Goal: Task Accomplishment & Management: Manage account settings

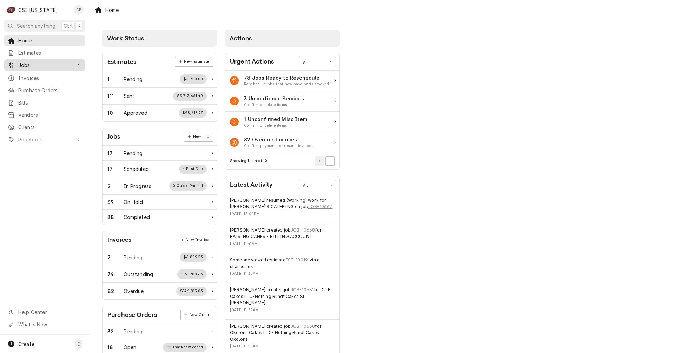
click at [28, 63] on span "Jobs" at bounding box center [44, 64] width 53 height 7
click at [28, 75] on span "Jobs" at bounding box center [50, 77] width 64 height 7
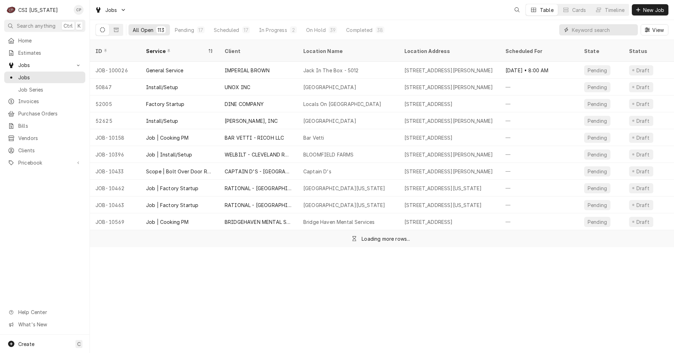
click at [590, 29] on input "Dynamic Content Wrapper" at bounding box center [603, 29] width 62 height 11
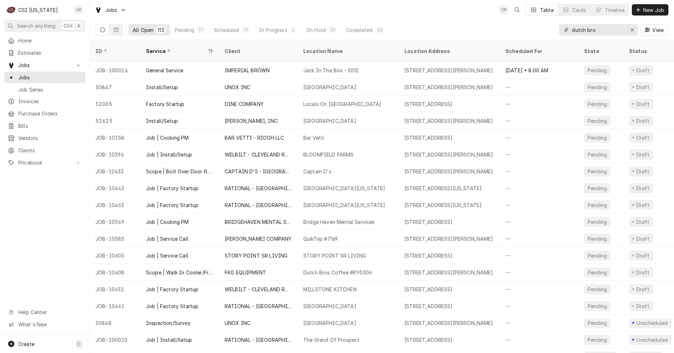
type input "dutch bro"
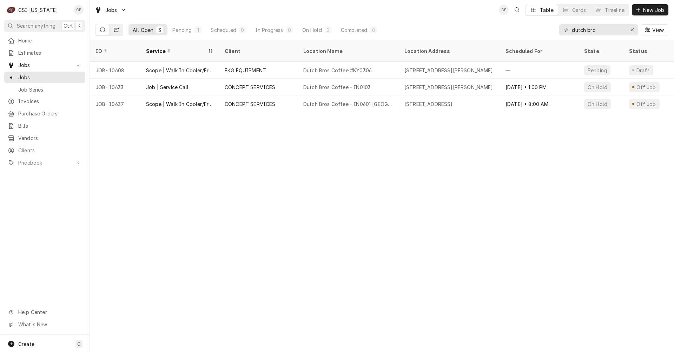
click at [114, 32] on button "Dynamic Content Wrapper" at bounding box center [116, 29] width 13 height 11
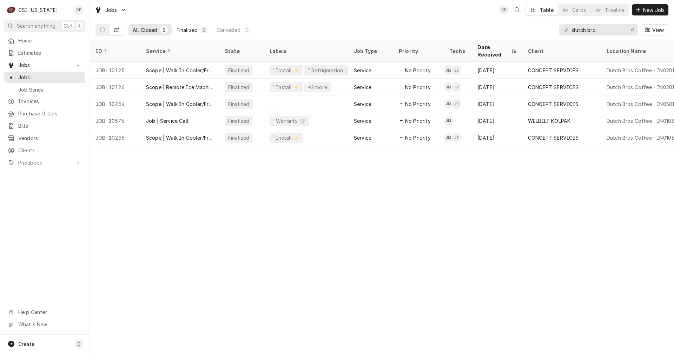
click at [198, 33] on button "Finalized 5" at bounding box center [191, 29] width 39 height 11
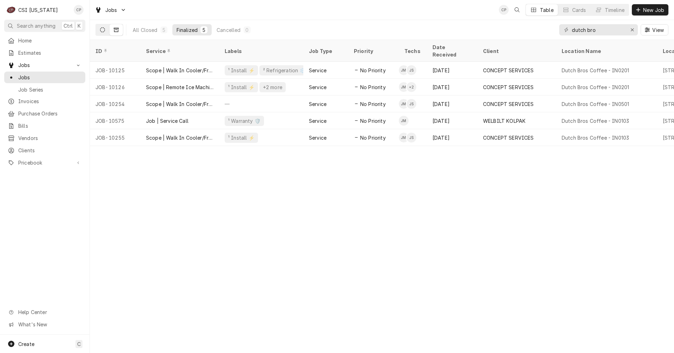
click at [105, 29] on button "Dynamic Content Wrapper" at bounding box center [102, 29] width 13 height 11
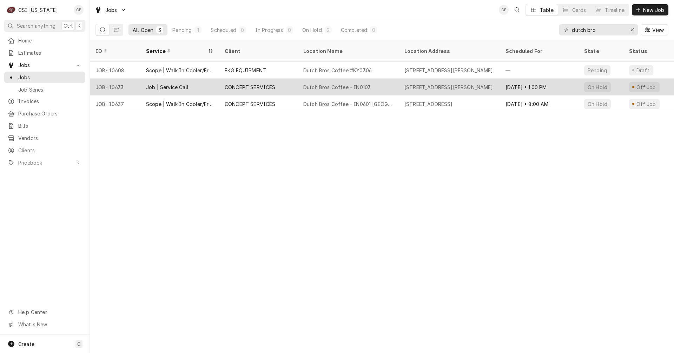
click at [238, 84] on div "CONCEPT SERVICES" at bounding box center [250, 87] width 51 height 7
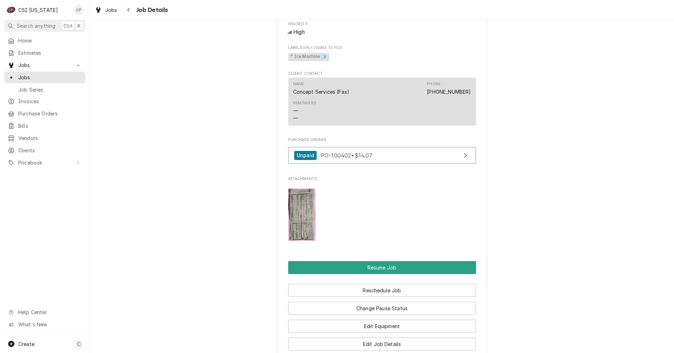
scroll to position [456, 0]
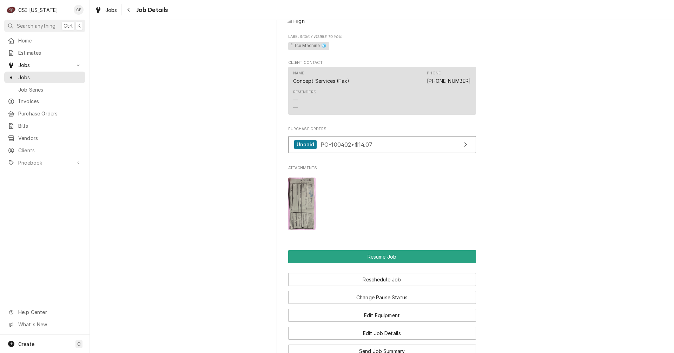
click at [293, 220] on img "Attachments" at bounding box center [302, 204] width 28 height 53
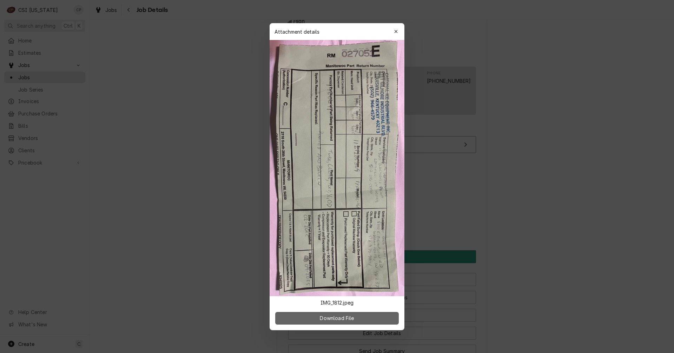
click at [342, 322] on button "Download File" at bounding box center [337, 318] width 124 height 13
click at [399, 30] on div "button" at bounding box center [396, 31] width 7 height 7
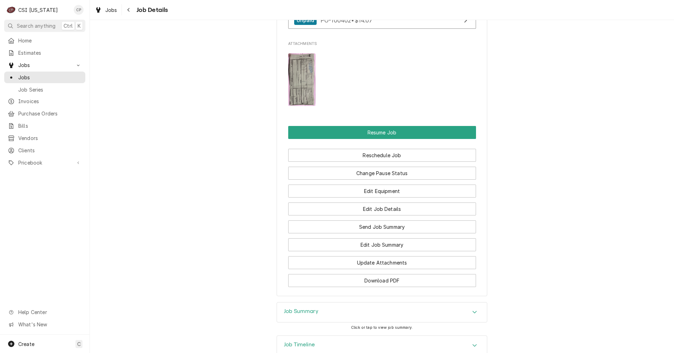
scroll to position [597, 0]
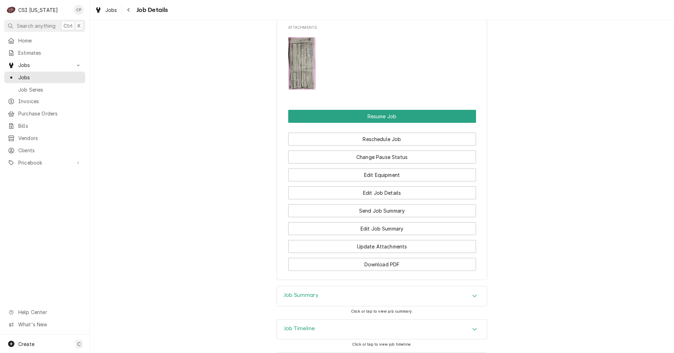
click at [291, 332] on h3 "Job Timeline" at bounding box center [299, 328] width 31 height 7
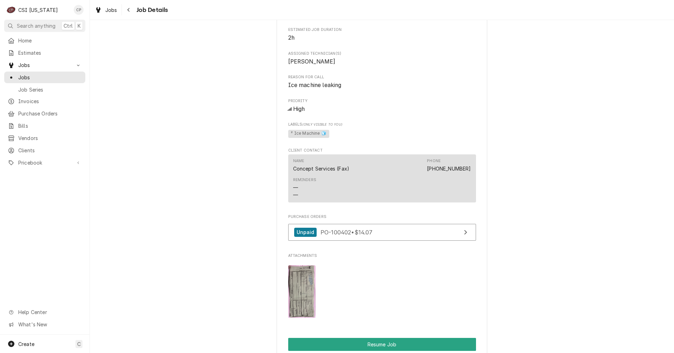
scroll to position [456, 0]
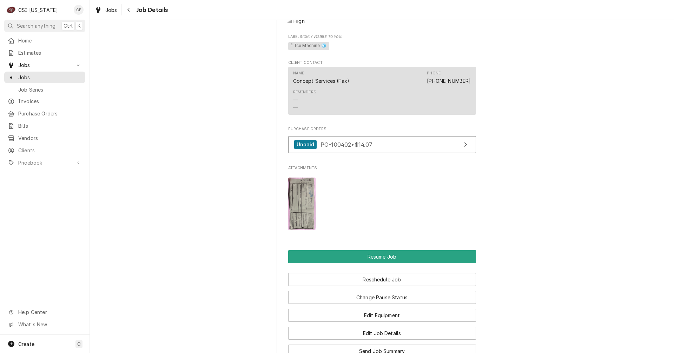
click at [140, 9] on span "Job Details" at bounding box center [151, 9] width 34 height 9
click at [108, 12] on span "Jobs" at bounding box center [111, 9] width 12 height 7
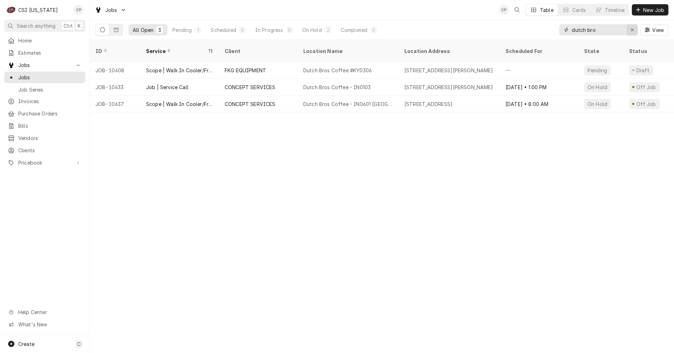
click at [633, 29] on icon "Erase input" at bounding box center [633, 29] width 4 height 5
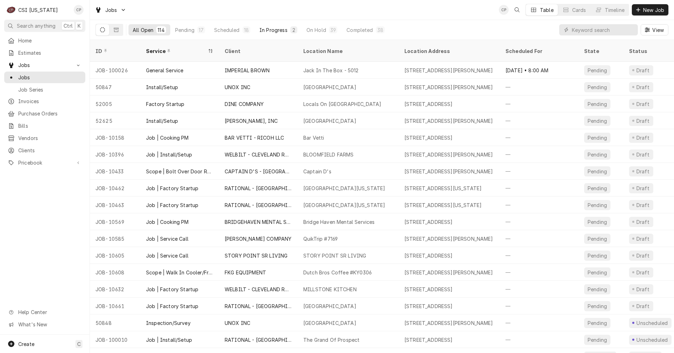
click at [277, 29] on div "In Progress" at bounding box center [273, 29] width 28 height 7
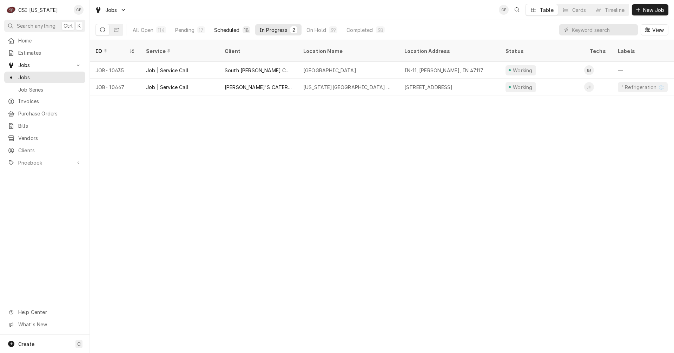
click at [232, 31] on div "Scheduled" at bounding box center [226, 29] width 25 height 7
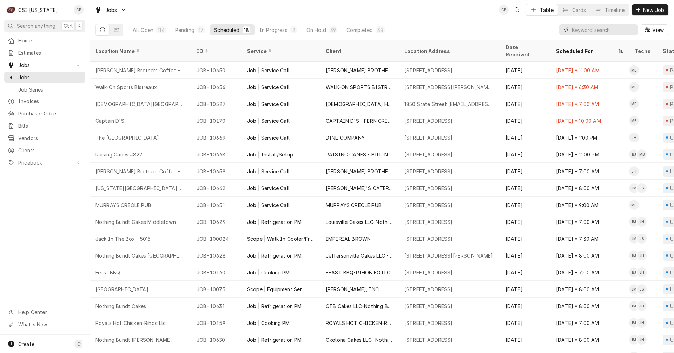
click at [580, 31] on input "Dynamic Content Wrapper" at bounding box center [603, 29] width 62 height 11
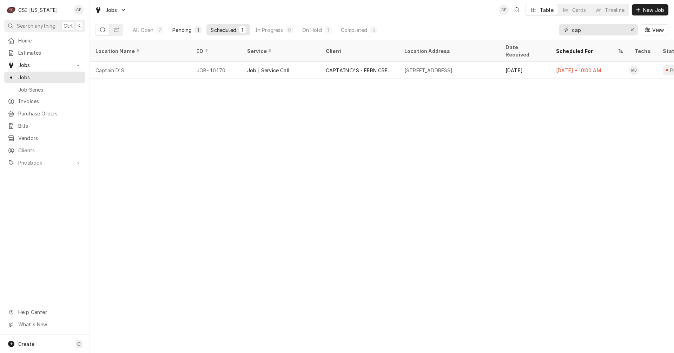
type input "cap"
click at [187, 31] on div "Pending" at bounding box center [181, 29] width 19 height 7
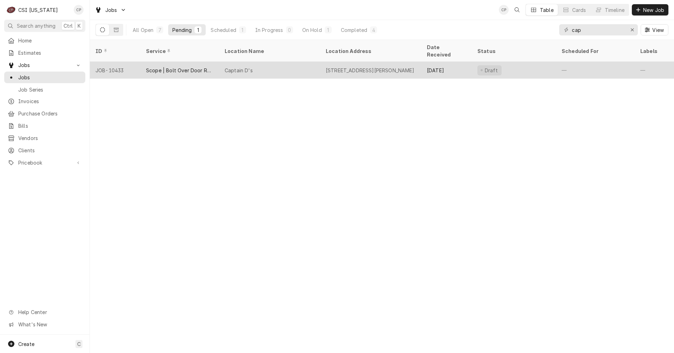
click at [194, 67] on div "Scope | Bolt Over Door Replacement" at bounding box center [179, 70] width 67 height 7
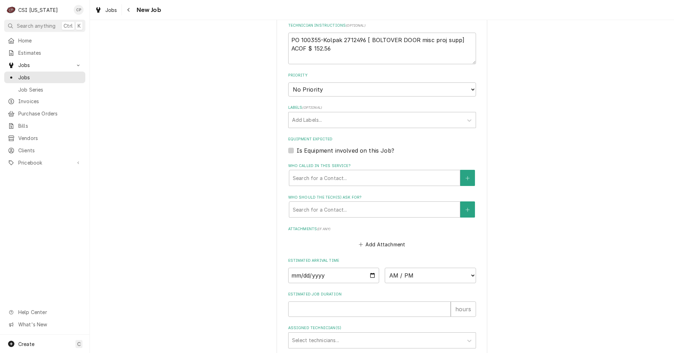
scroll to position [351, 0]
click at [369, 267] on input "Date" at bounding box center [333, 274] width 91 height 15
type textarea "x"
type input "[DATE]"
type textarea "x"
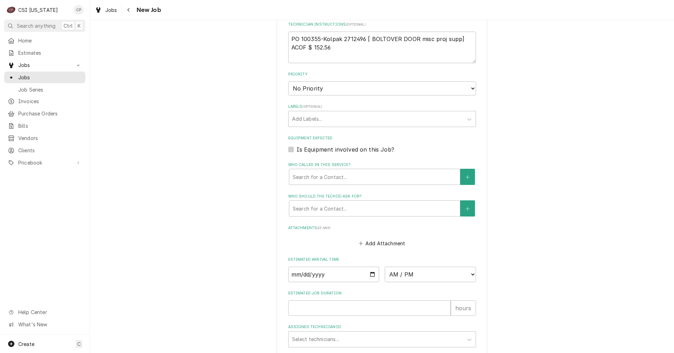
type input "[DATE]"
click at [348, 267] on input "2025-10-26" at bounding box center [333, 274] width 91 height 15
click at [372, 267] on input "2025-10-26" at bounding box center [333, 274] width 91 height 15
type textarea "x"
type input "2025-10-08"
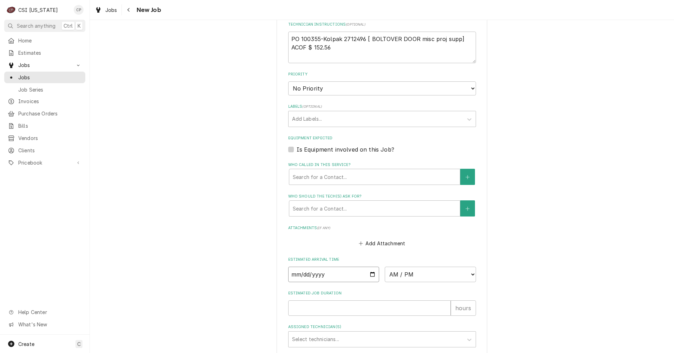
type textarea "x"
click at [428, 267] on select "AM / PM 6:00 AM 6:15 AM 6:30 AM 6:45 AM 7:00 AM 7:15 AM 7:30 AM 7:45 AM 8:00 AM…" at bounding box center [430, 274] width 91 height 15
select select "08:00:00"
click at [385, 267] on select "AM / PM 6:00 AM 6:15 AM 6:30 AM 6:45 AM 7:00 AM 7:15 AM 7:30 AM 7:45 AM 8:00 AM…" at bounding box center [430, 274] width 91 height 15
click at [319, 301] on input "Estimated Job Duration" at bounding box center [369, 308] width 163 height 15
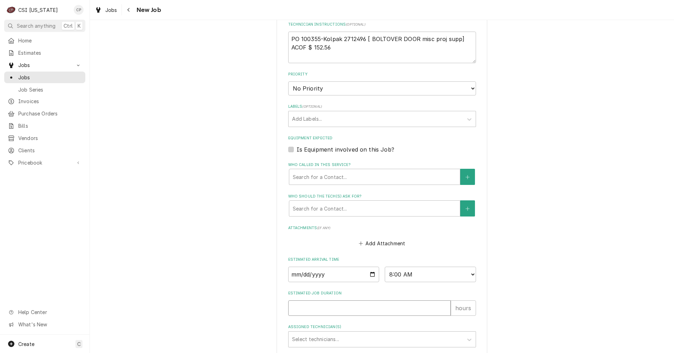
type textarea "x"
type input "8"
type textarea "x"
type input "jay"
type textarea "x"
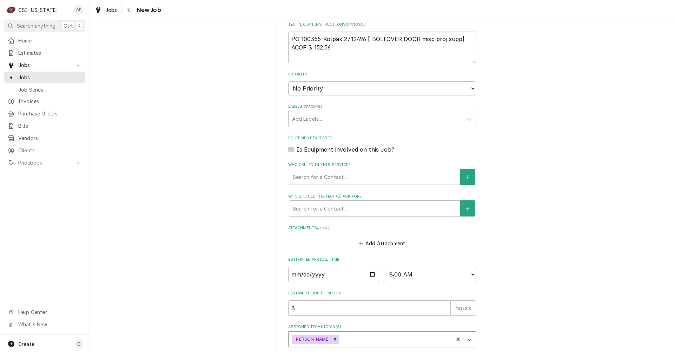
type textarea "x"
type input "jes"
type textarea "x"
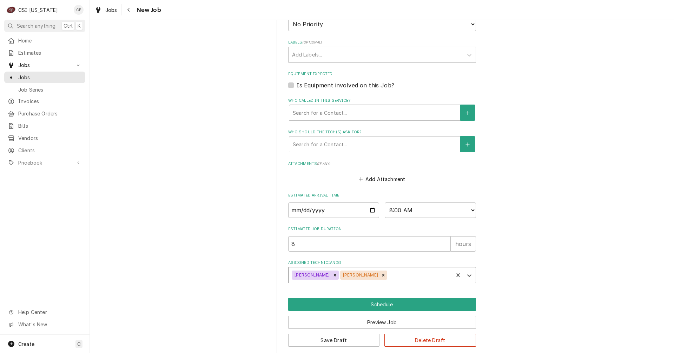
scroll to position [416, 0]
click at [381, 298] on button "Schedule" at bounding box center [382, 304] width 188 height 13
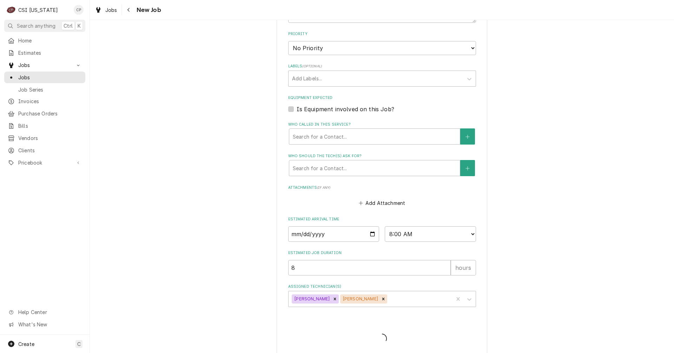
type textarea "x"
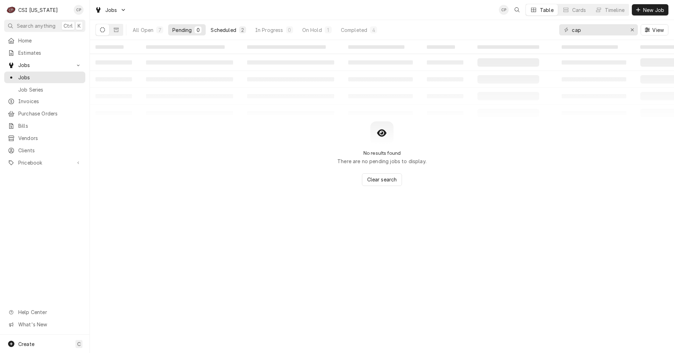
click at [225, 31] on div "Scheduled" at bounding box center [223, 29] width 25 height 7
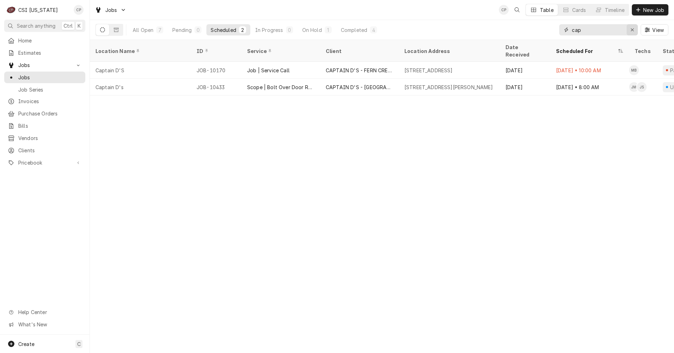
click at [633, 29] on icon "Erase input" at bounding box center [633, 29] width 4 height 5
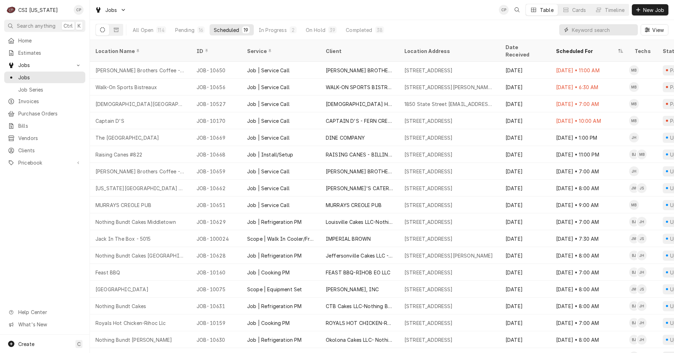
click at [590, 30] on input "Dynamic Content Wrapper" at bounding box center [603, 29] width 62 height 11
click at [580, 32] on input "Dynamic Content Wrapper" at bounding box center [603, 29] width 62 height 11
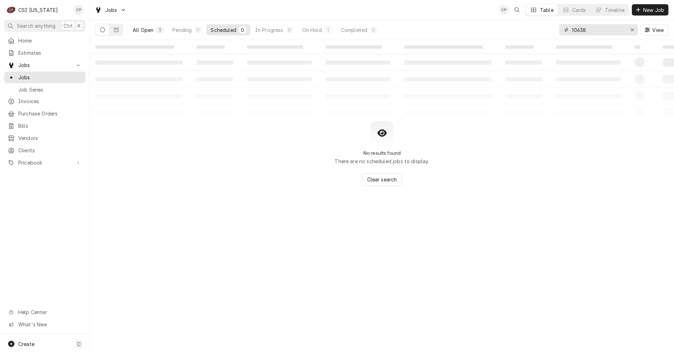
type input "10638"
click at [147, 28] on div "All Open" at bounding box center [143, 29] width 21 height 7
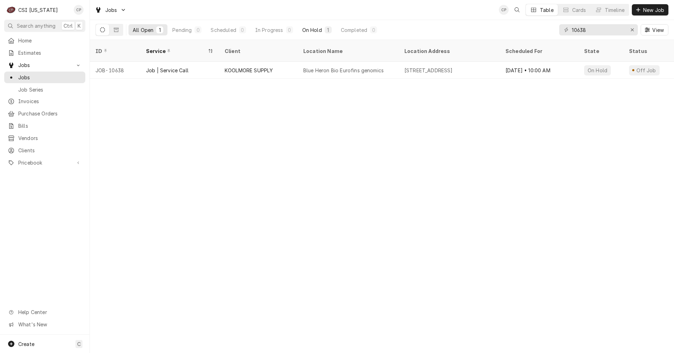
click at [319, 30] on div "On Hold" at bounding box center [312, 29] width 20 height 7
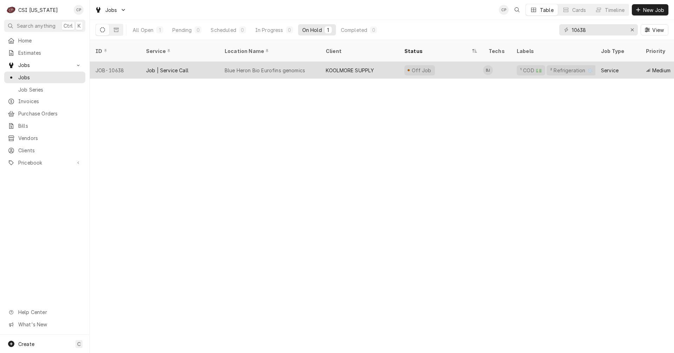
click at [289, 67] on div "Blue Heron Bio Eurofins genomics" at bounding box center [265, 70] width 80 height 7
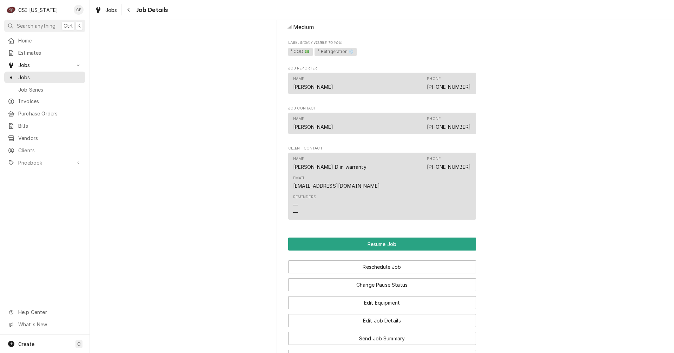
scroll to position [843, 0]
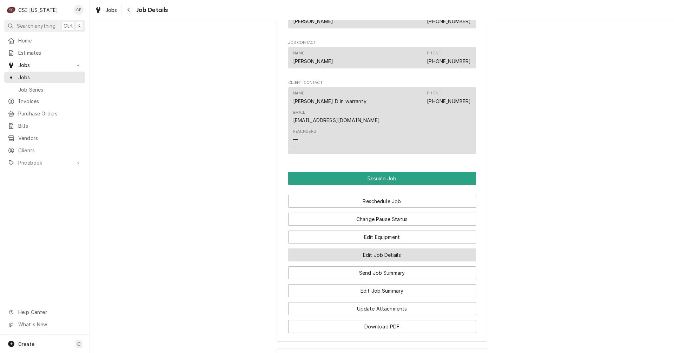
click at [335, 256] on button "Edit Job Details" at bounding box center [382, 255] width 188 height 13
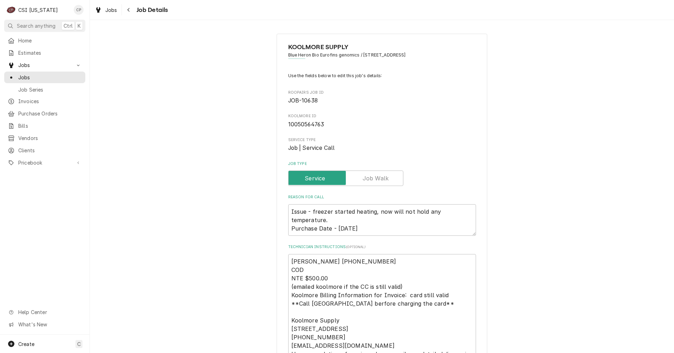
type textarea "x"
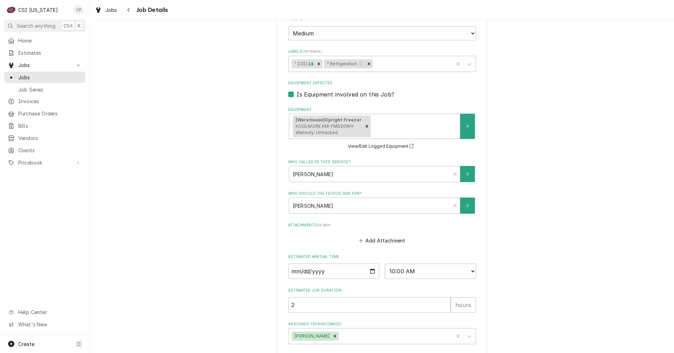
scroll to position [421, 0]
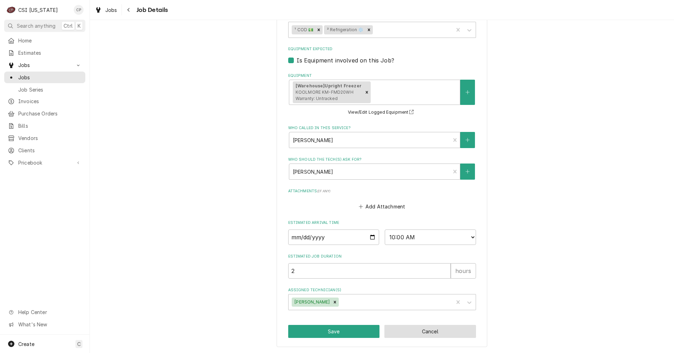
click at [441, 332] on button "Cancel" at bounding box center [430, 331] width 92 height 13
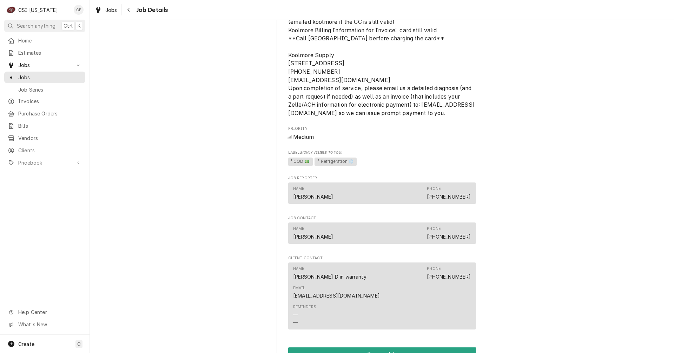
scroll to position [843, 0]
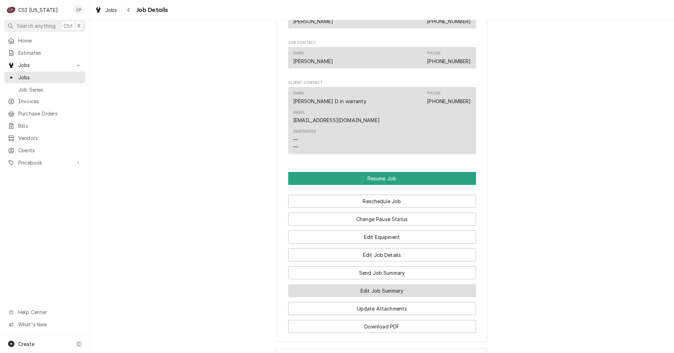
click at [351, 288] on button "Edit Job Summary" at bounding box center [382, 290] width 188 height 13
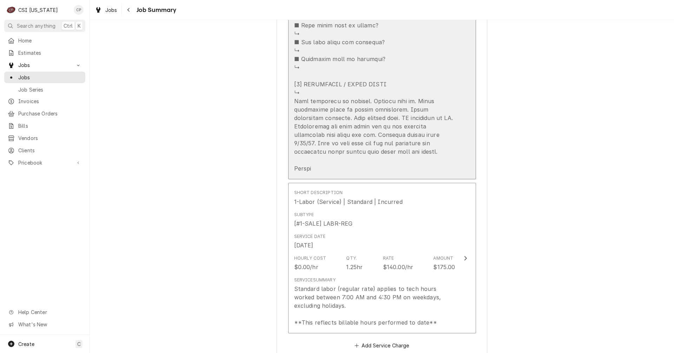
scroll to position [527, 0]
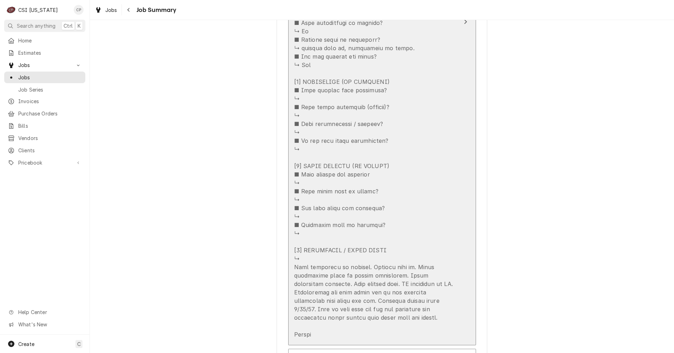
click at [452, 49] on div "Update Line Item" at bounding box center [374, 69] width 161 height 539
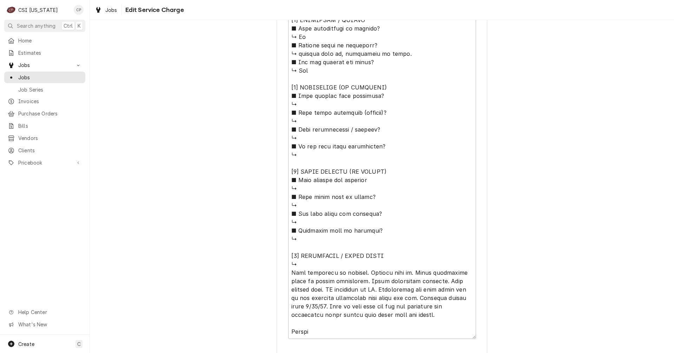
scroll to position [554, 0]
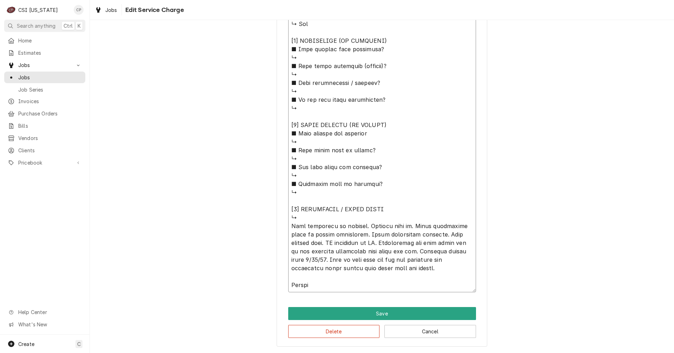
click at [364, 288] on textarea "Service Summary" at bounding box center [382, 23] width 188 height 537
type textarea "x"
type textarea "⚠️ 𝗙𝗢𝗥𝗠 𝗜𝗡𝗦𝗧𝗥𝗨𝗖𝗧𝗜𝗢𝗡𝗦 ⚠️ ✪ 𝗖𝗼𝗺𝗽𝗹𝗲𝘁𝗲 𝗮𝗹𝗹 𝗿𝗲𝗹𝗲𝘃𝗮𝗻𝘁 𝘀𝗲𝗰𝘁𝗶𝗼𝗻𝘀 ✪ 𝗣𝗿𝗼𝘃𝗶𝗱𝗲 𝗱𝗲𝘁𝗮𝗶𝗹𝗲𝗱 𝗮𝗻𝘀…"
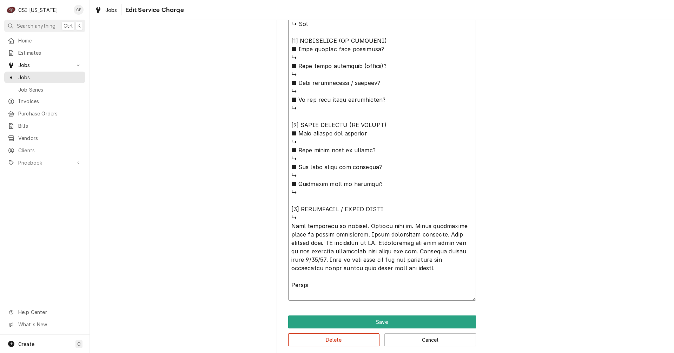
type textarea "x"
type textarea "⚠️ 𝗙𝗢𝗥𝗠 𝗜𝗡𝗦𝗧𝗥𝗨𝗖𝗧𝗜𝗢𝗡𝗦 ⚠️ ✪ 𝗖𝗼𝗺𝗽𝗹𝗲𝘁𝗲 𝗮𝗹𝗹 𝗿𝗲𝗹𝗲𝘃𝗮𝗻𝘁 𝘀𝗲𝗰𝘁𝗶𝗼𝗻𝘀 ✪ 𝗣𝗿𝗼𝘃𝗶𝗱𝗲 𝗱𝗲𝘁𝗮𝗶𝗹𝗲𝗱 𝗮𝗻𝘀…"
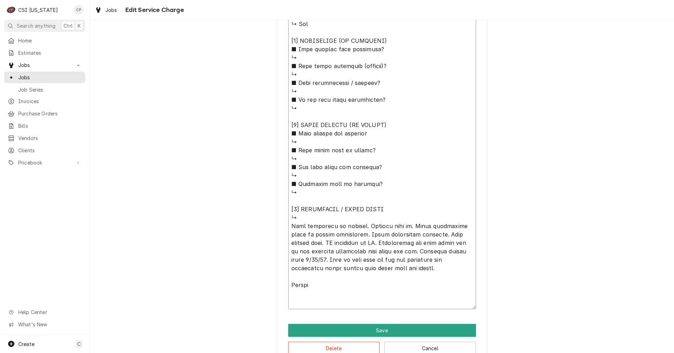
type textarea "x"
type textarea "⚠️ 𝗙𝗢𝗥𝗠 𝗜𝗡𝗦𝗧𝗥𝗨𝗖𝗧𝗜𝗢𝗡𝗦 ⚠️ ✪ 𝗖𝗼𝗺𝗽𝗹𝗲𝘁𝗲 𝗮𝗹𝗹 𝗿𝗲𝗹𝗲𝘃𝗮𝗻𝘁 𝘀𝗲𝗰𝘁𝗶𝗼𝗻𝘀 ✪ 𝗣𝗿𝗼𝘃𝗶𝗱𝗲 𝗱𝗲𝘁𝗮𝗶𝗹𝗲𝗱 𝗮𝗻𝘀…"
type textarea "x"
type textarea "⚠️ 𝗙𝗢𝗥𝗠 𝗜𝗡𝗦𝗧𝗥𝗨𝗖𝗧𝗜𝗢𝗡𝗦 ⚠️ ✪ 𝗖𝗼𝗺𝗽𝗹𝗲𝘁𝗲 𝗮𝗹𝗹 𝗿𝗲𝗹𝗲𝘃𝗮𝗻𝘁 𝘀𝗲𝗰𝘁𝗶𝗼𝗻𝘀 ✪ 𝗣𝗿𝗼𝘃𝗶𝗱𝗲 𝗱𝗲𝘁𝗮𝗶𝗹𝗲𝗱 𝗮𝗻𝘀…"
type textarea "x"
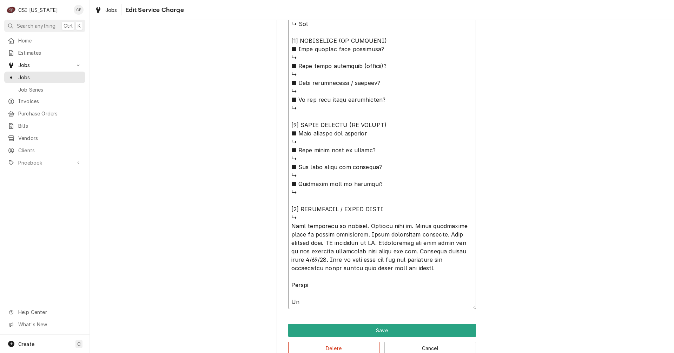
type textarea "⚠️ 𝗙𝗢𝗥𝗠 𝗜𝗡𝗦𝗧𝗥𝗨𝗖𝗧𝗜𝗢𝗡𝗦 ⚠️ ✪ 𝗖𝗼𝗺𝗽𝗹𝗲𝘁𝗲 𝗮𝗹𝗹 𝗿𝗲𝗹𝗲𝘃𝗮𝗻𝘁 𝘀𝗲𝗰𝘁𝗶𝗼𝗻𝘀 ✪ 𝗣𝗿𝗼𝘃𝗶𝗱𝗲 𝗱𝗲𝘁𝗮𝗶𝗹𝗲𝗱 𝗮𝗻𝘀…"
type textarea "x"
type textarea "⚠️ 𝗙𝗢𝗥𝗠 𝗜𝗡𝗦𝗧𝗥𝗨𝗖𝗧𝗜𝗢𝗡𝗦 ⚠️ ✪ 𝗖𝗼𝗺𝗽𝗹𝗲𝘁𝗲 𝗮𝗹𝗹 𝗿𝗲𝗹𝗲𝘃𝗮𝗻𝘁 𝘀𝗲𝗰𝘁𝗶𝗼𝗻𝘀 ✪ 𝗣𝗿𝗼𝘃𝗶𝗱𝗲 𝗱𝗲𝘁𝗮𝗶𝗹𝗲𝗱 𝗮𝗻𝘀…"
type textarea "x"
type textarea "⚠️ 𝗙𝗢𝗥𝗠 𝗜𝗡𝗦𝗧𝗥𝗨𝗖𝗧𝗜𝗢𝗡𝗦 ⚠️ ✪ 𝗖𝗼𝗺𝗽𝗹𝗲𝘁𝗲 𝗮𝗹𝗹 𝗿𝗲𝗹𝗲𝘃𝗮𝗻𝘁 𝘀𝗲𝗰𝘁𝗶𝗼𝗻𝘀 ✪ 𝗣𝗿𝗼𝘃𝗶𝗱𝗲 𝗱𝗲𝘁𝗮𝗶𝗹𝗲𝗱 𝗮𝗻𝘀…"
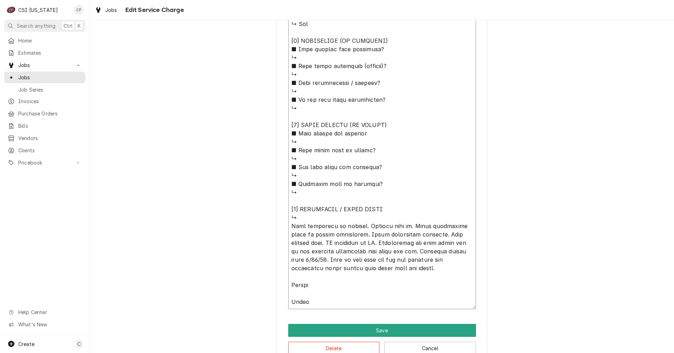
type textarea "x"
type textarea "⚠️ 𝗙𝗢𝗥𝗠 𝗜𝗡𝗦𝗧𝗥𝗨𝗖𝗧𝗜𝗢𝗡𝗦 ⚠️ ✪ 𝗖𝗼𝗺𝗽𝗹𝗲𝘁𝗲 𝗮𝗹𝗹 𝗿𝗲𝗹𝗲𝘃𝗮𝗻𝘁 𝘀𝗲𝗰𝘁𝗶𝗼𝗻𝘀 ✪ 𝗣𝗿𝗼𝘃𝗶𝗱𝗲 𝗱𝗲𝘁𝗮𝗶𝗹𝗲𝗱 𝗮𝗻𝘀…"
type textarea "x"
type textarea "⚠️ 𝗙𝗢𝗥𝗠 𝗜𝗡𝗦𝗧𝗥𝗨𝗖𝗧𝗜𝗢𝗡𝗦 ⚠️ ✪ 𝗖𝗼𝗺𝗽𝗹𝗲𝘁𝗲 𝗮𝗹𝗹 𝗿𝗲𝗹𝗲𝘃𝗮𝗻𝘁 𝘀𝗲𝗰𝘁𝗶𝗼𝗻𝘀 ✪ 𝗣𝗿𝗼𝘃𝗶𝗱𝗲 𝗱𝗲𝘁𝗮𝗶𝗹𝗲𝗱 𝗮𝗻𝘀…"
type textarea "x"
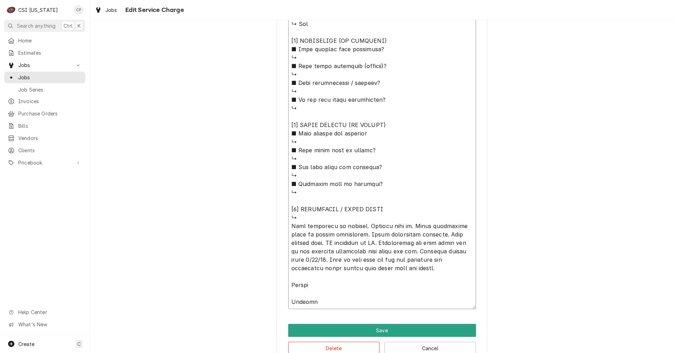
type textarea "⚠️ 𝗙𝗢𝗥𝗠 𝗜𝗡𝗦𝗧𝗥𝗨𝗖𝗧𝗜𝗢𝗡𝗦 ⚠️ ✪ 𝗖𝗼𝗺𝗽𝗹𝗲𝘁𝗲 𝗮𝗹𝗹 𝗿𝗲𝗹𝗲𝘃𝗮𝗻𝘁 𝘀𝗲𝗰𝘁𝗶𝗼𝗻𝘀 ✪ 𝗣𝗿𝗼𝘃𝗶𝗱𝗲 𝗱𝗲𝘁𝗮𝗶𝗹𝗲𝗱 𝗮𝗻𝘀…"
type textarea "x"
type textarea "⚠️ 𝗙𝗢𝗥𝗠 𝗜𝗡𝗦𝗧𝗥𝗨𝗖𝗧𝗜𝗢𝗡𝗦 ⚠️ ✪ 𝗖𝗼𝗺𝗽𝗹𝗲𝘁𝗲 𝗮𝗹𝗹 𝗿𝗲𝗹𝗲𝘃𝗮𝗻𝘁 𝘀𝗲𝗰𝘁𝗶𝗼𝗻𝘀 ✪ 𝗣𝗿𝗼𝘃𝗶𝗱𝗲 𝗱𝗲𝘁𝗮𝗶𝗹𝗲𝗱 𝗮𝗻𝘀…"
type textarea "x"
type textarea "⚠️ 𝗙𝗢𝗥𝗠 𝗜𝗡𝗦𝗧𝗥𝗨𝗖𝗧𝗜𝗢𝗡𝗦 ⚠️ ✪ 𝗖𝗼𝗺𝗽𝗹𝗲𝘁𝗲 𝗮𝗹𝗹 𝗿𝗲𝗹𝗲𝘃𝗮𝗻𝘁 𝘀𝗲𝗰𝘁𝗶𝗼𝗻𝘀 ✪ 𝗣𝗿𝗼𝘃𝗶𝗱𝗲 𝗱𝗲𝘁𝗮𝗶𝗹𝗲𝗱 𝗮𝗻𝘀…"
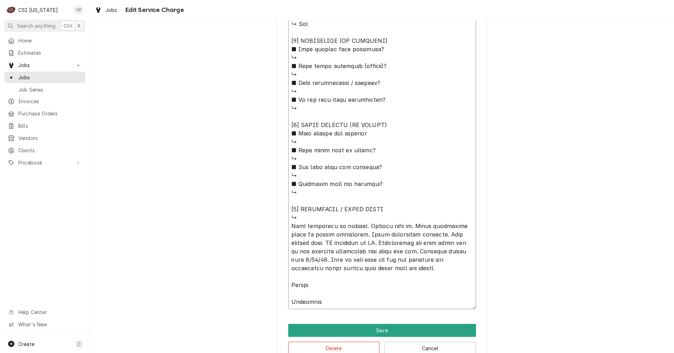
type textarea "x"
type textarea "⚠️ 𝗙𝗢𝗥𝗠 𝗜𝗡𝗦𝗧𝗥𝗨𝗖𝗧𝗜𝗢𝗡𝗦 ⚠️ ✪ 𝗖𝗼𝗺𝗽𝗹𝗲𝘁𝗲 𝗮𝗹𝗹 𝗿𝗲𝗹𝗲𝘃𝗮𝗻𝘁 𝘀𝗲𝗰𝘁𝗶𝗼𝗻𝘀 ✪ 𝗣𝗿𝗼𝘃𝗶𝗱𝗲 𝗱𝗲𝘁𝗮𝗶𝗹𝗲𝗱 𝗮𝗻𝘀…"
type textarea "x"
type textarea "⚠️ 𝗙𝗢𝗥𝗠 𝗜𝗡𝗦𝗧𝗥𝗨𝗖𝗧𝗜𝗢𝗡𝗦 ⚠️ ✪ 𝗖𝗼𝗺𝗽𝗹𝗲𝘁𝗲 𝗮𝗹𝗹 𝗿𝗲𝗹𝗲𝘃𝗮𝗻𝘁 𝘀𝗲𝗰𝘁𝗶𝗼𝗻𝘀 ✪ 𝗣𝗿𝗼𝘃𝗶𝗱𝗲 𝗱𝗲𝘁𝗮𝗶𝗹𝗲𝗱 𝗮𝗻𝘀…"
type textarea "x"
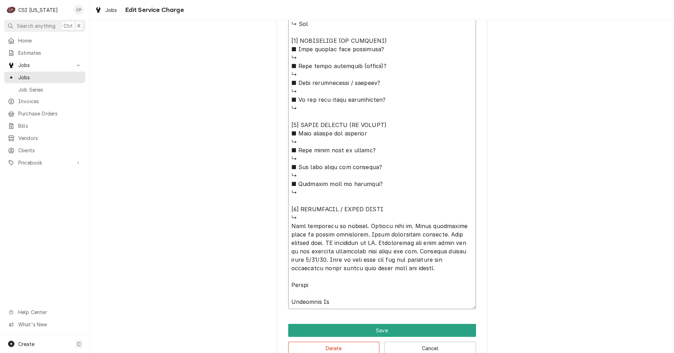
type textarea "⚠️ 𝗙𝗢𝗥𝗠 𝗜𝗡𝗦𝗧𝗥𝗨𝗖𝗧𝗜𝗢𝗡𝗦 ⚠️ ✪ 𝗖𝗼𝗺𝗽𝗹𝗲𝘁𝗲 𝗮𝗹𝗹 𝗿𝗲𝗹𝗲𝘃𝗮𝗻𝘁 𝘀𝗲𝗰𝘁𝗶𝗼𝗻𝘀 ✪ 𝗣𝗿𝗼𝘃𝗶𝗱𝗲 𝗱𝗲𝘁𝗮𝗶𝗹𝗲𝗱 𝗮𝗻𝘀…"
type textarea "x"
type textarea "⚠️ 𝗙𝗢𝗥𝗠 𝗜𝗡𝗦𝗧𝗥𝗨𝗖𝗧𝗜𝗢𝗡𝗦 ⚠️ ✪ 𝗖𝗼𝗺𝗽𝗹𝗲𝘁𝗲 𝗮𝗹𝗹 𝗿𝗲𝗹𝗲𝘃𝗮𝗻𝘁 𝘀𝗲𝗰𝘁𝗶𝗼𝗻𝘀 ✪ 𝗣𝗿𝗼𝘃𝗶𝗱𝗲 𝗱𝗲𝘁𝗮𝗶𝗹𝗲𝗱 𝗮𝗻𝘀…"
type textarea "x"
type textarea "⚠️ 𝗙𝗢𝗥𝗠 𝗜𝗡𝗦𝗧𝗥𝗨𝗖𝗧𝗜𝗢𝗡𝗦 ⚠️ ✪ 𝗖𝗼𝗺𝗽𝗹𝗲𝘁𝗲 𝗮𝗹𝗹 𝗿𝗲𝗹𝗲𝘃𝗮𝗻𝘁 𝘀𝗲𝗰𝘁𝗶𝗼𝗻𝘀 ✪ 𝗣𝗿𝗼𝘃𝗶𝗱𝗲 𝗱𝗲𝘁𝗮𝗶𝗹𝗲𝗱 𝗮𝗻𝘀…"
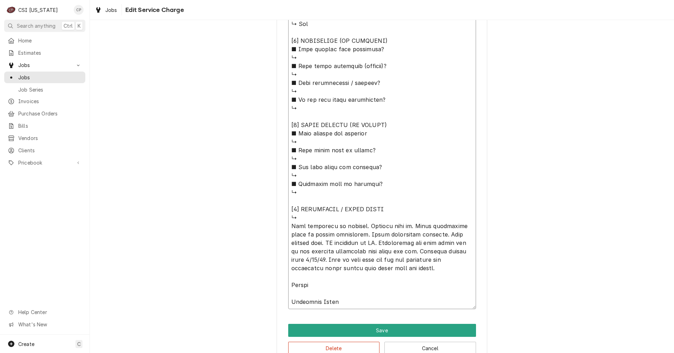
type textarea "x"
type textarea "⚠️ 𝗙𝗢𝗥𝗠 𝗜𝗡𝗦𝗧𝗥𝗨𝗖𝗧𝗜𝗢𝗡𝗦 ⚠️ ✪ 𝗖𝗼𝗺𝗽𝗹𝗲𝘁𝗲 𝗮𝗹𝗹 𝗿𝗲𝗹𝗲𝘃𝗮𝗻𝘁 𝘀𝗲𝗰𝘁𝗶𝗼𝗻𝘀 ✪ 𝗣𝗿𝗼𝘃𝗶𝗱𝗲 𝗱𝗲𝘁𝗮𝗶𝗹𝗲𝗱 𝗮𝗻𝘀…"
type textarea "x"
type textarea "⚠️ 𝗙𝗢𝗥𝗠 𝗜𝗡𝗦𝗧𝗥𝗨𝗖𝗧𝗜𝗢𝗡𝗦 ⚠️ ✪ 𝗖𝗼𝗺𝗽𝗹𝗲𝘁𝗲 𝗮𝗹𝗹 𝗿𝗲𝗹𝗲𝘃𝗮𝗻𝘁 𝘀𝗲𝗰𝘁𝗶𝗼𝗻𝘀 ✪ 𝗣𝗿𝗼𝘃𝗶𝗱𝗲 𝗱𝗲𝘁𝗮𝗶𝗹𝗲𝗱 𝗮𝗻𝘀…"
type textarea "x"
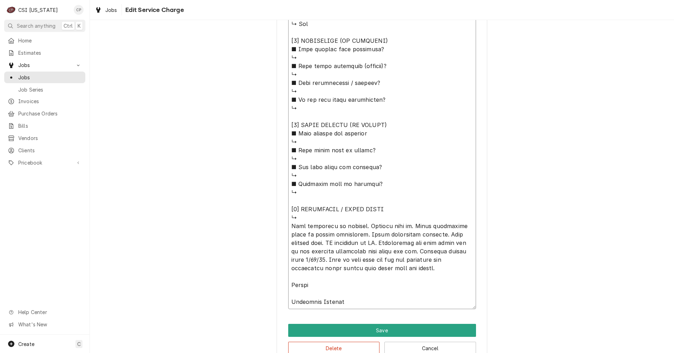
type textarea "⚠️ 𝗙𝗢𝗥𝗠 𝗜𝗡𝗦𝗧𝗥𝗨𝗖𝗧𝗜𝗢𝗡𝗦 ⚠️ ✪ 𝗖𝗼𝗺𝗽𝗹𝗲𝘁𝗲 𝗮𝗹𝗹 𝗿𝗲𝗹𝗲𝘃𝗮𝗻𝘁 𝘀𝗲𝗰𝘁𝗶𝗼𝗻𝘀 ✪ 𝗣𝗿𝗼𝘃𝗶𝗱𝗲 𝗱𝗲𝘁𝗮𝗶𝗹𝗲𝗱 𝗮𝗻𝘀…"
type textarea "x"
type textarea "⚠️ 𝗙𝗢𝗥𝗠 𝗜𝗡𝗦𝗧𝗥𝗨𝗖𝗧𝗜𝗢𝗡𝗦 ⚠️ ✪ 𝗖𝗼𝗺𝗽𝗹𝗲𝘁𝗲 𝗮𝗹𝗹 𝗿𝗲𝗹𝗲𝘃𝗮𝗻𝘁 𝘀𝗲𝗰𝘁𝗶𝗼𝗻𝘀 ✪ 𝗣𝗿𝗼𝘃𝗶𝗱𝗲 𝗱𝗲𝘁𝗮𝗶𝗹𝗲𝗱 𝗮𝗻𝘀…"
type textarea "x"
type textarea "⚠️ 𝗙𝗢𝗥𝗠 𝗜𝗡𝗦𝗧𝗥𝗨𝗖𝗧𝗜𝗢𝗡𝗦 ⚠️ ✪ 𝗖𝗼𝗺𝗽𝗹𝗲𝘁𝗲 𝗮𝗹𝗹 𝗿𝗲𝗹𝗲𝘃𝗮𝗻𝘁 𝘀𝗲𝗰𝘁𝗶𝗼𝗻𝘀 ✪ 𝗣𝗿𝗼𝘃𝗶𝗱𝗲 𝗱𝗲𝘁𝗮𝗶𝗹𝗲𝗱 𝗮𝗻𝘀…"
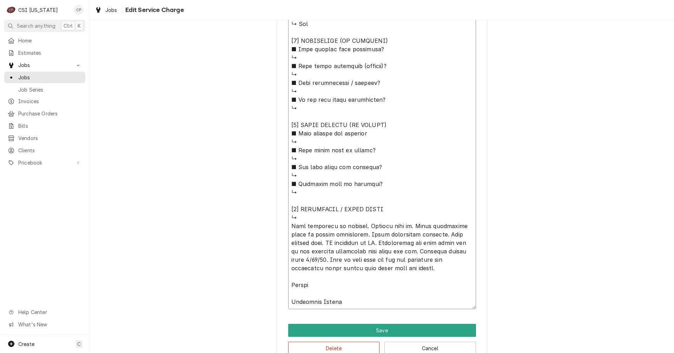
type textarea "x"
type textarea "⚠️ 𝗙𝗢𝗥𝗠 𝗜𝗡𝗦𝗧𝗥𝗨𝗖𝗧𝗜𝗢𝗡𝗦 ⚠️ ✪ 𝗖𝗼𝗺𝗽𝗹𝗲𝘁𝗲 𝗮𝗹𝗹 𝗿𝗲𝗹𝗲𝘃𝗮𝗻𝘁 𝘀𝗲𝗰𝘁𝗶𝗼𝗻𝘀 ✪ 𝗣𝗿𝗼𝘃𝗶𝗱𝗲 𝗱𝗲𝘁𝗮𝗶𝗹𝗲𝗱 𝗮𝗻𝘀…"
type textarea "x"
type textarea "⚠️ 𝗙𝗢𝗥𝗠 𝗜𝗡𝗦𝗧𝗥𝗨𝗖𝗧𝗜𝗢𝗡𝗦 ⚠️ ✪ 𝗖𝗼𝗺𝗽𝗹𝗲𝘁𝗲 𝗮𝗹𝗹 𝗿𝗲𝗹𝗲𝘃𝗮𝗻𝘁 𝘀𝗲𝗰𝘁𝗶𝗼𝗻𝘀 ✪ 𝗣𝗿𝗼𝘃𝗶𝗱𝗲 𝗱𝗲𝘁𝗮𝗶𝗹𝗲𝗱 𝗮𝗻𝘀…"
type textarea "x"
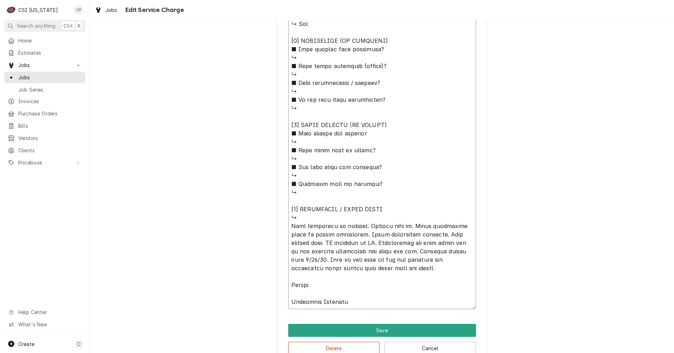
type textarea "⚠️ 𝗙𝗢𝗥𝗠 𝗜𝗡𝗦𝗧𝗥𝗨𝗖𝗧𝗜𝗢𝗡𝗦 ⚠️ ✪ 𝗖𝗼𝗺𝗽𝗹𝗲𝘁𝗲 𝗮𝗹𝗹 𝗿𝗲𝗹𝗲𝘃𝗮𝗻𝘁 𝘀𝗲𝗰𝘁𝗶𝗼𝗻𝘀 ✪ 𝗣𝗿𝗼𝘃𝗶𝗱𝗲 𝗱𝗲𝘁𝗮𝗶𝗹𝗲𝗱 𝗮𝗻𝘀…"
type textarea "x"
type textarea "⚠️ 𝗙𝗢𝗥𝗠 𝗜𝗡𝗦𝗧𝗥𝗨𝗖𝗧𝗜𝗢𝗡𝗦 ⚠️ ✪ 𝗖𝗼𝗺𝗽𝗹𝗲𝘁𝗲 𝗮𝗹𝗹 𝗿𝗲𝗹𝗲𝘃𝗮𝗻𝘁 𝘀𝗲𝗰𝘁𝗶𝗼𝗻𝘀 ✪ 𝗣𝗿𝗼𝘃𝗶𝗱𝗲 𝗱𝗲𝘁𝗮𝗶𝗹𝗲𝗱 𝗮𝗻𝘀…"
type textarea "x"
type textarea "⚠️ 𝗙𝗢𝗥𝗠 𝗜𝗡𝗦𝗧𝗥𝗨𝗖𝗧𝗜𝗢𝗡𝗦 ⚠️ ✪ 𝗖𝗼𝗺𝗽𝗹𝗲𝘁𝗲 𝗮𝗹𝗹 𝗿𝗲𝗹𝗲𝘃𝗮𝗻𝘁 𝘀𝗲𝗰𝘁𝗶𝗼𝗻𝘀 ✪ 𝗣𝗿𝗼𝘃𝗶𝗱𝗲 𝗱𝗲𝘁𝗮𝗶𝗹𝗲𝗱 𝗮𝗻𝘀…"
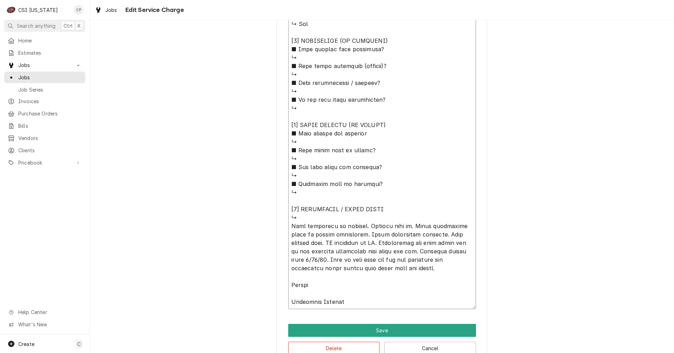
type textarea "x"
type textarea "⚠️ 𝗙𝗢𝗥𝗠 𝗜𝗡𝗦𝗧𝗥𝗨𝗖𝗧𝗜𝗢𝗡𝗦 ⚠️ ✪ 𝗖𝗼𝗺𝗽𝗹𝗲𝘁𝗲 𝗮𝗹𝗹 𝗿𝗲𝗹𝗲𝘃𝗮𝗻𝘁 𝘀𝗲𝗰𝘁𝗶𝗼𝗻𝘀 ✪ 𝗣𝗿𝗼𝘃𝗶𝗱𝗲 𝗱𝗲𝘁𝗮𝗶𝗹𝗲𝗱 𝗮𝗻𝘀…"
type textarea "x"
type textarea "⚠️ 𝗙𝗢𝗥𝗠 𝗜𝗡𝗦𝗧𝗥𝗨𝗖𝗧𝗜𝗢𝗡𝗦 ⚠️ ✪ 𝗖𝗼𝗺𝗽𝗹𝗲𝘁𝗲 𝗮𝗹𝗹 𝗿𝗲𝗹𝗲𝘃𝗮𝗻𝘁 𝘀𝗲𝗰𝘁𝗶𝗼𝗻𝘀 ✪ 𝗣𝗿𝗼𝘃𝗶𝗱𝗲 𝗱𝗲𝘁𝗮𝗶𝗹𝗲𝗱 𝗮𝗻𝘀…"
type textarea "x"
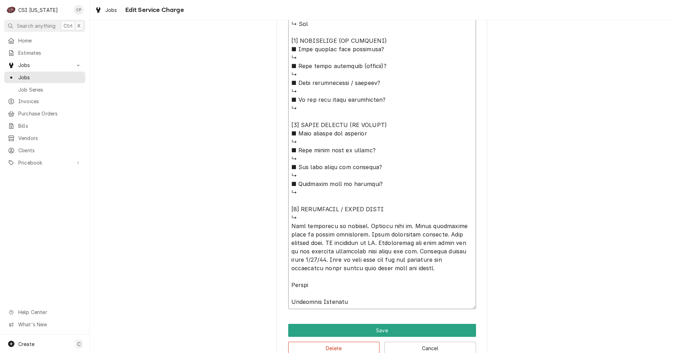
type textarea "⚠️ 𝗙𝗢𝗥𝗠 𝗜𝗡𝗦𝗧𝗥𝗨𝗖𝗧𝗜𝗢𝗡𝗦 ⚠️ ✪ 𝗖𝗼𝗺𝗽𝗹𝗲𝘁𝗲 𝗮𝗹𝗹 𝗿𝗲𝗹𝗲𝘃𝗮𝗻𝘁 𝘀𝗲𝗰𝘁𝗶𝗼𝗻𝘀 ✪ 𝗣𝗿𝗼𝘃𝗶𝗱𝗲 𝗱𝗲𝘁𝗮𝗶𝗹𝗲𝗱 𝗮𝗻𝘀…"
type textarea "x"
type textarea "⚠️ 𝗙𝗢𝗥𝗠 𝗜𝗡𝗦𝗧𝗥𝗨𝗖𝗧𝗜𝗢𝗡𝗦 ⚠️ ✪ 𝗖𝗼𝗺𝗽𝗹𝗲𝘁𝗲 𝗮𝗹𝗹 𝗿𝗲𝗹𝗲𝘃𝗮𝗻𝘁 𝘀𝗲𝗰𝘁𝗶𝗼𝗻𝘀 ✪ 𝗣𝗿𝗼𝘃𝗶𝗱𝗲 𝗱𝗲𝘁𝗮𝗶𝗹𝗲𝗱 𝗮𝗻𝘀…"
type textarea "x"
type textarea "⚠️ 𝗙𝗢𝗥𝗠 𝗜𝗡𝗦𝗧𝗥𝗨𝗖𝗧𝗜𝗢𝗡𝗦 ⚠️ ✪ 𝗖𝗼𝗺𝗽𝗹𝗲𝘁𝗲 𝗮𝗹𝗹 𝗿𝗲𝗹𝗲𝘃𝗮𝗻𝘁 𝘀𝗲𝗰𝘁𝗶𝗼𝗻𝘀 ✪ 𝗣𝗿𝗼𝘃𝗶𝗱𝗲 𝗱𝗲𝘁𝗮𝗶𝗹𝗲𝗱 𝗮𝗻𝘀…"
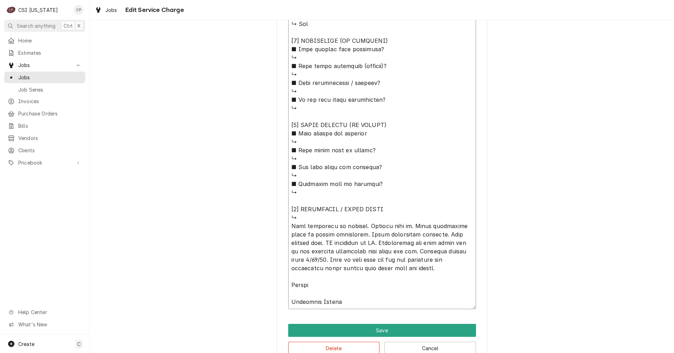
type textarea "x"
type textarea "⚠️ 𝗙𝗢𝗥𝗠 𝗜𝗡𝗦𝗧𝗥𝗨𝗖𝗧𝗜𝗢𝗡𝗦 ⚠️ ✪ 𝗖𝗼𝗺𝗽𝗹𝗲𝘁𝗲 𝗮𝗹𝗹 𝗿𝗲𝗹𝗲𝘃𝗮𝗻𝘁 𝘀𝗲𝗰𝘁𝗶𝗼𝗻𝘀 ✪ 𝗣𝗿𝗼𝘃𝗶𝗱𝗲 𝗱𝗲𝘁𝗮𝗶𝗹𝗲𝗱 𝗮𝗻𝘀…"
type textarea "x"
type textarea "⚠️ 𝗙𝗢𝗥𝗠 𝗜𝗡𝗦𝗧𝗥𝗨𝗖𝗧𝗜𝗢𝗡𝗦 ⚠️ ✪ 𝗖𝗼𝗺𝗽𝗹𝗲𝘁𝗲 𝗮𝗹𝗹 𝗿𝗲𝗹𝗲𝘃𝗮𝗻𝘁 𝘀𝗲𝗰𝘁𝗶𝗼𝗻𝘀 ✪ 𝗣𝗿𝗼𝘃𝗶𝗱𝗲 𝗱𝗲𝘁𝗮𝗶𝗹𝗲𝗱 𝗮𝗻𝘀…"
type textarea "x"
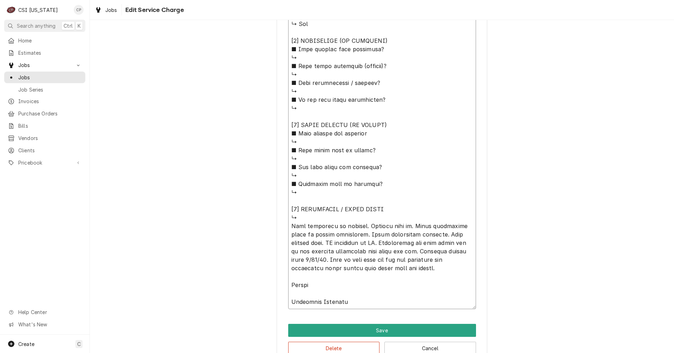
type textarea "⚠️ 𝗙𝗢𝗥𝗠 𝗜𝗡𝗦𝗧𝗥𝗨𝗖𝗧𝗜𝗢𝗡𝗦 ⚠️ ✪ 𝗖𝗼𝗺𝗽𝗹𝗲𝘁𝗲 𝗮𝗹𝗹 𝗿𝗲𝗹𝗲𝘃𝗮𝗻𝘁 𝘀𝗲𝗰𝘁𝗶𝗼𝗻𝘀 ✪ 𝗣𝗿𝗼𝘃𝗶𝗱𝗲 𝗱𝗲𝘁𝗮𝗶𝗹𝗲𝗱 𝗮𝗻𝘀…"
type textarea "x"
type textarea "⚠️ 𝗙𝗢𝗥𝗠 𝗜𝗡𝗦𝗧𝗥𝗨𝗖𝗧𝗜𝗢𝗡𝗦 ⚠️ ✪ 𝗖𝗼𝗺𝗽𝗹𝗲𝘁𝗲 𝗮𝗹𝗹 𝗿𝗲𝗹𝗲𝘃𝗮𝗻𝘁 𝘀𝗲𝗰𝘁𝗶𝗼𝗻𝘀 ✪ 𝗣𝗿𝗼𝘃𝗶𝗱𝗲 𝗱𝗲𝘁𝗮𝗶𝗹𝗲𝗱 𝗮𝗻𝘀…"
type textarea "x"
type textarea "⚠️ 𝗙𝗢𝗥𝗠 𝗜𝗡𝗦𝗧𝗥𝗨𝗖𝗧𝗜𝗢𝗡𝗦 ⚠️ ✪ 𝗖𝗼𝗺𝗽𝗹𝗲𝘁𝗲 𝗮𝗹𝗹 𝗿𝗲𝗹𝗲𝘃𝗮𝗻𝘁 𝘀𝗲𝗰𝘁𝗶𝗼𝗻𝘀 ✪ 𝗣𝗿𝗼𝘃𝗶𝗱𝗲 𝗱𝗲𝘁𝗮𝗶𝗹𝗲𝗱 𝗮𝗻𝘀…"
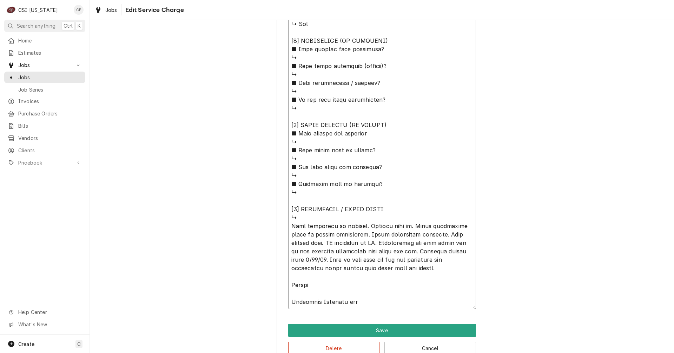
type textarea "x"
type textarea "⚠️ 𝗙𝗢𝗥𝗠 𝗜𝗡𝗦𝗧𝗥𝗨𝗖𝗧𝗜𝗢𝗡𝗦 ⚠️ ✪ 𝗖𝗼𝗺𝗽𝗹𝗲𝘁𝗲 𝗮𝗹𝗹 𝗿𝗲𝗹𝗲𝘃𝗮𝗻𝘁 𝘀𝗲𝗰𝘁𝗶𝗼𝗻𝘀 ✪ 𝗣𝗿𝗼𝘃𝗶𝗱𝗲 𝗱𝗲𝘁𝗮𝗶𝗹𝗲𝗱 𝗮𝗻𝘀…"
type textarea "x"
type textarea "⚠️ 𝗙𝗢𝗥𝗠 𝗜𝗡𝗦𝗧𝗥𝗨𝗖𝗧𝗜𝗢𝗡𝗦 ⚠️ ✪ 𝗖𝗼𝗺𝗽𝗹𝗲𝘁𝗲 𝗮𝗹𝗹 𝗿𝗲𝗹𝗲𝘃𝗮𝗻𝘁 𝘀𝗲𝗰𝘁𝗶𝗼𝗻𝘀 ✪ 𝗣𝗿𝗼𝘃𝗶𝗱𝗲 𝗱𝗲𝘁𝗮𝗶𝗹𝗲𝗱 𝗮𝗻𝘀…"
type textarea "x"
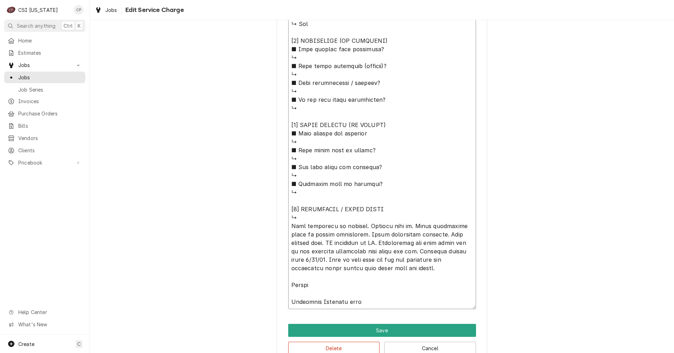
type textarea "⚠️ 𝗙𝗢𝗥𝗠 𝗜𝗡𝗦𝗧𝗥𝗨𝗖𝗧𝗜𝗢𝗡𝗦 ⚠️ ✪ 𝗖𝗼𝗺𝗽𝗹𝗲𝘁𝗲 𝗮𝗹𝗹 𝗿𝗲𝗹𝗲𝘃𝗮𝗻𝘁 𝘀𝗲𝗰𝘁𝗶𝗼𝗻𝘀 ✪ 𝗣𝗿𝗼𝘃𝗶𝗱𝗲 𝗱𝗲𝘁𝗮𝗶𝗹𝗲𝗱 𝗮𝗻𝘀…"
type textarea "x"
type textarea "⚠️ 𝗙𝗢𝗥𝗠 𝗜𝗡𝗦𝗧𝗥𝗨𝗖𝗧𝗜𝗢𝗡𝗦 ⚠️ ✪ 𝗖𝗼𝗺𝗽𝗹𝗲𝘁𝗲 𝗮𝗹𝗹 𝗿𝗲𝗹𝗲𝘃𝗮𝗻𝘁 𝘀𝗲𝗰𝘁𝗶𝗼𝗻𝘀 ✪ 𝗣𝗿𝗼𝘃𝗶𝗱𝗲 𝗱𝗲𝘁𝗮𝗶𝗹𝗲𝗱 𝗮𝗻𝘀…"
type textarea "x"
type textarea "⚠️ 𝗙𝗢𝗥𝗠 𝗜𝗡𝗦𝗧𝗥𝗨𝗖𝗧𝗜𝗢𝗡𝗦 ⚠️ ✪ 𝗖𝗼𝗺𝗽𝗹𝗲𝘁𝗲 𝗮𝗹𝗹 𝗿𝗲𝗹𝗲𝘃𝗮𝗻𝘁 𝘀𝗲𝗰𝘁𝗶𝗼𝗻𝘀 ✪ 𝗣𝗿𝗼𝘃𝗶𝗱𝗲 𝗱𝗲𝘁𝗮𝗶𝗹𝗲𝗱 𝗮𝗻𝘀…"
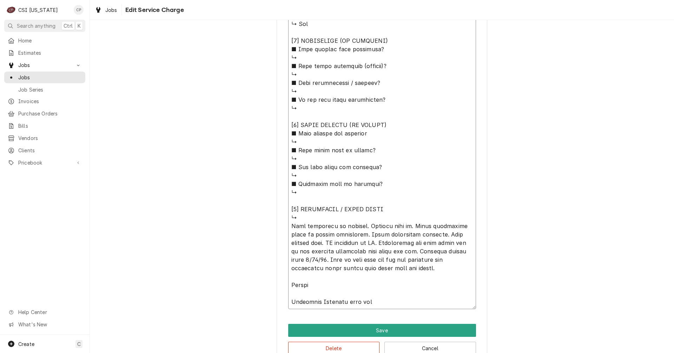
type textarea "x"
type textarea "⚠️ 𝗙𝗢𝗥𝗠 𝗜𝗡𝗦𝗧𝗥𝗨𝗖𝗧𝗜𝗢𝗡𝗦 ⚠️ ✪ 𝗖𝗼𝗺𝗽𝗹𝗲𝘁𝗲 𝗮𝗹𝗹 𝗿𝗲𝗹𝗲𝘃𝗮𝗻𝘁 𝘀𝗲𝗰𝘁𝗶𝗼𝗻𝘀 ✪ 𝗣𝗿𝗼𝘃𝗶𝗱𝗲 𝗱𝗲𝘁𝗮𝗶𝗹𝗲𝗱 𝗮𝗻𝘀…"
type textarea "x"
type textarea "⚠️ 𝗙𝗢𝗥𝗠 𝗜𝗡𝗦𝗧𝗥𝗨𝗖𝗧𝗜𝗢𝗡𝗦 ⚠️ ✪ 𝗖𝗼𝗺𝗽𝗹𝗲𝘁𝗲 𝗮𝗹𝗹 𝗿𝗲𝗹𝗲𝘃𝗮𝗻𝘁 𝘀𝗲𝗰𝘁𝗶𝗼𝗻𝘀 ✪ 𝗣𝗿𝗼𝘃𝗶𝗱𝗲 𝗱𝗲𝘁𝗮𝗶𝗹𝗲𝗱 𝗮𝗻𝘀…"
type textarea "x"
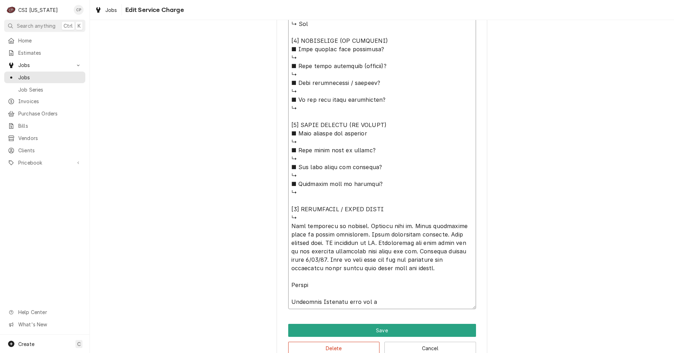
type textarea "⚠️ 𝗙𝗢𝗥𝗠 𝗜𝗡𝗦𝗧𝗥𝗨𝗖𝗧𝗜𝗢𝗡𝗦 ⚠️ ✪ 𝗖𝗼𝗺𝗽𝗹𝗲𝘁𝗲 𝗮𝗹𝗹 𝗿𝗲𝗹𝗲𝘃𝗮𝗻𝘁 𝘀𝗲𝗰𝘁𝗶𝗼𝗻𝘀 ✪ 𝗣𝗿𝗼𝘃𝗶𝗱𝗲 𝗱𝗲𝘁𝗮𝗶𝗹𝗲𝗱 𝗮𝗻𝘀…"
type textarea "x"
type textarea "⚠️ 𝗙𝗢𝗥𝗠 𝗜𝗡𝗦𝗧𝗥𝗨𝗖𝗧𝗜𝗢𝗡𝗦 ⚠️ ✪ 𝗖𝗼𝗺𝗽𝗹𝗲𝘁𝗲 𝗮𝗹𝗹 𝗿𝗲𝗹𝗲𝘃𝗮𝗻𝘁 𝘀𝗲𝗰𝘁𝗶𝗼𝗻𝘀 ✪ 𝗣𝗿𝗼𝘃𝗶𝗱𝗲 𝗱𝗲𝘁𝗮𝗶𝗹𝗲𝗱 𝗮𝗻𝘀…"
type textarea "x"
type textarea "⚠️ 𝗙𝗢𝗥𝗠 𝗜𝗡𝗦𝗧𝗥𝗨𝗖𝗧𝗜𝗢𝗡𝗦 ⚠️ ✪ 𝗖𝗼𝗺𝗽𝗹𝗲𝘁𝗲 𝗮𝗹𝗹 𝗿𝗲𝗹𝗲𝘃𝗮𝗻𝘁 𝘀𝗲𝗰𝘁𝗶𝗼𝗻𝘀 ✪ 𝗣𝗿𝗼𝘃𝗶𝗱𝗲 𝗱𝗲𝘁𝗮𝗶𝗹𝗲𝗱 𝗮𝗻𝘀…"
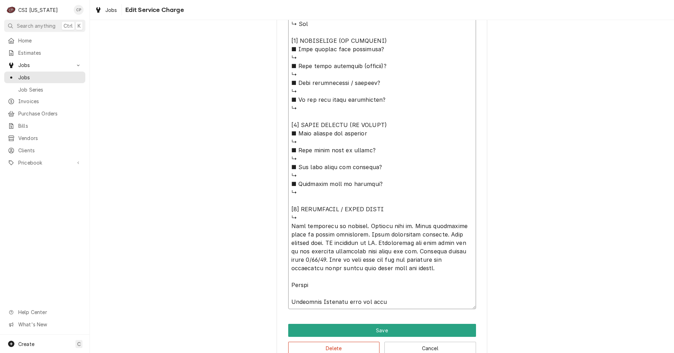
type textarea "x"
type textarea "⚠️ 𝗙𝗢𝗥𝗠 𝗜𝗡𝗦𝗧𝗥𝗨𝗖𝗧𝗜𝗢𝗡𝗦 ⚠️ ✪ 𝗖𝗼𝗺𝗽𝗹𝗲𝘁𝗲 𝗮𝗹𝗹 𝗿𝗲𝗹𝗲𝘃𝗮𝗻𝘁 𝘀𝗲𝗰𝘁𝗶𝗼𝗻𝘀 ✪ 𝗣𝗿𝗼𝘃𝗶𝗱𝗲 𝗱𝗲𝘁𝗮𝗶𝗹𝗲𝗱 𝗮𝗻𝘀…"
type textarea "x"
type textarea "⚠️ 𝗙𝗢𝗥𝗠 𝗜𝗡𝗦𝗧𝗥𝗨𝗖𝗧𝗜𝗢𝗡𝗦 ⚠️ ✪ 𝗖𝗼𝗺𝗽𝗹𝗲𝘁𝗲 𝗮𝗹𝗹 𝗿𝗲𝗹𝗲𝘃𝗮𝗻𝘁 𝘀𝗲𝗰𝘁𝗶𝗼𝗻𝘀 ✪ 𝗣𝗿𝗼𝘃𝗶𝗱𝗲 𝗱𝗲𝘁𝗮𝗶𝗹𝗲𝗱 𝗮𝗻𝘀…"
type textarea "x"
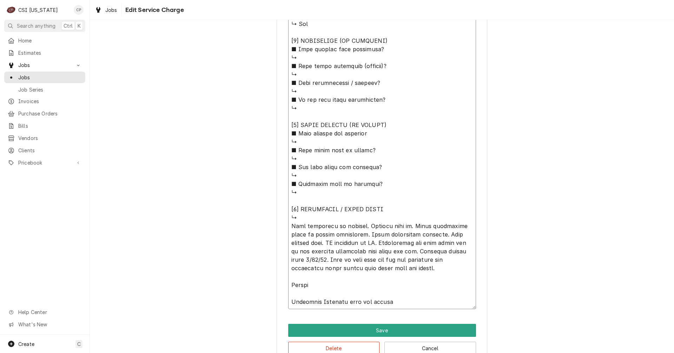
type textarea "⚠️ 𝗙𝗢𝗥𝗠 𝗜𝗡𝗦𝗧𝗥𝗨𝗖𝗧𝗜𝗢𝗡𝗦 ⚠️ ✪ 𝗖𝗼𝗺𝗽𝗹𝗲𝘁𝗲 𝗮𝗹𝗹 𝗿𝗲𝗹𝗲𝘃𝗮𝗻𝘁 𝘀𝗲𝗰𝘁𝗶𝗼𝗻𝘀 ✪ 𝗣𝗿𝗼𝘃𝗶𝗱𝗲 𝗱𝗲𝘁𝗮𝗶𝗹𝗲𝗱 𝗮𝗻𝘀…"
type textarea "x"
type textarea "⚠️ 𝗙𝗢𝗥𝗠 𝗜𝗡𝗦𝗧𝗥𝗨𝗖𝗧𝗜𝗢𝗡𝗦 ⚠️ ✪ 𝗖𝗼𝗺𝗽𝗹𝗲𝘁𝗲 𝗮𝗹𝗹 𝗿𝗲𝗹𝗲𝘃𝗮𝗻𝘁 𝘀𝗲𝗰𝘁𝗶𝗼𝗻𝘀 ✪ 𝗣𝗿𝗼𝘃𝗶𝗱𝗲 𝗱𝗲𝘁𝗮𝗶𝗹𝗲𝗱 𝗮𝗻𝘀…"
type textarea "x"
type textarea "⚠️ 𝗙𝗢𝗥𝗠 𝗜𝗡𝗦𝗧𝗥𝗨𝗖𝗧𝗜𝗢𝗡𝗦 ⚠️ ✪ 𝗖𝗼𝗺𝗽𝗹𝗲𝘁𝗲 𝗮𝗹𝗹 𝗿𝗲𝗹𝗲𝘃𝗮𝗻𝘁 𝘀𝗲𝗰𝘁𝗶𝗼𝗻𝘀 ✪ 𝗣𝗿𝗼𝘃𝗶𝗱𝗲 𝗱𝗲𝘁𝗮𝗶𝗹𝗲𝗱 𝗮𝗻𝘀…"
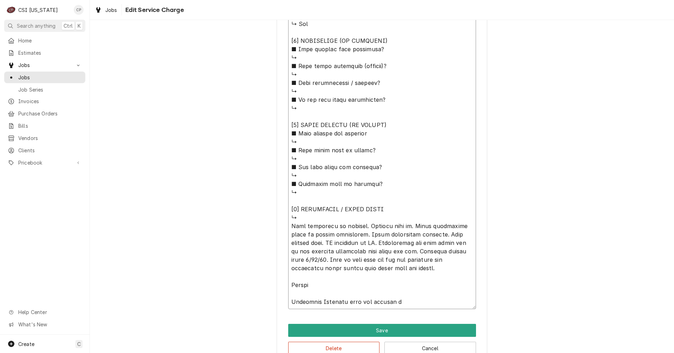
type textarea "x"
type textarea "⚠️ 𝗙𝗢𝗥𝗠 𝗜𝗡𝗦𝗧𝗥𝗨𝗖𝗧𝗜𝗢𝗡𝗦 ⚠️ ✪ 𝗖𝗼𝗺𝗽𝗹𝗲𝘁𝗲 𝗮𝗹𝗹 𝗿𝗲𝗹𝗲𝘃𝗮𝗻𝘁 𝘀𝗲𝗰𝘁𝗶𝗼𝗻𝘀 ✪ 𝗣𝗿𝗼𝘃𝗶𝗱𝗲 𝗱𝗲𝘁𝗮𝗶𝗹𝗲𝗱 𝗮𝗻𝘀…"
type textarea "x"
type textarea "⚠️ 𝗙𝗢𝗥𝗠 𝗜𝗡𝗦𝗧𝗥𝗨𝗖𝗧𝗜𝗢𝗡𝗦 ⚠️ ✪ 𝗖𝗼𝗺𝗽𝗹𝗲𝘁𝗲 𝗮𝗹𝗹 𝗿𝗲𝗹𝗲𝘃𝗮𝗻𝘁 𝘀𝗲𝗰𝘁𝗶𝗼𝗻𝘀 ✪ 𝗣𝗿𝗼𝘃𝗶𝗱𝗲 𝗱𝗲𝘁𝗮𝗶𝗹𝗲𝗱 𝗮𝗻𝘀…"
type textarea "x"
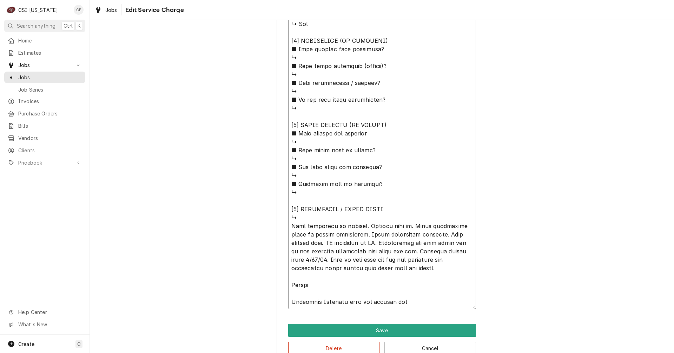
type textarea "⚠️ 𝗙𝗢𝗥𝗠 𝗜𝗡𝗦𝗧𝗥𝗨𝗖𝗧𝗜𝗢𝗡𝗦 ⚠️ ✪ 𝗖𝗼𝗺𝗽𝗹𝗲𝘁𝗲 𝗮𝗹𝗹 𝗿𝗲𝗹𝗲𝘃𝗮𝗻𝘁 𝘀𝗲𝗰𝘁𝗶𝗼𝗻𝘀 ✪ 𝗣𝗿𝗼𝘃𝗶𝗱𝗲 𝗱𝗲𝘁𝗮𝗶𝗹𝗲𝗱 𝗮𝗻𝘀…"
type textarea "x"
type textarea "⚠️ 𝗙𝗢𝗥𝗠 𝗜𝗡𝗦𝗧𝗥𝗨𝗖𝗧𝗜𝗢𝗡𝗦 ⚠️ ✪ 𝗖𝗼𝗺𝗽𝗹𝗲𝘁𝗲 𝗮𝗹𝗹 𝗿𝗲𝗹𝗲𝘃𝗮𝗻𝘁 𝘀𝗲𝗰𝘁𝗶𝗼𝗻𝘀 ✪ 𝗣𝗿𝗼𝘃𝗶𝗱𝗲 𝗱𝗲𝘁𝗮𝗶𝗹𝗲𝗱 𝗮𝗻𝘀…"
type textarea "x"
type textarea "⚠️ 𝗙𝗢𝗥𝗠 𝗜𝗡𝗦𝗧𝗥𝗨𝗖𝗧𝗜𝗢𝗡𝗦 ⚠️ ✪ 𝗖𝗼𝗺𝗽𝗹𝗲𝘁𝗲 𝗮𝗹𝗹 𝗿𝗲𝗹𝗲𝘃𝗮𝗻𝘁 𝘀𝗲𝗰𝘁𝗶𝗼𝗻𝘀 ✪ 𝗣𝗿𝗼𝘃𝗶𝗱𝗲 𝗱𝗲𝘁𝗮𝗶𝗹𝗲𝗱 𝗮𝗻𝘀…"
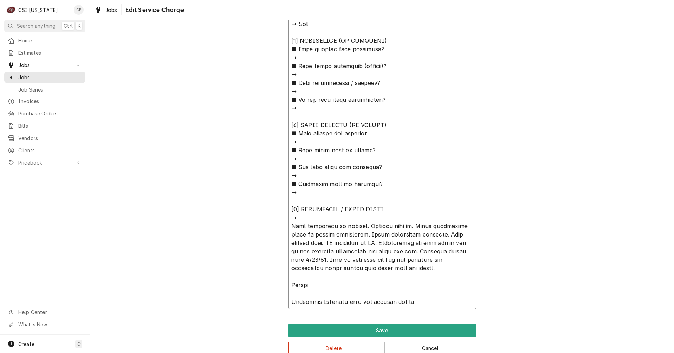
type textarea "x"
type textarea "⚠️ 𝗙𝗢𝗥𝗠 𝗜𝗡𝗦𝗧𝗥𝗨𝗖𝗧𝗜𝗢𝗡𝗦 ⚠️ ✪ 𝗖𝗼𝗺𝗽𝗹𝗲𝘁𝗲 𝗮𝗹𝗹 𝗿𝗲𝗹𝗲𝘃𝗮𝗻𝘁 𝘀𝗲𝗰𝘁𝗶𝗼𝗻𝘀 ✪ 𝗣𝗿𝗼𝘃𝗶𝗱𝗲 𝗱𝗲𝘁𝗮𝗶𝗹𝗲𝗱 𝗮𝗻𝘀…"
type textarea "x"
type textarea "⚠️ 𝗙𝗢𝗥𝗠 𝗜𝗡𝗦𝗧𝗥𝗨𝗖𝗧𝗜𝗢𝗡𝗦 ⚠️ ✪ 𝗖𝗼𝗺𝗽𝗹𝗲𝘁𝗲 𝗮𝗹𝗹 𝗿𝗲𝗹𝗲𝘃𝗮𝗻𝘁 𝘀𝗲𝗰𝘁𝗶𝗼𝗻𝘀 ✪ 𝗣𝗿𝗼𝘃𝗶𝗱𝗲 𝗱𝗲𝘁𝗮𝗶𝗹𝗲𝗱 𝗮𝗻𝘀…"
type textarea "x"
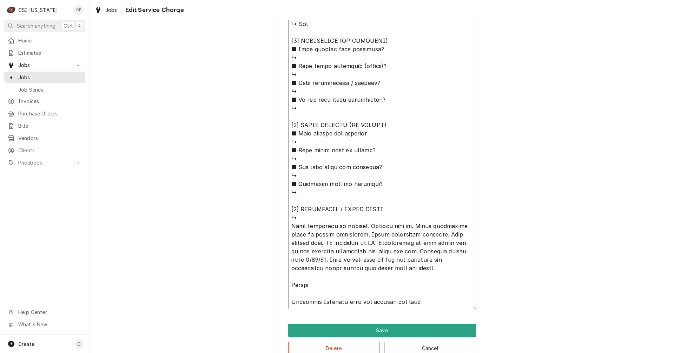
type textarea "⚠️ 𝗙𝗢𝗥𝗠 𝗜𝗡𝗦𝗧𝗥𝗨𝗖𝗧𝗜𝗢𝗡𝗦 ⚠️ ✪ 𝗖𝗼𝗺𝗽𝗹𝗲𝘁𝗲 𝗮𝗹𝗹 𝗿𝗲𝗹𝗲𝘃𝗮𝗻𝘁 𝘀𝗲𝗰𝘁𝗶𝗼𝗻𝘀 ✪ 𝗣𝗿𝗼𝘃𝗶𝗱𝗲 𝗱𝗲𝘁𝗮𝗶𝗹𝗲𝗱 𝗮𝗻𝘀…"
type textarea "x"
type textarea "⚠️ 𝗙𝗢𝗥𝗠 𝗜𝗡𝗦𝗧𝗥𝗨𝗖𝗧𝗜𝗢𝗡𝗦 ⚠️ ✪ 𝗖𝗼𝗺𝗽𝗹𝗲𝘁𝗲 𝗮𝗹𝗹 𝗿𝗲𝗹𝗲𝘃𝗮𝗻𝘁 𝘀𝗲𝗰𝘁𝗶𝗼𝗻𝘀 ✪ 𝗣𝗿𝗼𝘃𝗶𝗱𝗲 𝗱𝗲𝘁𝗮𝗶𝗹𝗲𝗱 𝗮𝗻𝘀…"
type textarea "x"
type textarea "⚠️ 𝗙𝗢𝗥𝗠 𝗜𝗡𝗦𝗧𝗥𝗨𝗖𝗧𝗜𝗢𝗡𝗦 ⚠️ ✪ 𝗖𝗼𝗺𝗽𝗹𝗲𝘁𝗲 𝗮𝗹𝗹 𝗿𝗲𝗹𝗲𝘃𝗮𝗻𝘁 𝘀𝗲𝗰𝘁𝗶𝗼𝗻𝘀 ✪ 𝗣𝗿𝗼𝘃𝗶𝗱𝗲 𝗱𝗲𝘁𝗮𝗶𝗹𝗲𝗱 𝗮𝗻𝘀…"
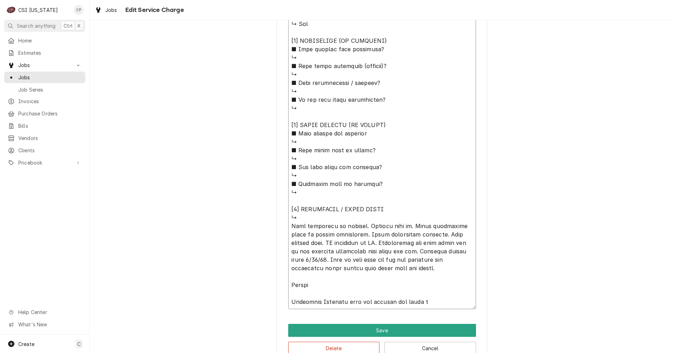
type textarea "x"
type textarea "⚠️ 𝗙𝗢𝗥𝗠 𝗜𝗡𝗦𝗧𝗥𝗨𝗖𝗧𝗜𝗢𝗡𝗦 ⚠️ ✪ 𝗖𝗼𝗺𝗽𝗹𝗲𝘁𝗲 𝗮𝗹𝗹 𝗿𝗲𝗹𝗲𝘃𝗮𝗻𝘁 𝘀𝗲𝗰𝘁𝗶𝗼𝗻𝘀 ✪ 𝗣𝗿𝗼𝘃𝗶𝗱𝗲 𝗱𝗲𝘁𝗮𝗶𝗹𝗲𝗱 𝗮𝗻𝘀…"
type textarea "x"
type textarea "⚠️ 𝗙𝗢𝗥𝗠 𝗜𝗡𝗦𝗧𝗥𝗨𝗖𝗧𝗜𝗢𝗡𝗦 ⚠️ ✪ 𝗖𝗼𝗺𝗽𝗹𝗲𝘁𝗲 𝗮𝗹𝗹 𝗿𝗲𝗹𝗲𝘃𝗮𝗻𝘁 𝘀𝗲𝗰𝘁𝗶𝗼𝗻𝘀 ✪ 𝗣𝗿𝗼𝘃𝗶𝗱𝗲 𝗱𝗲𝘁𝗮𝗶𝗹𝗲𝗱 𝗮𝗻𝘀…"
type textarea "x"
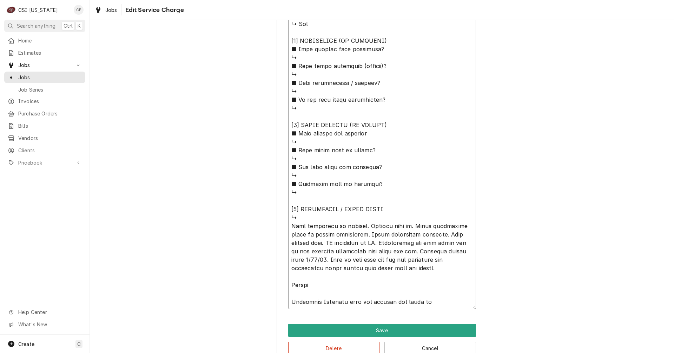
type textarea "⚠️ 𝗙𝗢𝗥𝗠 𝗜𝗡𝗦𝗧𝗥𝗨𝗖𝗧𝗜𝗢𝗡𝗦 ⚠️ ✪ 𝗖𝗼𝗺𝗽𝗹𝗲𝘁𝗲 𝗮𝗹𝗹 𝗿𝗲𝗹𝗲𝘃𝗮𝗻𝘁 𝘀𝗲𝗰𝘁𝗶𝗼𝗻𝘀 ✪ 𝗣𝗿𝗼𝘃𝗶𝗱𝗲 𝗱𝗲𝘁𝗮𝗶𝗹𝗲𝗱 𝗮𝗻𝘀…"
type textarea "x"
type textarea "⚠️ 𝗙𝗢𝗥𝗠 𝗜𝗡𝗦𝗧𝗥𝗨𝗖𝗧𝗜𝗢𝗡𝗦 ⚠️ ✪ 𝗖𝗼𝗺𝗽𝗹𝗲𝘁𝗲 𝗮𝗹𝗹 𝗿𝗲𝗹𝗲𝘃𝗮𝗻𝘁 𝘀𝗲𝗰𝘁𝗶𝗼𝗻𝘀 ✪ 𝗣𝗿𝗼𝘃𝗶𝗱𝗲 𝗱𝗲𝘁𝗮𝗶𝗹𝗲𝗱 𝗮𝗻𝘀…"
type textarea "x"
type textarea "⚠️ 𝗙𝗢𝗥𝗠 𝗜𝗡𝗦𝗧𝗥𝗨𝗖𝗧𝗜𝗢𝗡𝗦 ⚠️ ✪ 𝗖𝗼𝗺𝗽𝗹𝗲𝘁𝗲 𝗮𝗹𝗹 𝗿𝗲𝗹𝗲𝘃𝗮𝗻𝘁 𝘀𝗲𝗰𝘁𝗶𝗼𝗻𝘀 ✪ 𝗣𝗿𝗼𝘃𝗶𝗱𝗲 𝗱𝗲𝘁𝗮𝗶𝗹𝗲𝗱 𝗮𝗻𝘀…"
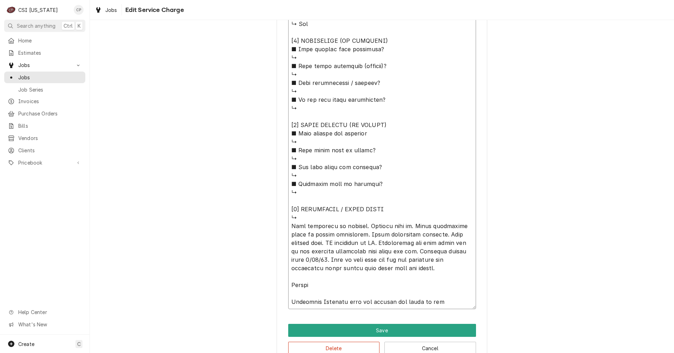
type textarea "x"
type textarea "⚠️ 𝗙𝗢𝗥𝗠 𝗜𝗡𝗦𝗧𝗥𝗨𝗖𝗧𝗜𝗢𝗡𝗦 ⚠️ ✪ 𝗖𝗼𝗺𝗽𝗹𝗲𝘁𝗲 𝗮𝗹𝗹 𝗿𝗲𝗹𝗲𝘃𝗮𝗻𝘁 𝘀𝗲𝗰𝘁𝗶𝗼𝗻𝘀 ✪ 𝗣𝗿𝗼𝘃𝗶𝗱𝗲 𝗱𝗲𝘁𝗮𝗶𝗹𝗲𝗱 𝗮𝗻𝘀…"
type textarea "x"
type textarea "⚠️ 𝗙𝗢𝗥𝗠 𝗜𝗡𝗦𝗧𝗥𝗨𝗖𝗧𝗜𝗢𝗡𝗦 ⚠️ ✪ 𝗖𝗼𝗺𝗽𝗹𝗲𝘁𝗲 𝗮𝗹𝗹 𝗿𝗲𝗹𝗲𝘃𝗮𝗻𝘁 𝘀𝗲𝗰𝘁𝗶𝗼𝗻𝘀 ✪ 𝗣𝗿𝗼𝘃𝗶𝗱𝗲 𝗱𝗲𝘁𝗮𝗶𝗹𝗲𝗱 𝗮𝗻𝘀…"
type textarea "x"
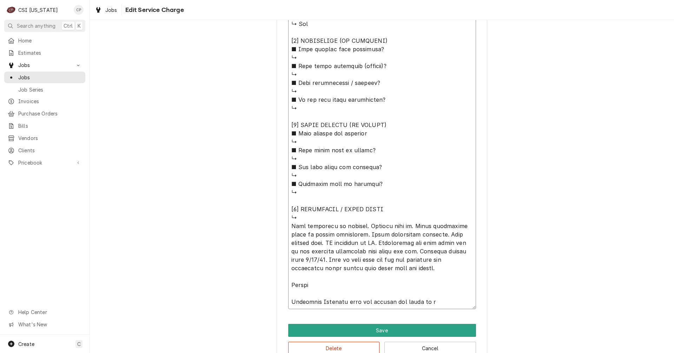
type textarea "⚠️ 𝗙𝗢𝗥𝗠 𝗜𝗡𝗦𝗧𝗥𝗨𝗖𝗧𝗜𝗢𝗡𝗦 ⚠️ ✪ 𝗖𝗼𝗺𝗽𝗹𝗲𝘁𝗲 𝗮𝗹𝗹 𝗿𝗲𝗹𝗲𝘃𝗮𝗻𝘁 𝘀𝗲𝗰𝘁𝗶𝗼𝗻𝘀 ✪ 𝗣𝗿𝗼𝘃𝗶𝗱𝗲 𝗱𝗲𝘁𝗮𝗶𝗹𝗲𝗱 𝗮𝗻𝘀…"
type textarea "x"
type textarea "⚠️ 𝗙𝗢𝗥𝗠 𝗜𝗡𝗦𝗧𝗥𝗨𝗖𝗧𝗜𝗢𝗡𝗦 ⚠️ ✪ 𝗖𝗼𝗺𝗽𝗹𝗲𝘁𝗲 𝗮𝗹𝗹 𝗿𝗲𝗹𝗲𝘃𝗮𝗻𝘁 𝘀𝗲𝗰𝘁𝗶𝗼𝗻𝘀 ✪ 𝗣𝗿𝗼𝘃𝗶𝗱𝗲 𝗱𝗲𝘁𝗮𝗶𝗹𝗲𝗱 𝗮𝗻𝘀…"
type textarea "x"
type textarea "⚠️ 𝗙𝗢𝗥𝗠 𝗜𝗡𝗦𝗧𝗥𝗨𝗖𝗧𝗜𝗢𝗡𝗦 ⚠️ ✪ 𝗖𝗼𝗺𝗽𝗹𝗲𝘁𝗲 𝗮𝗹𝗹 𝗿𝗲𝗹𝗲𝘃𝗮𝗻𝘁 𝘀𝗲𝗰𝘁𝗶𝗼𝗻𝘀 ✪ 𝗣𝗿𝗼𝘃𝗶𝗱𝗲 𝗱𝗲𝘁𝗮𝗶𝗹𝗲𝗱 𝗮𝗻𝘀…"
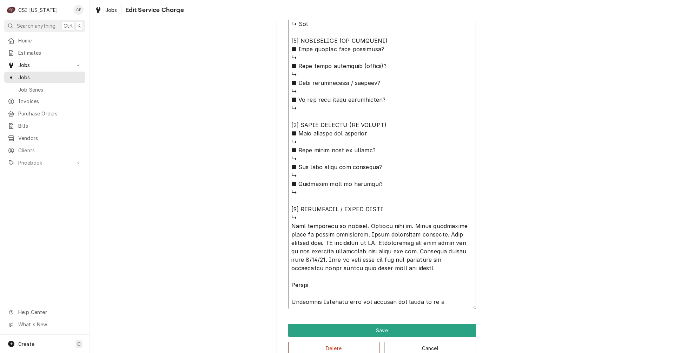
type textarea "x"
type textarea "⚠️ 𝗙𝗢𝗥𝗠 𝗜𝗡𝗦𝗧𝗥𝗨𝗖𝗧𝗜𝗢𝗡𝗦 ⚠️ ✪ 𝗖𝗼𝗺𝗽𝗹𝗲𝘁𝗲 𝗮𝗹𝗹 𝗿𝗲𝗹𝗲𝘃𝗮𝗻𝘁 𝘀𝗲𝗰𝘁𝗶𝗼𝗻𝘀 ✪ 𝗣𝗿𝗼𝘃𝗶𝗱𝗲 𝗱𝗲𝘁𝗮𝗶𝗹𝗲𝗱 𝗮𝗻𝘀…"
type textarea "x"
type textarea "⚠️ 𝗙𝗢𝗥𝗠 𝗜𝗡𝗦𝗧𝗥𝗨𝗖𝗧𝗜𝗢𝗡𝗦 ⚠️ ✪ 𝗖𝗼𝗺𝗽𝗹𝗲𝘁𝗲 𝗮𝗹𝗹 𝗿𝗲𝗹𝗲𝘃𝗮𝗻𝘁 𝘀𝗲𝗰𝘁𝗶𝗼𝗻𝘀 ✪ 𝗣𝗿𝗼𝘃𝗶𝗱𝗲 𝗱𝗲𝘁𝗮𝗶𝗹𝗲𝗱 𝗮𝗻𝘀…"
type textarea "x"
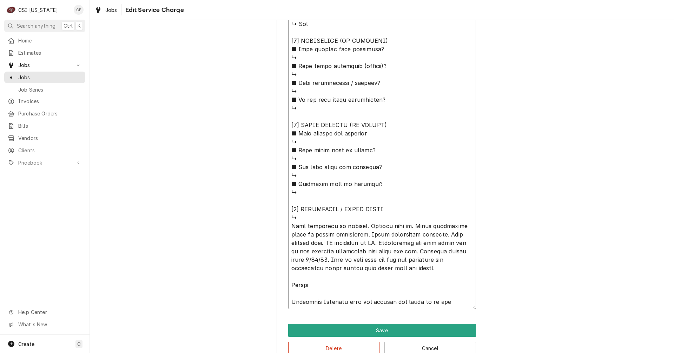
type textarea "⚠️ 𝗙𝗢𝗥𝗠 𝗜𝗡𝗦𝗧𝗥𝗨𝗖𝗧𝗜𝗢𝗡𝗦 ⚠️ ✪ 𝗖𝗼𝗺𝗽𝗹𝗲𝘁𝗲 𝗮𝗹𝗹 𝗿𝗲𝗹𝗲𝘃𝗮𝗻𝘁 𝘀𝗲𝗰𝘁𝗶𝗼𝗻𝘀 ✪ 𝗣𝗿𝗼𝘃𝗶𝗱𝗲 𝗱𝗲𝘁𝗮𝗶𝗹𝗲𝗱 𝗮𝗻𝘀…"
type textarea "x"
type textarea "⚠️ 𝗙𝗢𝗥𝗠 𝗜𝗡𝗦𝗧𝗥𝗨𝗖𝗧𝗜𝗢𝗡𝗦 ⚠️ ✪ 𝗖𝗼𝗺𝗽𝗹𝗲𝘁𝗲 𝗮𝗹𝗹 𝗿𝗲𝗹𝗲𝘃𝗮𝗻𝘁 𝘀𝗲𝗰𝘁𝗶𝗼𝗻𝘀 ✪ 𝗣𝗿𝗼𝘃𝗶𝗱𝗲 𝗱𝗲𝘁𝗮𝗶𝗹𝗲𝗱 𝗮𝗻𝘀…"
type textarea "x"
type textarea "⚠️ 𝗙𝗢𝗥𝗠 𝗜𝗡𝗦𝗧𝗥𝗨𝗖𝗧𝗜𝗢𝗡𝗦 ⚠️ ✪ 𝗖𝗼𝗺𝗽𝗹𝗲𝘁𝗲 𝗮𝗹𝗹 𝗿𝗲𝗹𝗲𝘃𝗮𝗻𝘁 𝘀𝗲𝗰𝘁𝗶𝗼𝗻𝘀 ✪ 𝗣𝗿𝗼𝘃𝗶𝗱𝗲 𝗱𝗲𝘁𝗮𝗶𝗹𝗲𝗱 𝗮𝗻𝘀…"
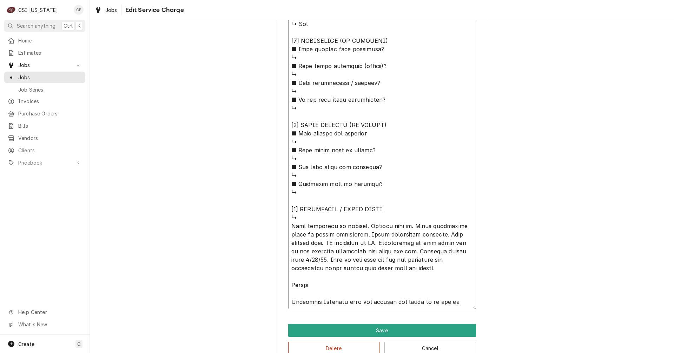
type textarea "x"
type textarea "⚠️ 𝗙𝗢𝗥𝗠 𝗜𝗡𝗦𝗧𝗥𝗨𝗖𝗧𝗜𝗢𝗡𝗦 ⚠️ ✪ 𝗖𝗼𝗺𝗽𝗹𝗲𝘁𝗲 𝗮𝗹𝗹 𝗿𝗲𝗹𝗲𝘃𝗮𝗻𝘁 𝘀𝗲𝗰𝘁𝗶𝗼𝗻𝘀 ✪ 𝗣𝗿𝗼𝘃𝗶𝗱𝗲 𝗱𝗲𝘁𝗮𝗶𝗹𝗲𝗱 𝗮𝗻𝘀…"
type textarea "x"
type textarea "⚠️ 𝗙𝗢𝗥𝗠 𝗜𝗡𝗦𝗧𝗥𝗨𝗖𝗧𝗜𝗢𝗡𝗦 ⚠️ ✪ 𝗖𝗼𝗺𝗽𝗹𝗲𝘁𝗲 𝗮𝗹𝗹 𝗿𝗲𝗹𝗲𝘃𝗮𝗻𝘁 𝘀𝗲𝗰𝘁𝗶𝗼𝗻𝘀 ✪ 𝗣𝗿𝗼𝘃𝗶𝗱𝗲 𝗱𝗲𝘁𝗮𝗶𝗹𝗲𝗱 𝗮𝗻𝘀…"
type textarea "x"
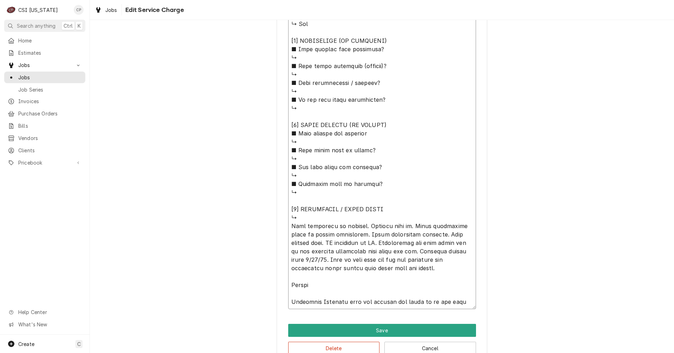
type textarea "⚠️ 𝗙𝗢𝗥𝗠 𝗜𝗡𝗦𝗧𝗥𝗨𝗖𝗧𝗜𝗢𝗡𝗦 ⚠️ ✪ 𝗖𝗼𝗺𝗽𝗹𝗲𝘁𝗲 𝗮𝗹𝗹 𝗿𝗲𝗹𝗲𝘃𝗮𝗻𝘁 𝘀𝗲𝗰𝘁𝗶𝗼𝗻𝘀 ✪ 𝗣𝗿𝗼𝘃𝗶𝗱𝗲 𝗱𝗲𝘁𝗮𝗶𝗹𝗲𝗱 𝗮𝗻𝘀…"
type textarea "x"
type textarea "⚠️ 𝗙𝗢𝗥𝗠 𝗜𝗡𝗦𝗧𝗥𝗨𝗖𝗧𝗜𝗢𝗡𝗦 ⚠️ ✪ 𝗖𝗼𝗺𝗽𝗹𝗲𝘁𝗲 𝗮𝗹𝗹 𝗿𝗲𝗹𝗲𝘃𝗮𝗻𝘁 𝘀𝗲𝗰𝘁𝗶𝗼𝗻𝘀 ✪ 𝗣𝗿𝗼𝘃𝗶𝗱𝗲 𝗱𝗲𝘁𝗮𝗶𝗹𝗲𝗱 𝗮𝗻𝘀…"
type textarea "x"
type textarea "⚠️ 𝗙𝗢𝗥𝗠 𝗜𝗡𝗦𝗧𝗥𝗨𝗖𝗧𝗜𝗢𝗡𝗦 ⚠️ ✪ 𝗖𝗼𝗺𝗽𝗹𝗲𝘁𝗲 𝗮𝗹𝗹 𝗿𝗲𝗹𝗲𝘃𝗮𝗻𝘁 𝘀𝗲𝗰𝘁𝗶𝗼𝗻𝘀 ✪ 𝗣𝗿𝗼𝘃𝗶𝗱𝗲 𝗱𝗲𝘁𝗮𝗶𝗹𝗲𝗱 𝗮𝗻𝘀…"
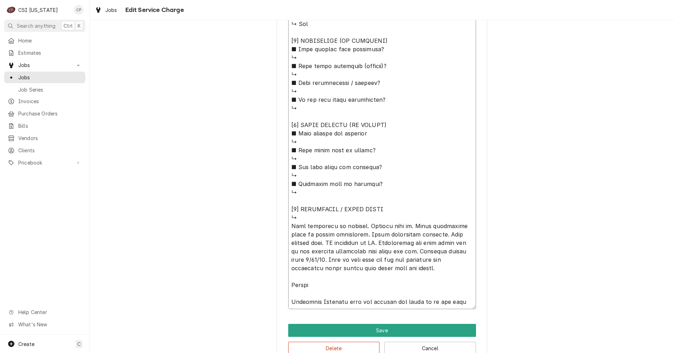
type textarea "x"
type textarea "⚠️ 𝗙𝗢𝗥𝗠 𝗜𝗡𝗦𝗧𝗥𝗨𝗖𝗧𝗜𝗢𝗡𝗦 ⚠️ ✪ 𝗖𝗼𝗺𝗽𝗹𝗲𝘁𝗲 𝗮𝗹𝗹 𝗿𝗲𝗹𝗲𝘃𝗮𝗻𝘁 𝘀𝗲𝗰𝘁𝗶𝗼𝗻𝘀 ✪ 𝗣𝗿𝗼𝘃𝗶𝗱𝗲 𝗱𝗲𝘁𝗮𝗶𝗹𝗲𝗱 𝗮𝗻𝘀…"
type textarea "x"
type textarea "⚠️ 𝗙𝗢𝗥𝗠 𝗜𝗡𝗦𝗧𝗥𝗨𝗖𝗧𝗜𝗢𝗡𝗦 ⚠️ ✪ 𝗖𝗼𝗺𝗽𝗹𝗲𝘁𝗲 𝗮𝗹𝗹 𝗿𝗲𝗹𝗲𝘃𝗮𝗻𝘁 𝘀𝗲𝗰𝘁𝗶𝗼𝗻𝘀 ✪ 𝗣𝗿𝗼𝘃𝗶𝗱𝗲 𝗱𝗲𝘁𝗮𝗶𝗹𝗲𝗱 𝗮𝗻𝘀…"
type textarea "x"
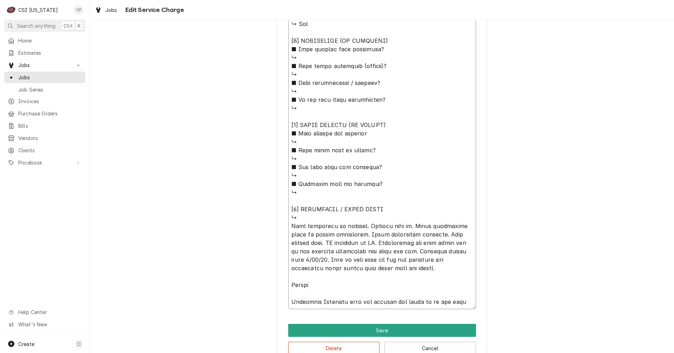
type textarea "⚠️ 𝗙𝗢𝗥𝗠 𝗜𝗡𝗦𝗧𝗥𝗨𝗖𝗧𝗜𝗢𝗡𝗦 ⚠️ ✪ 𝗖𝗼𝗺𝗽𝗹𝗲𝘁𝗲 𝗮𝗹𝗹 𝗿𝗲𝗹𝗲𝘃𝗮𝗻𝘁 𝘀𝗲𝗰𝘁𝗶𝗼𝗻𝘀 ✪ 𝗣𝗿𝗼𝘃𝗶𝗱𝗲 𝗱𝗲𝘁𝗮𝗶𝗹𝗲𝗱 𝗮𝗻𝘀…"
type textarea "x"
type textarea "⚠️ 𝗙𝗢𝗥𝗠 𝗜𝗡𝗦𝗧𝗥𝗨𝗖𝗧𝗜𝗢𝗡𝗦 ⚠️ ✪ 𝗖𝗼𝗺𝗽𝗹𝗲𝘁𝗲 𝗮𝗹𝗹 𝗿𝗲𝗹𝗲𝘃𝗮𝗻𝘁 𝘀𝗲𝗰𝘁𝗶𝗼𝗻𝘀 ✪ 𝗣𝗿𝗼𝘃𝗶𝗱𝗲 𝗱𝗲𝘁𝗮𝗶𝗹𝗲𝗱 𝗮𝗻𝘀…"
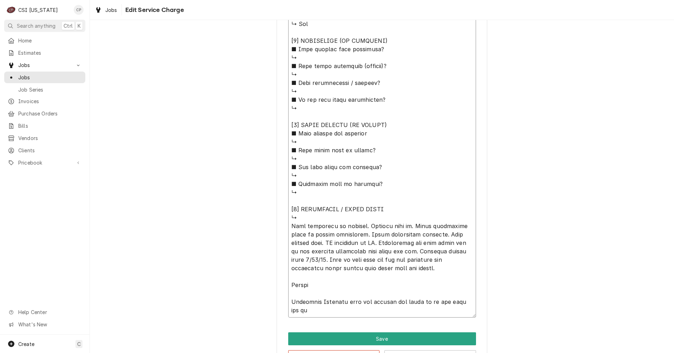
type textarea "x"
type textarea "⚠️ 𝗙𝗢𝗥𝗠 𝗜𝗡𝗦𝗧𝗥𝗨𝗖𝗧𝗜𝗢𝗡𝗦 ⚠️ ✪ 𝗖𝗼𝗺𝗽𝗹𝗲𝘁𝗲 𝗮𝗹𝗹 𝗿𝗲𝗹𝗲𝘃𝗮𝗻𝘁 𝘀𝗲𝗰𝘁𝗶𝗼𝗻𝘀 ✪ 𝗣𝗿𝗼𝘃𝗶𝗱𝗲 𝗱𝗲𝘁𝗮𝗶𝗹𝗲𝗱 𝗮𝗻𝘀…"
type textarea "x"
type textarea "⚠️ 𝗙𝗢𝗥𝗠 𝗜𝗡𝗦𝗧𝗥𝗨𝗖𝗧𝗜𝗢𝗡𝗦 ⚠️ ✪ 𝗖𝗼𝗺𝗽𝗹𝗲𝘁𝗲 𝗮𝗹𝗹 𝗿𝗲𝗹𝗲𝘃𝗮𝗻𝘁 𝘀𝗲𝗰𝘁𝗶𝗼𝗻𝘀 ✪ 𝗣𝗿𝗼𝘃𝗶𝗱𝗲 𝗱𝗲𝘁𝗮𝗶𝗹𝗲𝗱 𝗮𝗻𝘀…"
type textarea "x"
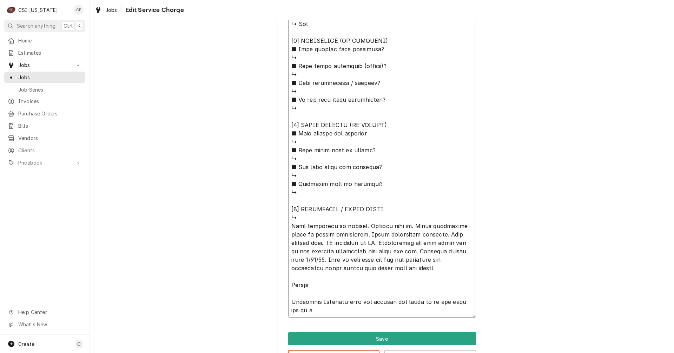
type textarea "⚠️ 𝗙𝗢𝗥𝗠 𝗜𝗡𝗦𝗧𝗥𝗨𝗖𝗧𝗜𝗢𝗡𝗦 ⚠️ ✪ 𝗖𝗼𝗺𝗽𝗹𝗲𝘁𝗲 𝗮𝗹𝗹 𝗿𝗲𝗹𝗲𝘃𝗮𝗻𝘁 𝘀𝗲𝗰𝘁𝗶𝗼𝗻𝘀 ✪ 𝗣𝗿𝗼𝘃𝗶𝗱𝗲 𝗱𝗲𝘁𝗮𝗶𝗹𝗲𝗱 𝗮𝗻𝘀…"
type textarea "x"
type textarea "⚠️ 𝗙𝗢𝗥𝗠 𝗜𝗡𝗦𝗧𝗥𝗨𝗖𝗧𝗜𝗢𝗡𝗦 ⚠️ ✪ 𝗖𝗼𝗺𝗽𝗹𝗲𝘁𝗲 𝗮𝗹𝗹 𝗿𝗲𝗹𝗲𝘃𝗮𝗻𝘁 𝘀𝗲𝗰𝘁𝗶𝗼𝗻𝘀 ✪ 𝗣𝗿𝗼𝘃𝗶𝗱𝗲 𝗱𝗲𝘁𝗮𝗶𝗹𝗲𝗱 𝗮𝗻𝘀…"
type textarea "x"
type textarea "⚠️ 𝗙𝗢𝗥𝗠 𝗜𝗡𝗦𝗧𝗥𝗨𝗖𝗧𝗜𝗢𝗡𝗦 ⚠️ ✪ 𝗖𝗼𝗺𝗽𝗹𝗲𝘁𝗲 𝗮𝗹𝗹 𝗿𝗲𝗹𝗲𝘃𝗮𝗻𝘁 𝘀𝗲𝗰𝘁𝗶𝗼𝗻𝘀 ✪ 𝗣𝗿𝗼𝘃𝗶𝗱𝗲 𝗱𝗲𝘁𝗮𝗶𝗹𝗲𝗱 𝗮𝗻𝘀…"
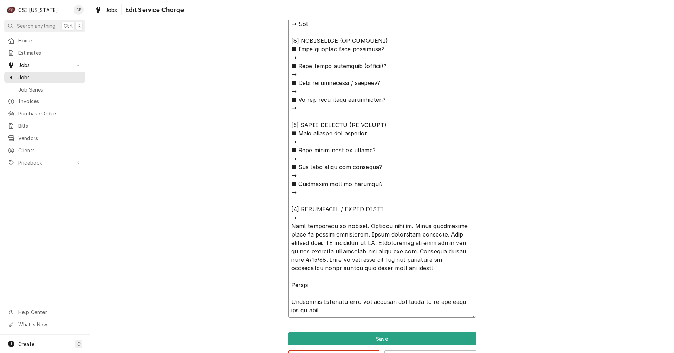
type textarea "x"
type textarea "⚠️ 𝗙𝗢𝗥𝗠 𝗜𝗡𝗦𝗧𝗥𝗨𝗖𝗧𝗜𝗢𝗡𝗦 ⚠️ ✪ 𝗖𝗼𝗺𝗽𝗹𝗲𝘁𝗲 𝗮𝗹𝗹 𝗿𝗲𝗹𝗲𝘃𝗮𝗻𝘁 𝘀𝗲𝗰𝘁𝗶𝗼𝗻𝘀 ✪ 𝗣𝗿𝗼𝘃𝗶𝗱𝗲 𝗱𝗲𝘁𝗮𝗶𝗹𝗲𝗱 𝗮𝗻𝘀…"
type textarea "x"
type textarea "⚠️ 𝗙𝗢𝗥𝗠 𝗜𝗡𝗦𝗧𝗥𝗨𝗖𝗧𝗜𝗢𝗡𝗦 ⚠️ ✪ 𝗖𝗼𝗺𝗽𝗹𝗲𝘁𝗲 𝗮𝗹𝗹 𝗿𝗲𝗹𝗲𝘃𝗮𝗻𝘁 𝘀𝗲𝗰𝘁𝗶𝗼𝗻𝘀 ✪ 𝗣𝗿𝗼𝘃𝗶𝗱𝗲 𝗱𝗲𝘁𝗮𝗶𝗹𝗲𝗱 𝗮𝗻𝘀…"
type textarea "x"
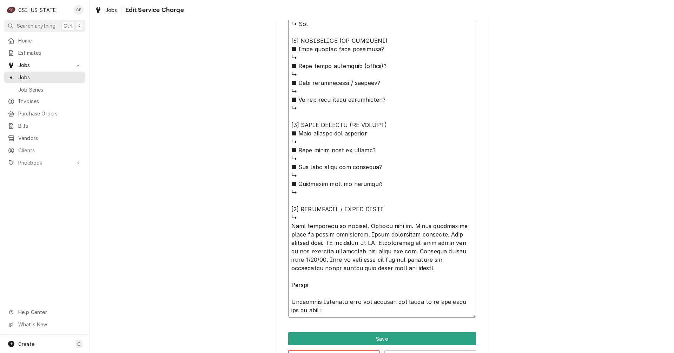
type textarea "⚠️ 𝗙𝗢𝗥𝗠 𝗜𝗡𝗦𝗧𝗥𝗨𝗖𝗧𝗜𝗢𝗡𝗦 ⚠️ ✪ 𝗖𝗼𝗺𝗽𝗹𝗲𝘁𝗲 𝗮𝗹𝗹 𝗿𝗲𝗹𝗲𝘃𝗮𝗻𝘁 𝘀𝗲𝗰𝘁𝗶𝗼𝗻𝘀 ✪ 𝗣𝗿𝗼𝘃𝗶𝗱𝗲 𝗱𝗲𝘁𝗮𝗶𝗹𝗲𝗱 𝗮𝗻𝘀…"
type textarea "x"
type textarea "⚠️ 𝗙𝗢𝗥𝗠 𝗜𝗡𝗦𝗧𝗥𝗨𝗖𝗧𝗜𝗢𝗡𝗦 ⚠️ ✪ 𝗖𝗼𝗺𝗽𝗹𝗲𝘁𝗲 𝗮𝗹𝗹 𝗿𝗲𝗹𝗲𝘃𝗮𝗻𝘁 𝘀𝗲𝗰𝘁𝗶𝗼𝗻𝘀 ✪ 𝗣𝗿𝗼𝘃𝗶𝗱𝗲 𝗱𝗲𝘁𝗮𝗶𝗹𝗲𝗱 𝗮𝗻𝘀…"
type textarea "x"
type textarea "⚠️ 𝗙𝗢𝗥𝗠 𝗜𝗡𝗦𝗧𝗥𝗨𝗖𝗧𝗜𝗢𝗡𝗦 ⚠️ ✪ 𝗖𝗼𝗺𝗽𝗹𝗲𝘁𝗲 𝗮𝗹𝗹 𝗿𝗲𝗹𝗲𝘃𝗮𝗻𝘁 𝘀𝗲𝗰𝘁𝗶𝗼𝗻𝘀 ✪ 𝗣𝗿𝗼𝘃𝗶𝗱𝗲 𝗱𝗲𝘁𝗮𝗶𝗹𝗲𝗱 𝗮𝗻𝘀…"
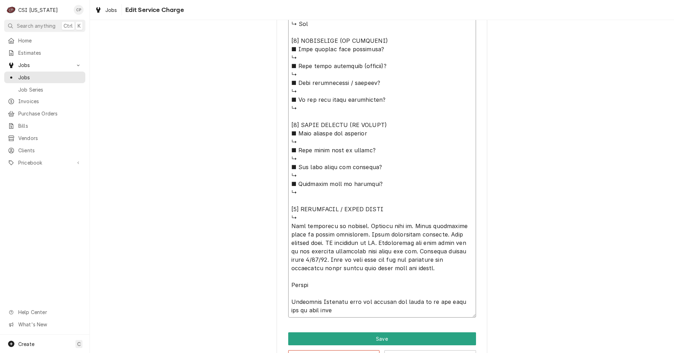
type textarea "x"
type textarea "⚠️ 𝗙𝗢𝗥𝗠 𝗜𝗡𝗦𝗧𝗥𝗨𝗖𝗧𝗜𝗢𝗡𝗦 ⚠️ ✪ 𝗖𝗼𝗺𝗽𝗹𝗲𝘁𝗲 𝗮𝗹𝗹 𝗿𝗲𝗹𝗲𝘃𝗮𝗻𝘁 𝘀𝗲𝗰𝘁𝗶𝗼𝗻𝘀 ✪ 𝗣𝗿𝗼𝘃𝗶𝗱𝗲 𝗱𝗲𝘁𝗮𝗶𝗹𝗲𝗱 𝗮𝗻𝘀…"
type textarea "x"
type textarea "⚠️ 𝗙𝗢𝗥𝗠 𝗜𝗡𝗦𝗧𝗥𝗨𝗖𝗧𝗜𝗢𝗡𝗦 ⚠️ ✪ 𝗖𝗼𝗺𝗽𝗹𝗲𝘁𝗲 𝗮𝗹𝗹 𝗿𝗲𝗹𝗲𝘃𝗮𝗻𝘁 𝘀𝗲𝗰𝘁𝗶𝗼𝗻𝘀 ✪ 𝗣𝗿𝗼𝘃𝗶𝗱𝗲 𝗱𝗲𝘁𝗮𝗶𝗹𝗲𝗱 𝗮𝗻𝘀…"
type textarea "x"
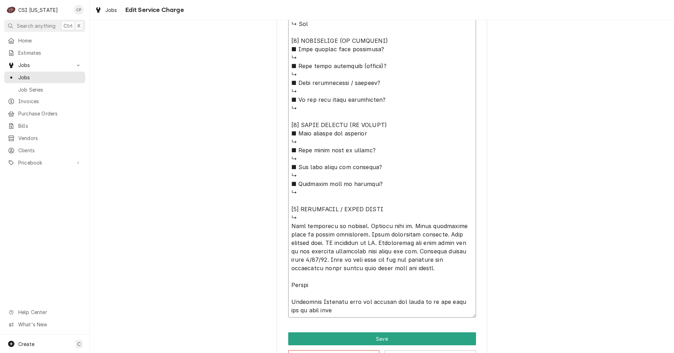
type textarea "⚠️ 𝗙𝗢𝗥𝗠 𝗜𝗡𝗦𝗧𝗥𝗨𝗖𝗧𝗜𝗢𝗡𝗦 ⚠️ ✪ 𝗖𝗼𝗺𝗽𝗹𝗲𝘁𝗲 𝗮𝗹𝗹 𝗿𝗲𝗹𝗲𝘃𝗮𝗻𝘁 𝘀𝗲𝗰𝘁𝗶𝗼𝗻𝘀 ✪ 𝗣𝗿𝗼𝘃𝗶𝗱𝗲 𝗱𝗲𝘁𝗮𝗶𝗹𝗲𝗱 𝗮𝗻𝘀…"
type textarea "x"
type textarea "⚠️ 𝗙𝗢𝗥𝗠 𝗜𝗡𝗦𝗧𝗥𝗨𝗖𝗧𝗜𝗢𝗡𝗦 ⚠️ ✪ 𝗖𝗼𝗺𝗽𝗹𝗲𝘁𝗲 𝗮𝗹𝗹 𝗿𝗲𝗹𝗲𝘃𝗮𝗻𝘁 𝘀𝗲𝗰𝘁𝗶𝗼𝗻𝘀 ✪ 𝗣𝗿𝗼𝘃𝗶𝗱𝗲 𝗱𝗲𝘁𝗮𝗶𝗹𝗲𝗱 𝗮𝗻𝘀…"
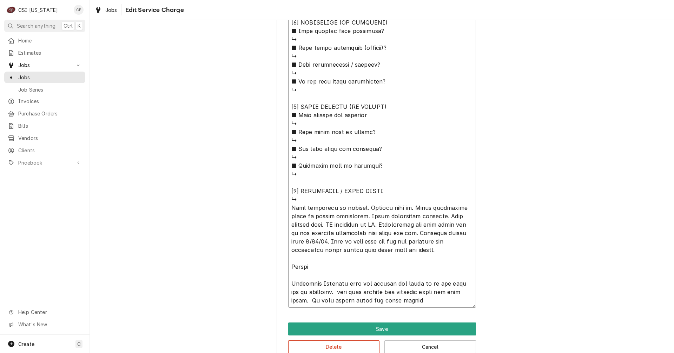
scroll to position [587, 0]
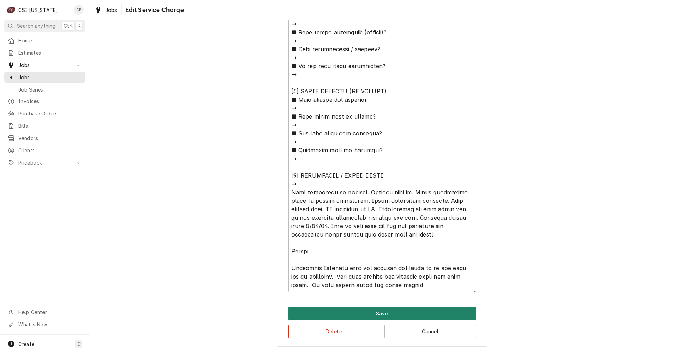
click at [381, 312] on button "Save" at bounding box center [382, 313] width 188 height 13
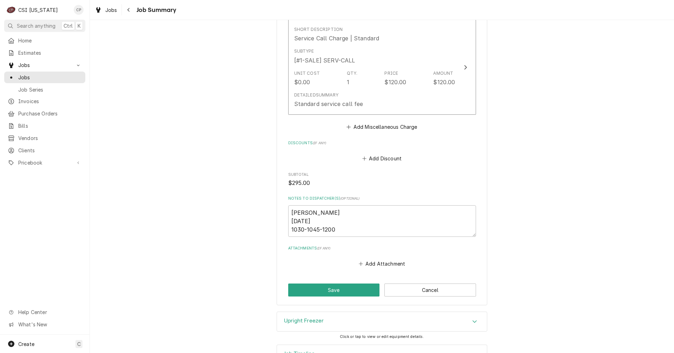
scroll to position [1110, 0]
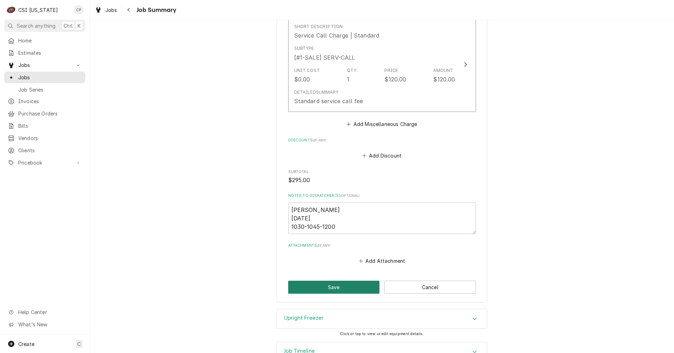
click at [324, 289] on button "Save" at bounding box center [334, 287] width 92 height 13
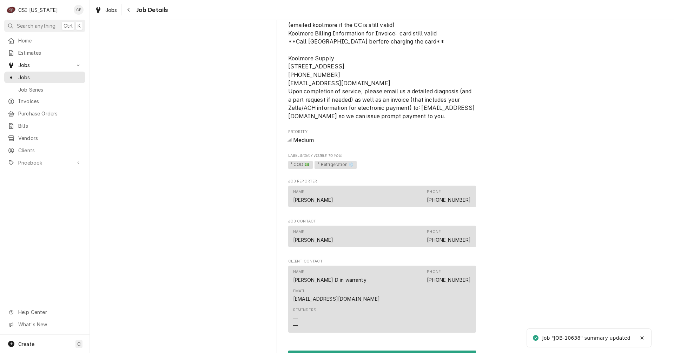
scroll to position [772, 0]
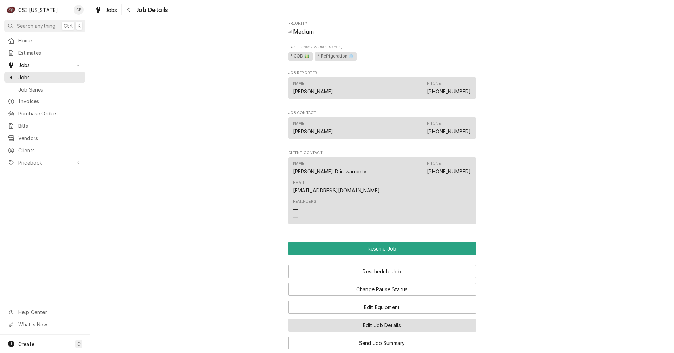
click at [350, 324] on button "Edit Job Details" at bounding box center [382, 325] width 188 height 13
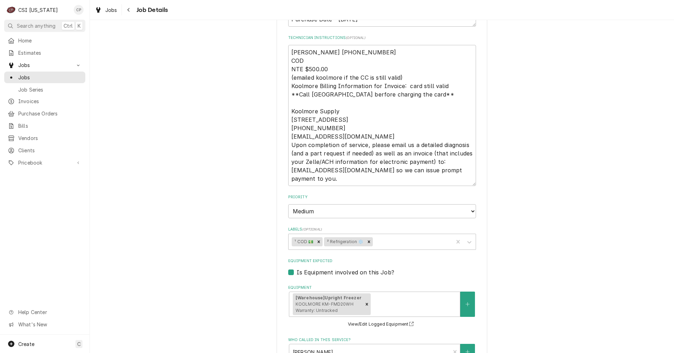
scroll to position [211, 0]
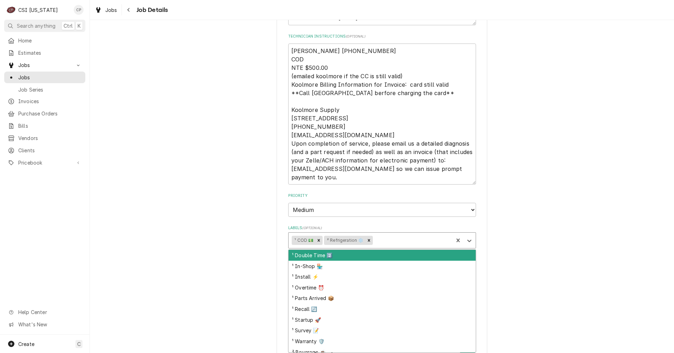
click at [398, 240] on div "Labels" at bounding box center [412, 240] width 76 height 13
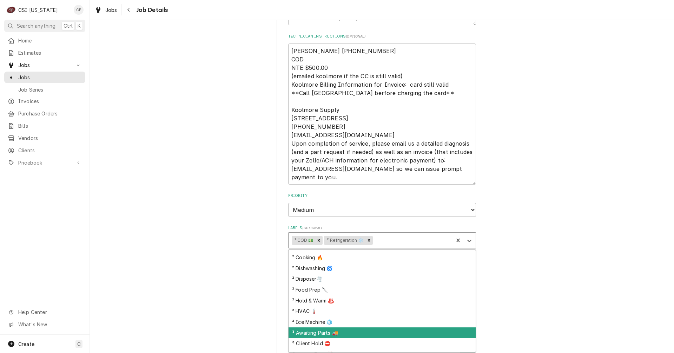
scroll to position [140, 0]
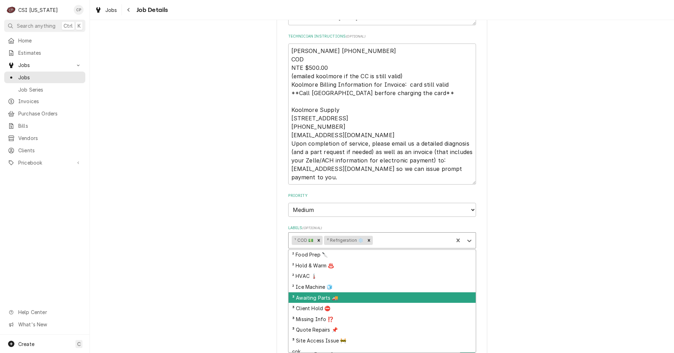
click at [313, 301] on div "³ Awaiting Parts 🚚" at bounding box center [382, 297] width 187 height 11
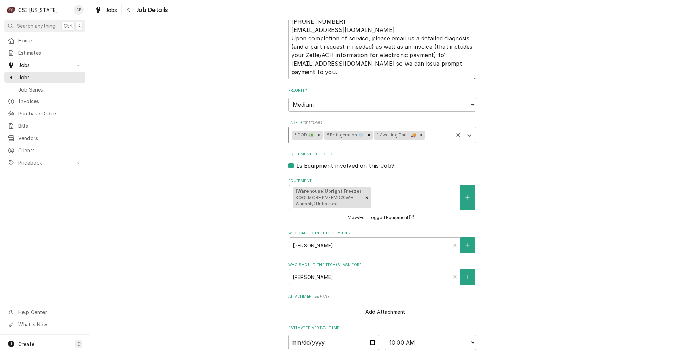
scroll to position [421, 0]
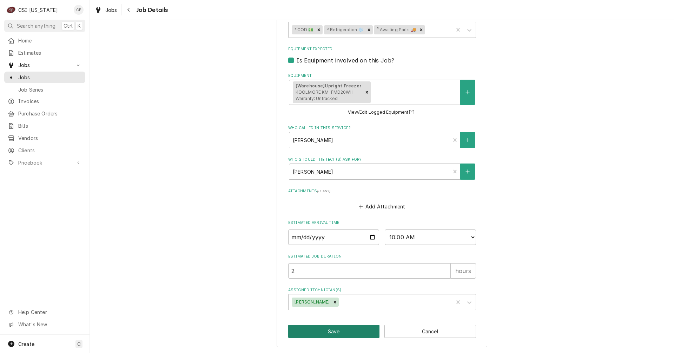
click at [335, 331] on button "Save" at bounding box center [334, 331] width 92 height 13
type textarea "x"
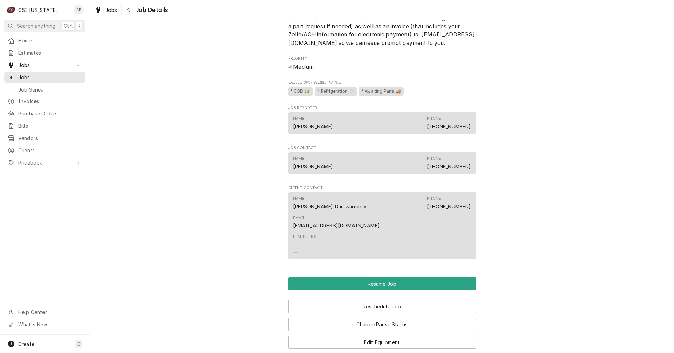
scroll to position [948, 0]
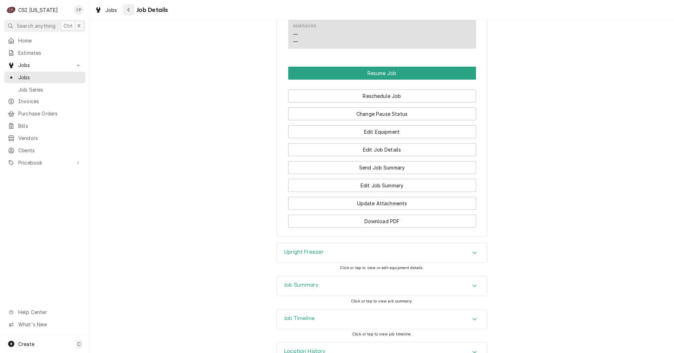
click at [128, 11] on icon "Navigate back" at bounding box center [128, 10] width 2 height 4
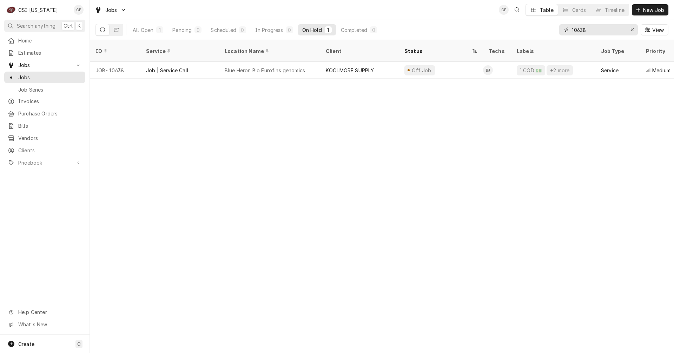
click at [633, 32] on icon "Erase input" at bounding box center [633, 29] width 4 height 5
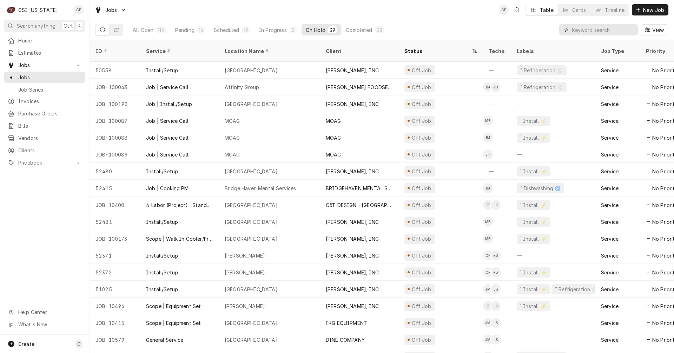
click at [584, 27] on input "Dynamic Content Wrapper" at bounding box center [603, 29] width 62 height 11
type input "the grand"
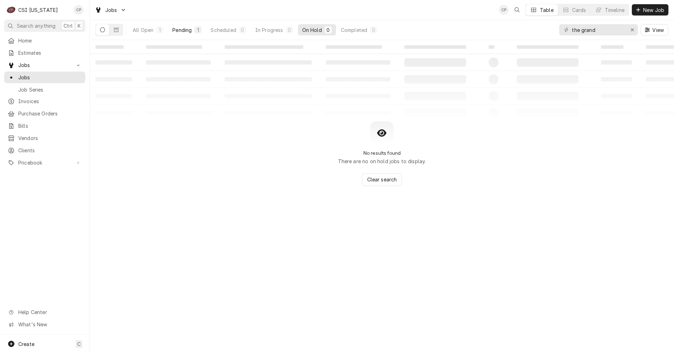
click at [186, 31] on div "Pending" at bounding box center [181, 29] width 19 height 7
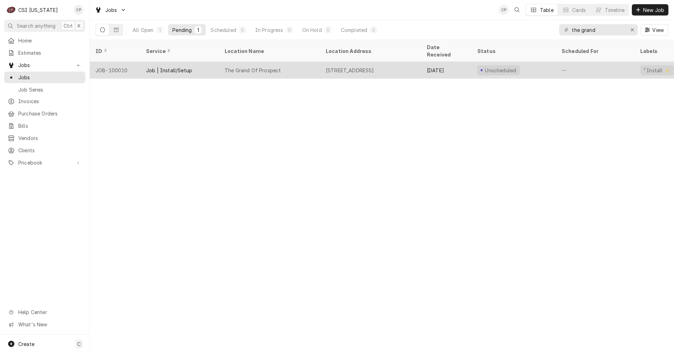
click at [255, 65] on div "The Grand Of Prospect" at bounding box center [269, 70] width 101 height 17
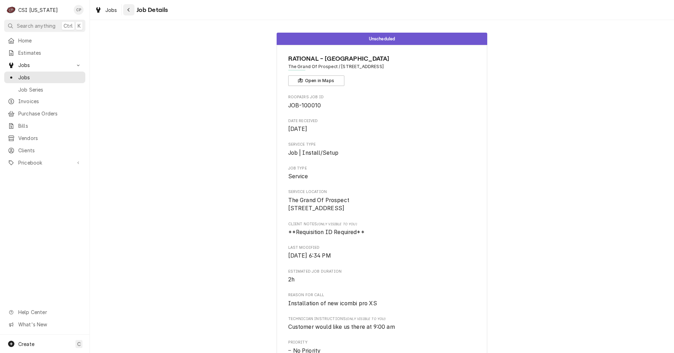
click at [129, 11] on icon "Navigate back" at bounding box center [128, 9] width 3 height 5
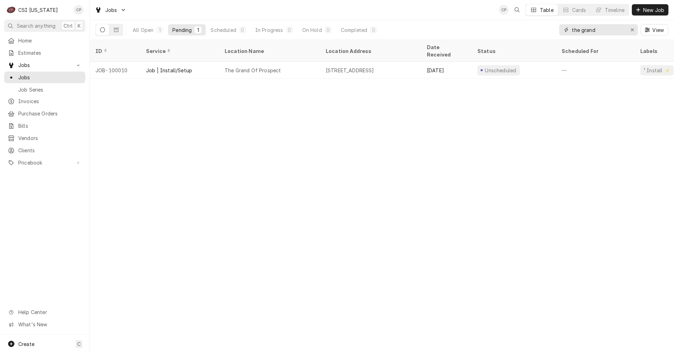
drag, startPoint x: 605, startPoint y: 33, endPoint x: 553, endPoint y: 32, distance: 52.0
click at [553, 32] on div "All Open 1 Pending 1 Scheduled 0 In Progress 0 On Hold 0 Completed 0 the grand …" at bounding box center [381, 30] width 573 height 20
type input "b"
type input "loomfield"
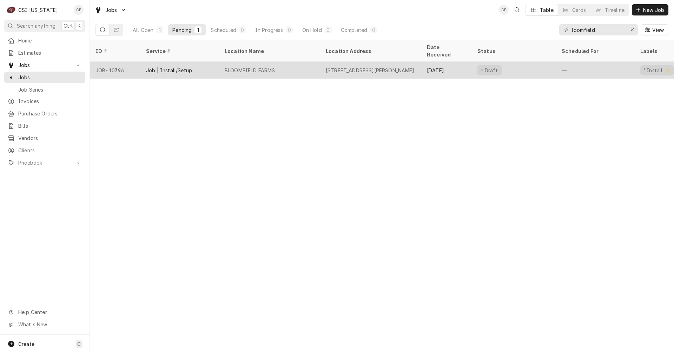
click at [249, 67] on div "BLOOMFIELD FARMS" at bounding box center [250, 70] width 51 height 7
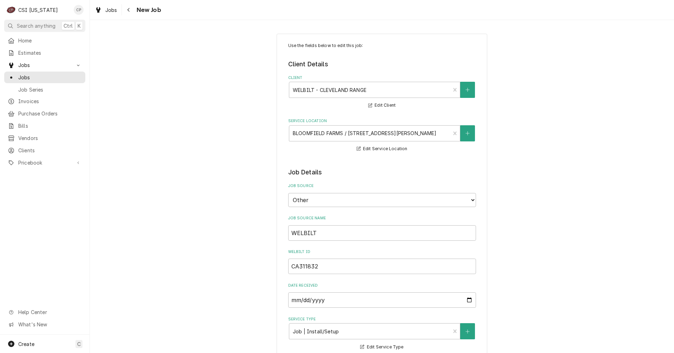
type textarea "x"
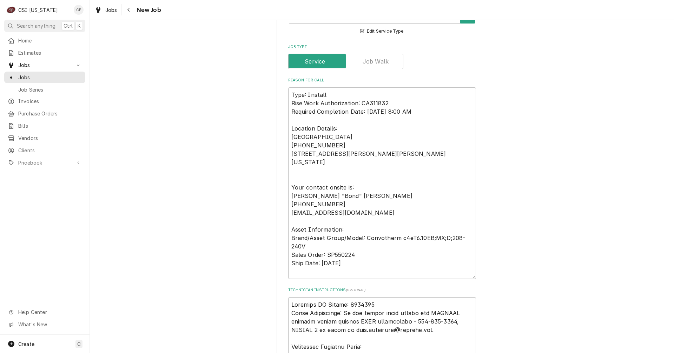
scroll to position [105, 0]
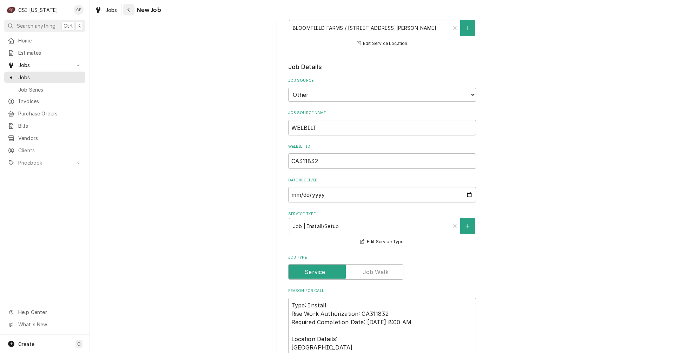
click at [130, 11] on div "Navigate back" at bounding box center [128, 9] width 7 height 7
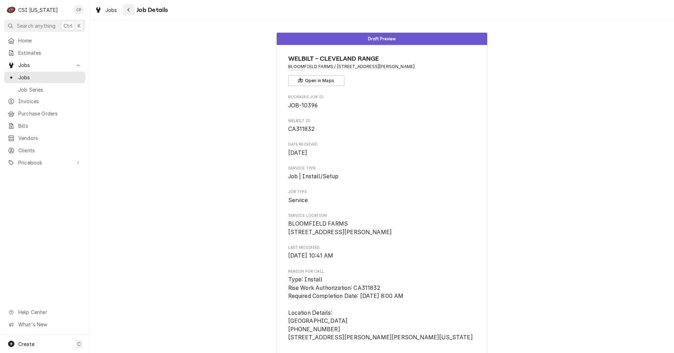
click at [127, 9] on icon "Navigate back" at bounding box center [128, 9] width 3 height 5
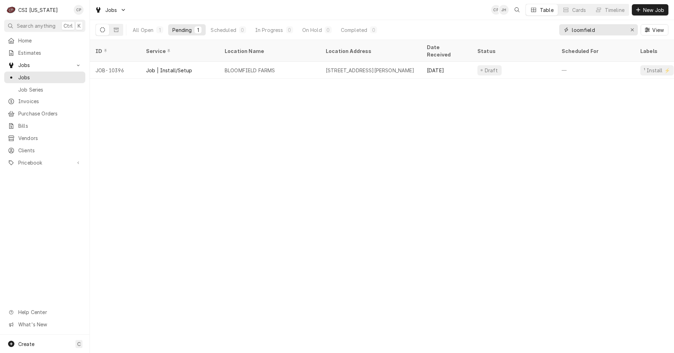
drag, startPoint x: 599, startPoint y: 31, endPoint x: 533, endPoint y: 35, distance: 66.4
click at [533, 35] on div "All Open 1 Pending 1 Scheduled 0 In Progress 0 On Hold 0 Completed 0 loomfield …" at bounding box center [381, 30] width 573 height 20
drag, startPoint x: 601, startPoint y: 32, endPoint x: 551, endPoint y: 33, distance: 50.2
click at [551, 33] on div "All Open 1 Pending 1 Scheduled 0 In Progress 0 On Hold 0 Completed 0 the grand …" at bounding box center [381, 30] width 573 height 20
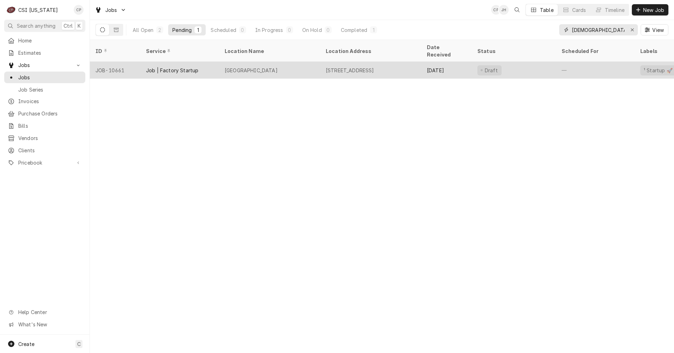
type input "[DEMOGRAPHIC_DATA]"
click at [177, 67] on div "Job | Factory Startup" at bounding box center [172, 70] width 52 height 7
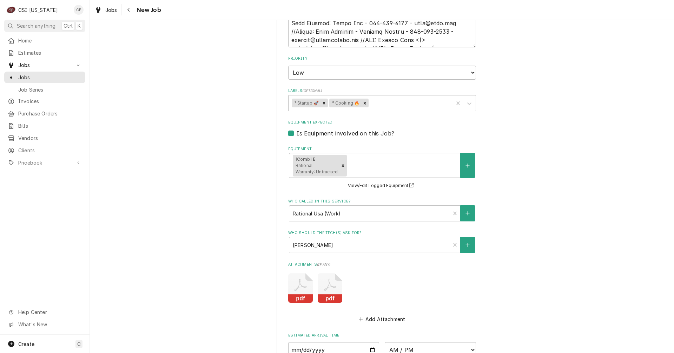
scroll to position [632, 0]
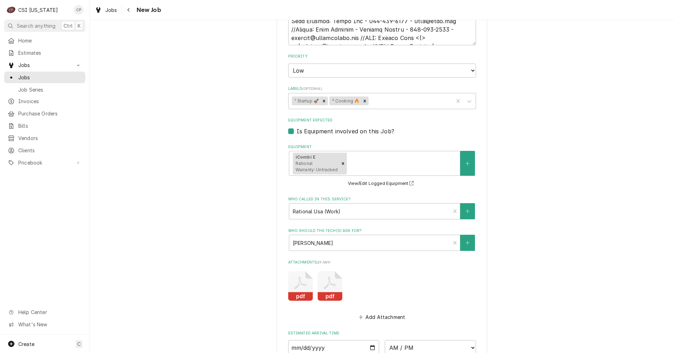
click at [305, 286] on icon "Attachments" at bounding box center [300, 285] width 25 height 29
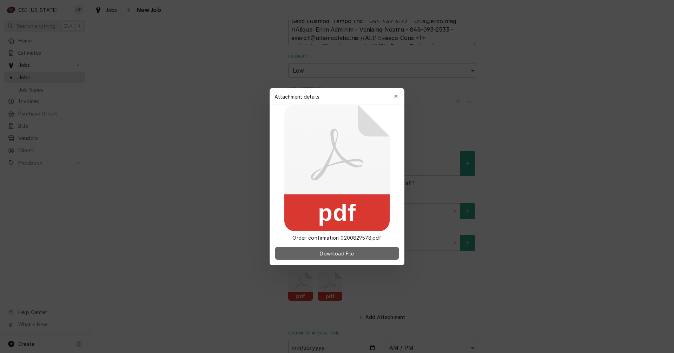
click at [344, 253] on span "Download File" at bounding box center [336, 253] width 37 height 7
click at [342, 250] on span "Download File" at bounding box center [336, 253] width 37 height 7
click at [397, 96] on icon "button" at bounding box center [395, 96] width 3 height 3
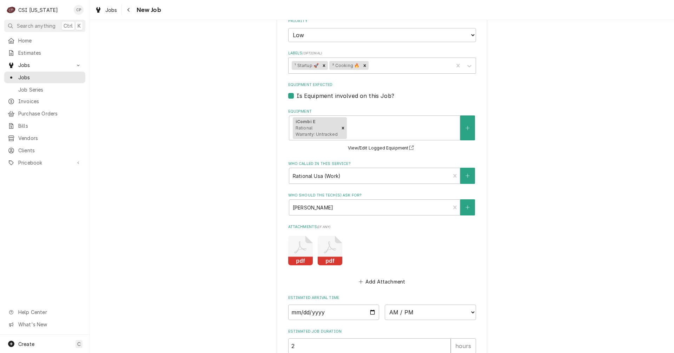
scroll to position [737, 0]
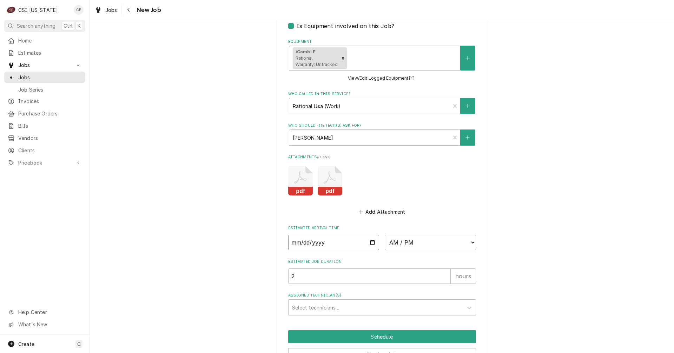
click at [369, 241] on input "Date" at bounding box center [333, 242] width 91 height 15
type textarea "x"
type input "2025-10-07"
type textarea "x"
click at [426, 243] on select "AM / PM 6:00 AM 6:15 AM 6:30 AM 6:45 AM 7:00 AM 7:15 AM 7:30 AM 7:45 AM 8:00 AM…" at bounding box center [430, 242] width 91 height 15
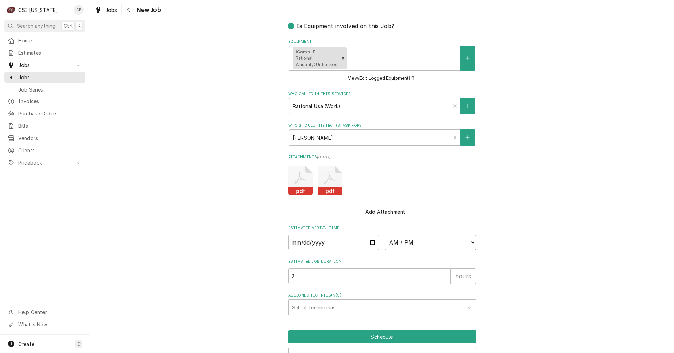
select select "08:00:00"
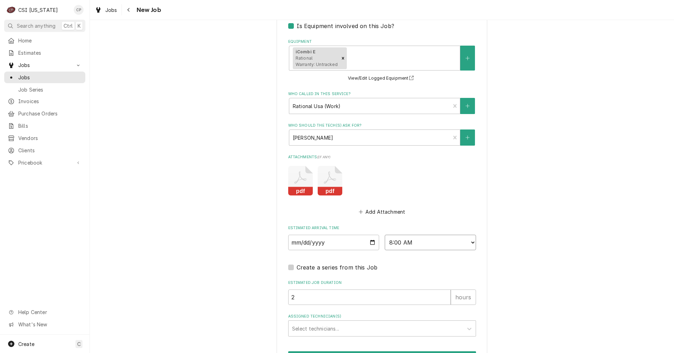
type textarea "x"
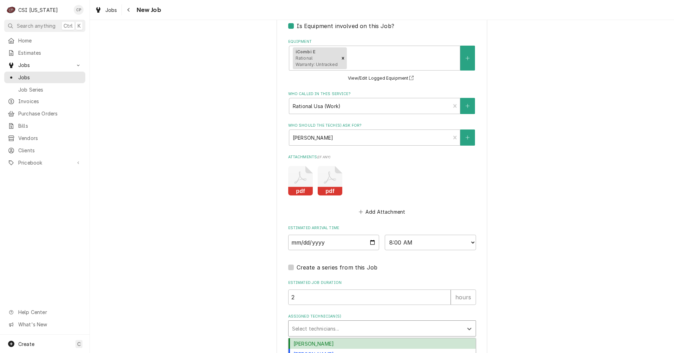
click at [315, 328] on div "Assigned Technician(s)" at bounding box center [375, 328] width 167 height 13
type input "jay"
type textarea "x"
click at [315, 328] on div "Jay Maiden" at bounding box center [311, 328] width 39 height 9
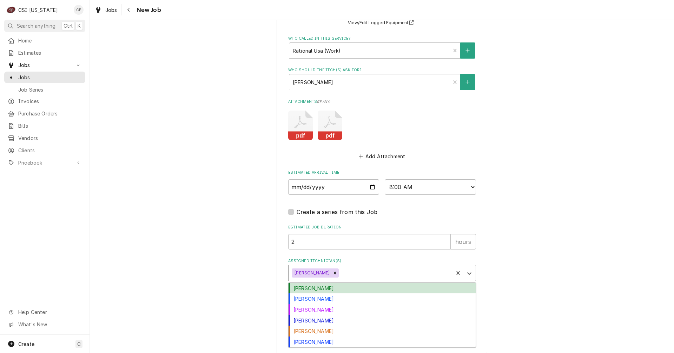
scroll to position [799, 0]
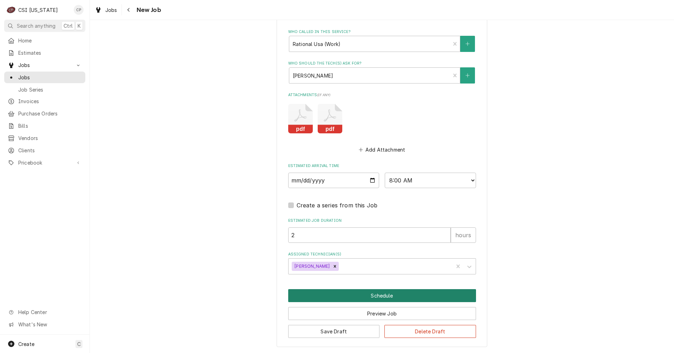
click at [378, 296] on button "Schedule" at bounding box center [382, 295] width 188 height 13
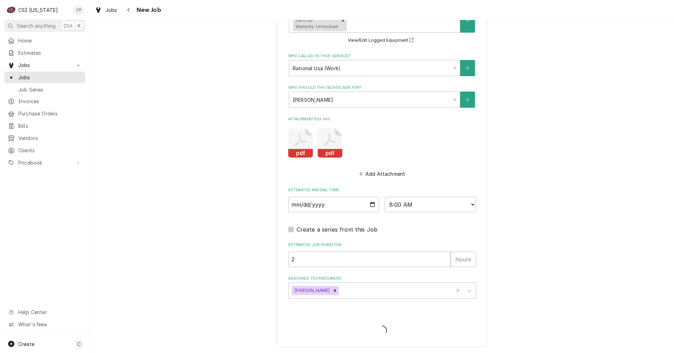
scroll to position [775, 0]
type textarea "x"
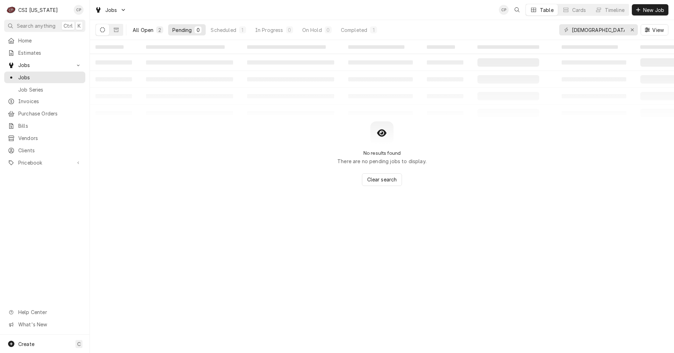
click at [149, 31] on div "All Open" at bounding box center [143, 29] width 21 height 7
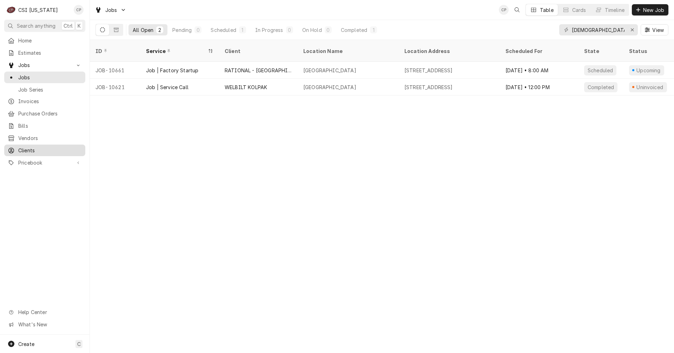
click at [31, 147] on span "Clients" at bounding box center [50, 150] width 64 height 7
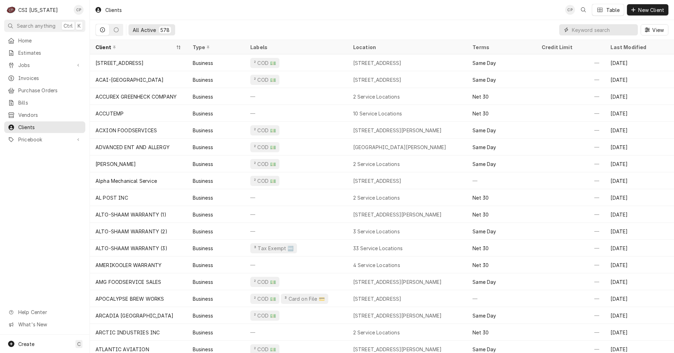
click at [586, 29] on input "Dynamic Content Wrapper" at bounding box center [603, 29] width 62 height 11
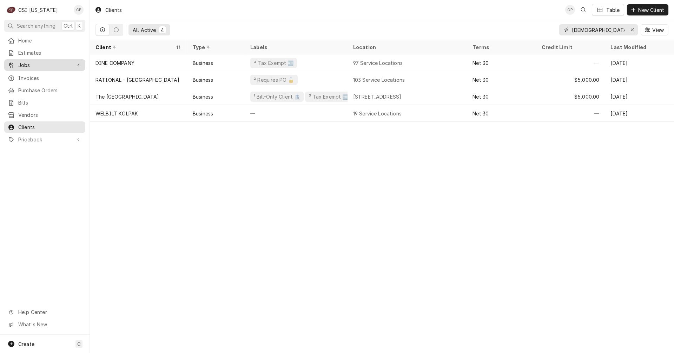
type input "[DEMOGRAPHIC_DATA]"
click at [32, 62] on span "Jobs" at bounding box center [44, 64] width 53 height 7
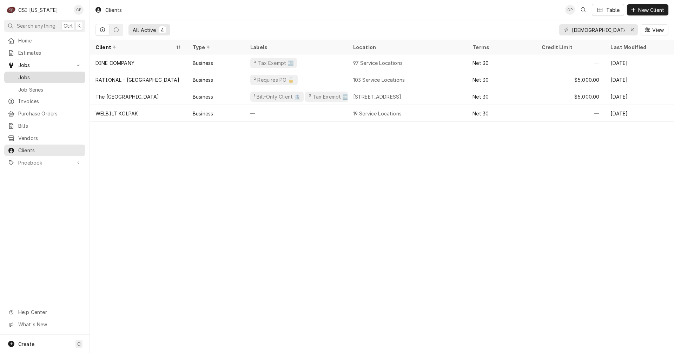
click at [37, 74] on span "Jobs" at bounding box center [50, 77] width 64 height 7
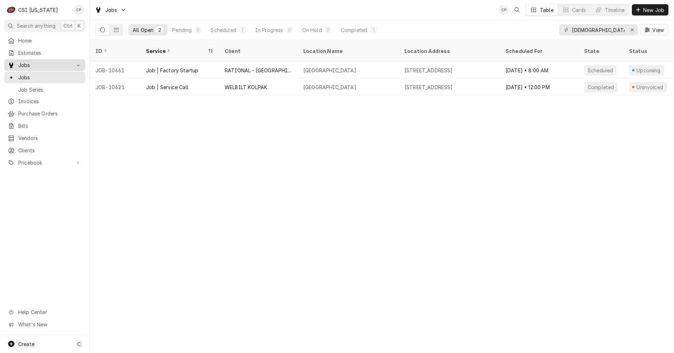
click at [46, 63] on span "Jobs" at bounding box center [44, 64] width 53 height 7
click at [633, 31] on icon "Erase input" at bounding box center [632, 29] width 3 height 3
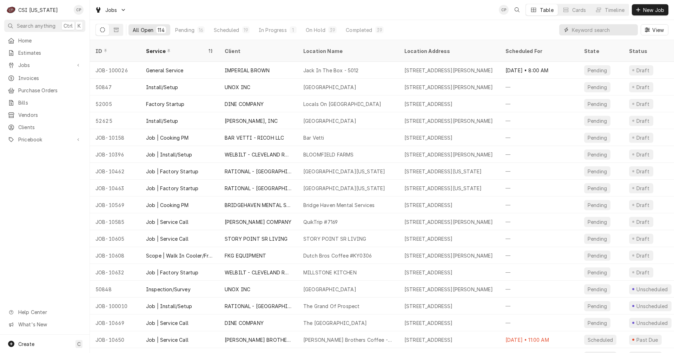
click at [586, 29] on input "Dynamic Content Wrapper" at bounding box center [603, 29] width 62 height 11
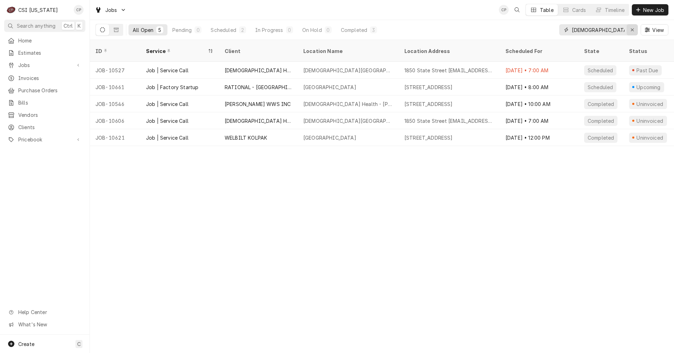
type input "baptist"
click at [633, 30] on icon "Erase input" at bounding box center [633, 29] width 4 height 5
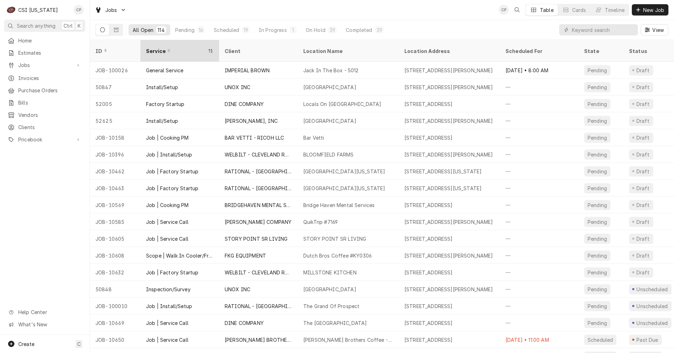
click at [160, 47] on div "Service" at bounding box center [176, 50] width 60 height 7
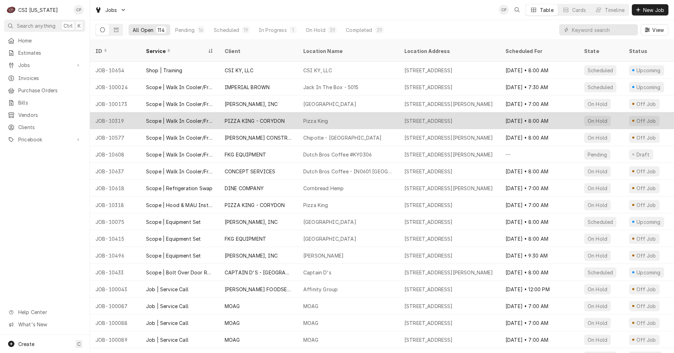
click at [181, 117] on div "Scope | Walk In Cooler/Freezer Install" at bounding box center [179, 120] width 67 height 7
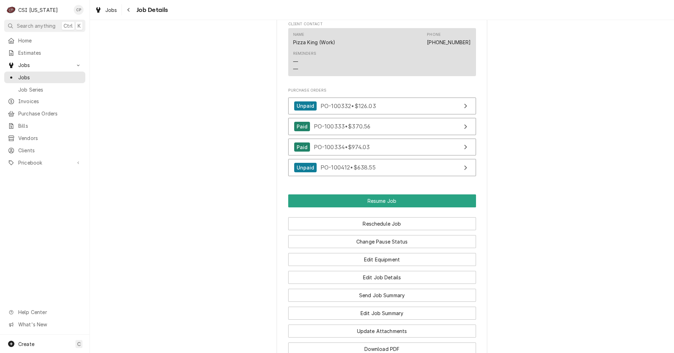
scroll to position [702, 0]
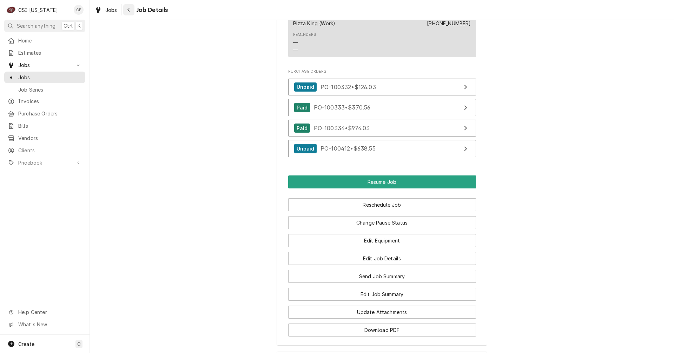
click at [132, 10] on button "Navigate back" at bounding box center [128, 9] width 11 height 11
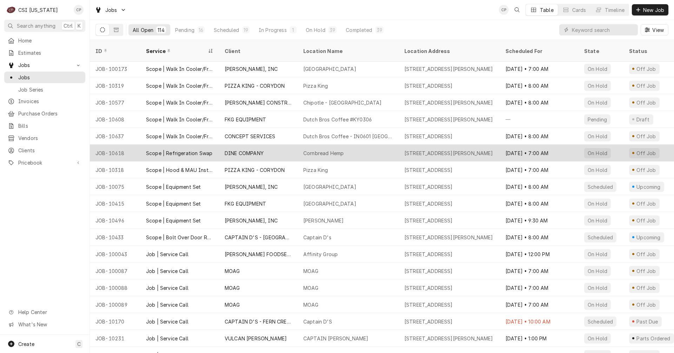
scroll to position [70, 0]
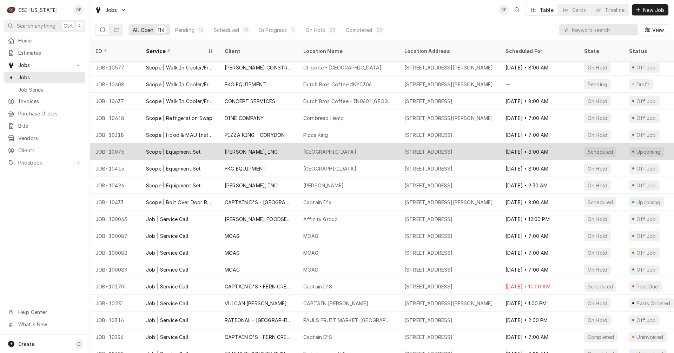
click at [181, 148] on div "Scope | Equipment Set" at bounding box center [173, 151] width 55 height 7
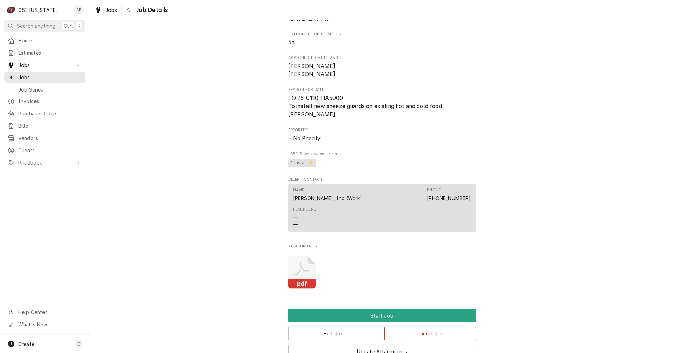
scroll to position [282, 0]
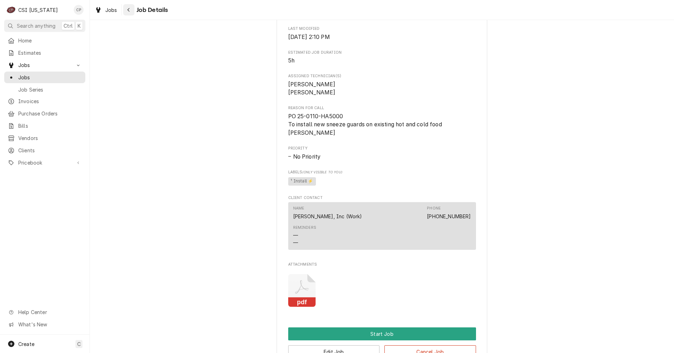
click at [126, 12] on div "Navigate back" at bounding box center [128, 9] width 7 height 7
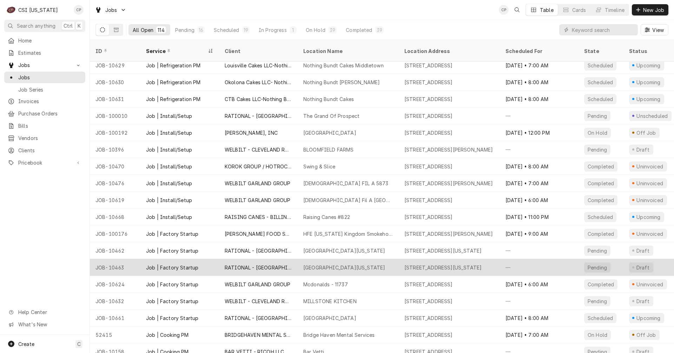
scroll to position [1357, 0]
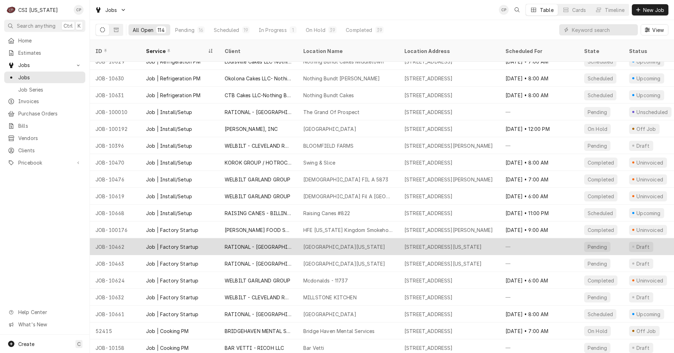
click at [182, 242] on div "Job | Factory Startup" at bounding box center [179, 246] width 79 height 17
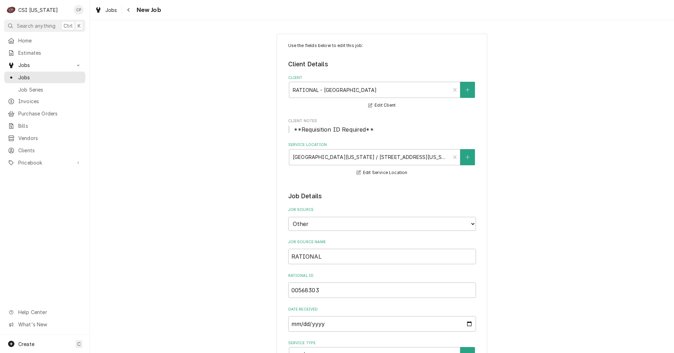
type textarea "x"
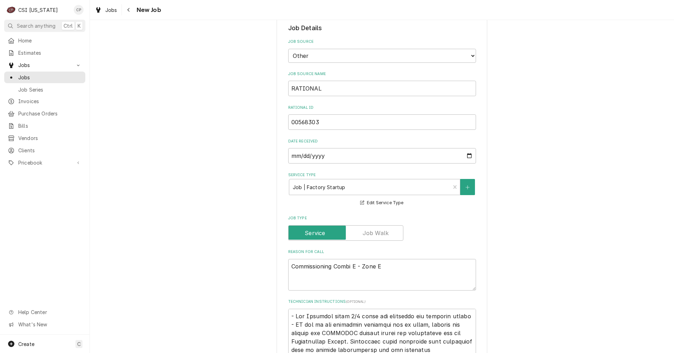
scroll to position [176, 0]
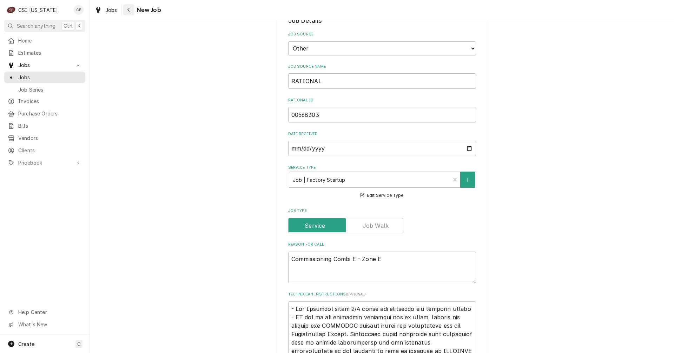
click at [129, 11] on icon "Navigate back" at bounding box center [128, 10] width 2 height 4
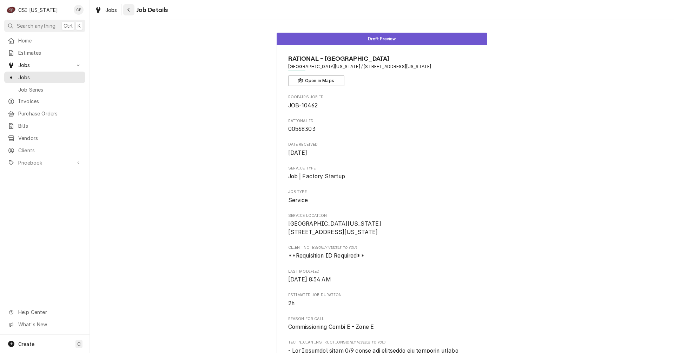
click at [130, 11] on icon "Navigate back" at bounding box center [128, 9] width 3 height 5
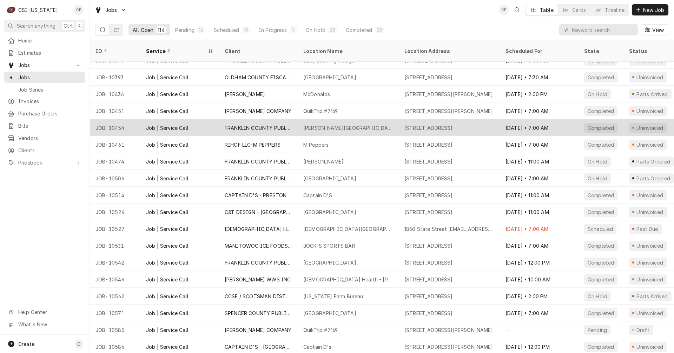
scroll to position [380, 0]
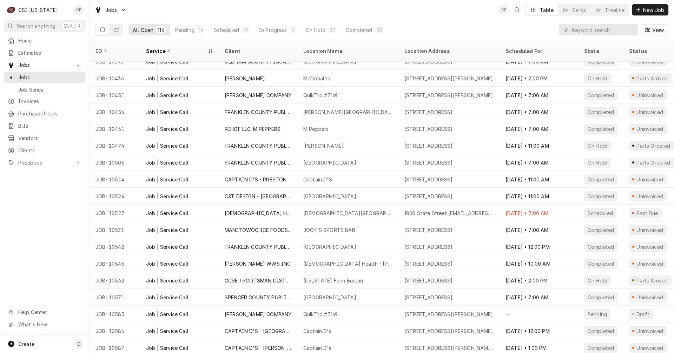
click at [570, 31] on div "Dynamic Content Wrapper" at bounding box center [598, 29] width 79 height 11
click at [582, 31] on input "Dynamic Content Wrapper" at bounding box center [603, 29] width 62 height 11
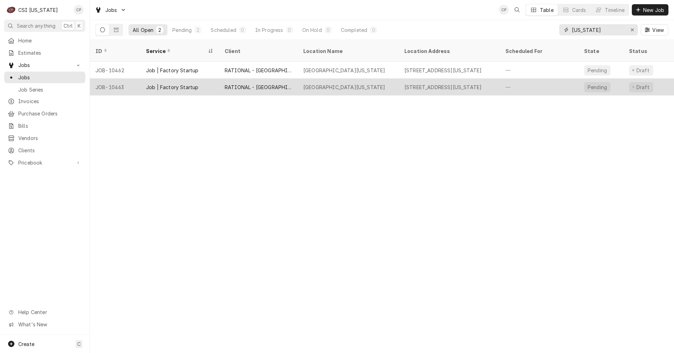
type input "washington"
click at [179, 84] on div "Job | Factory Startup" at bounding box center [172, 87] width 52 height 7
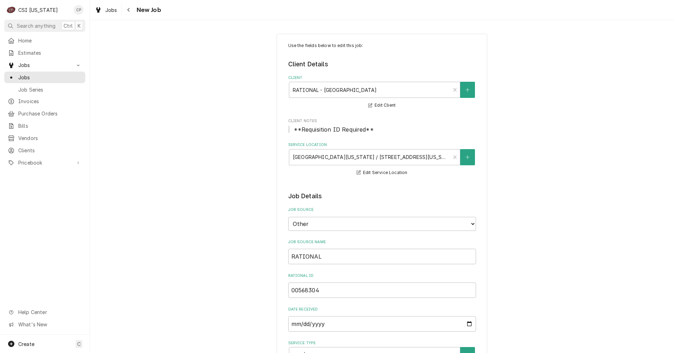
type textarea "x"
click at [130, 12] on icon "Navigate back" at bounding box center [128, 9] width 3 height 5
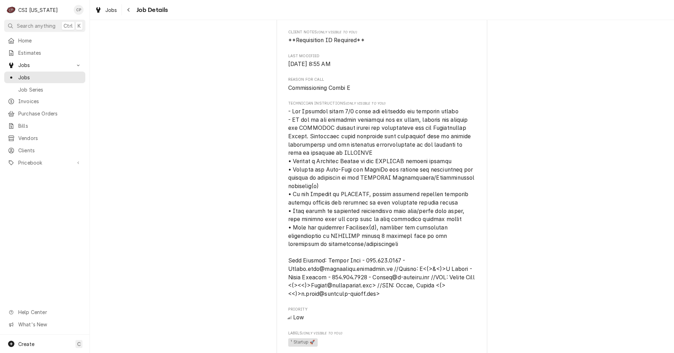
scroll to position [211, 0]
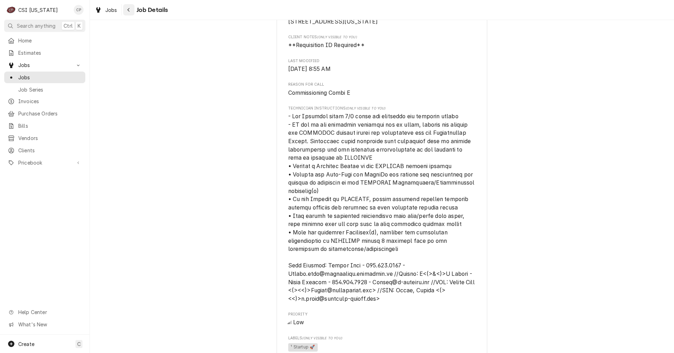
click at [128, 10] on icon "Navigate back" at bounding box center [128, 9] width 3 height 5
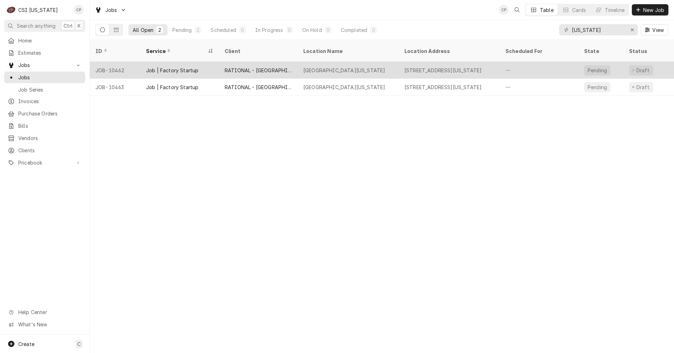
drag, startPoint x: 170, startPoint y: 62, endPoint x: 162, endPoint y: 62, distance: 8.4
click at [162, 67] on div "Job | Factory Startup" at bounding box center [172, 70] width 52 height 7
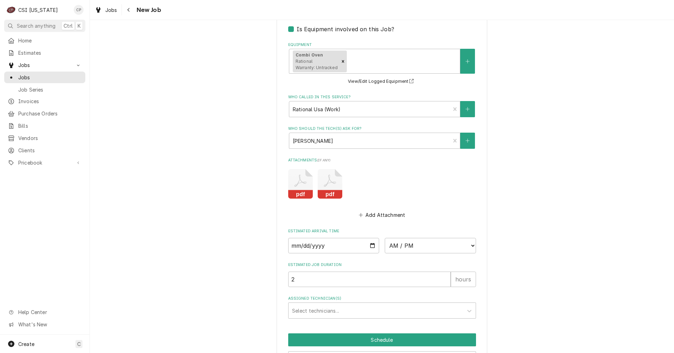
scroll to position [737, 0]
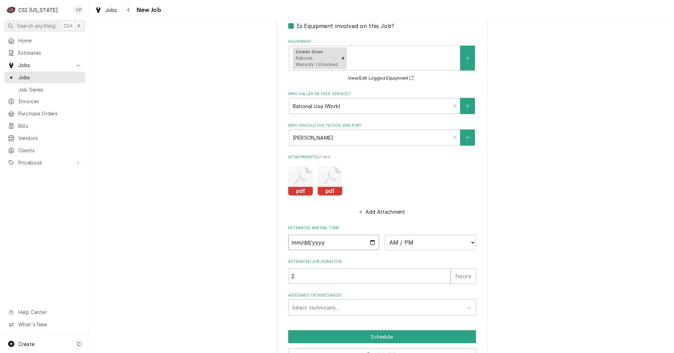
click at [370, 242] on input "Date" at bounding box center [333, 242] width 91 height 15
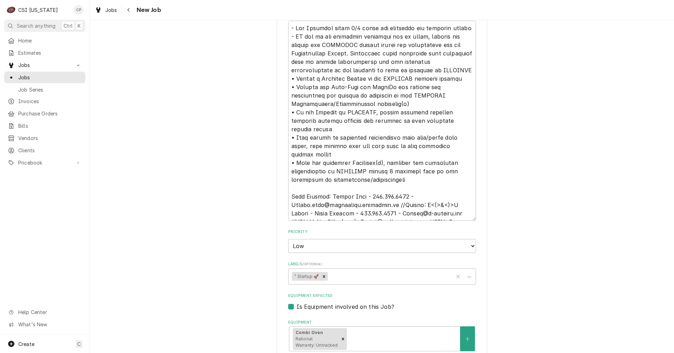
scroll to position [667, 0]
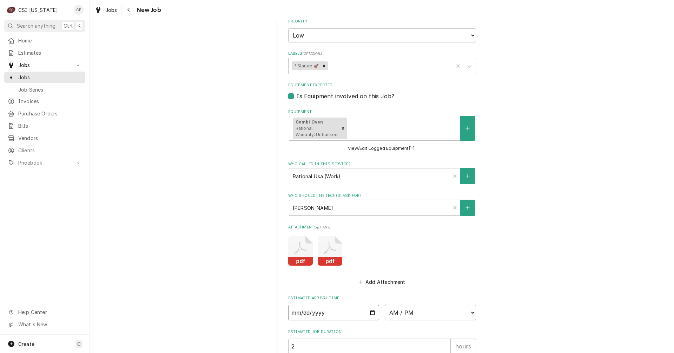
click at [330, 311] on input "Date" at bounding box center [333, 312] width 91 height 15
click at [369, 313] on input "Date" at bounding box center [333, 312] width 91 height 15
click at [336, 314] on input "Date" at bounding box center [333, 312] width 91 height 15
click at [369, 314] on input "Date" at bounding box center [333, 312] width 91 height 15
type textarea "x"
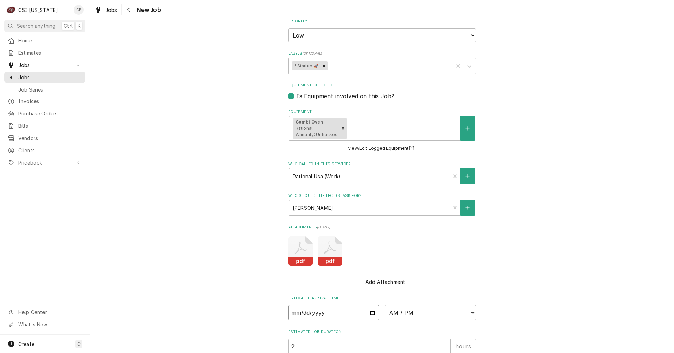
type input "2025-10-02"
type textarea "x"
click at [430, 309] on select "AM / PM 6:00 AM 6:15 AM 6:30 AM 6:45 AM 7:00 AM 7:15 AM 7:30 AM 7:45 AM 8:00 AM…" at bounding box center [430, 312] width 91 height 15
click at [427, 312] on select "AM / PM 6:00 AM 6:15 AM 6:30 AM 6:45 AM 7:00 AM 7:15 AM 7:30 AM 7:45 AM 8:00 AM…" at bounding box center [430, 312] width 91 height 15
select select "13:30:00"
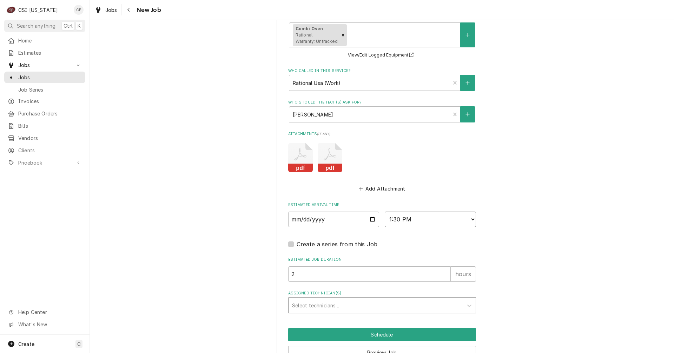
scroll to position [772, 0]
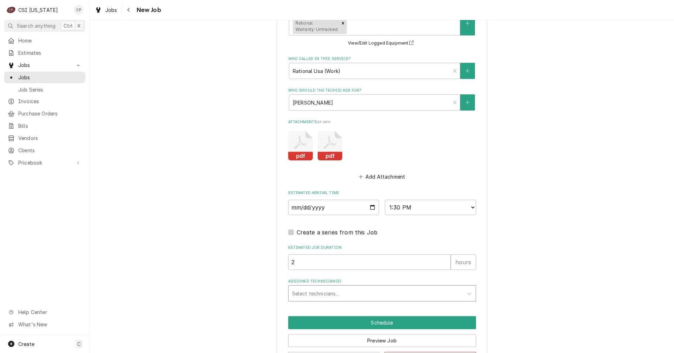
click at [310, 292] on div "Assigned Technician(s)" at bounding box center [375, 293] width 167 height 13
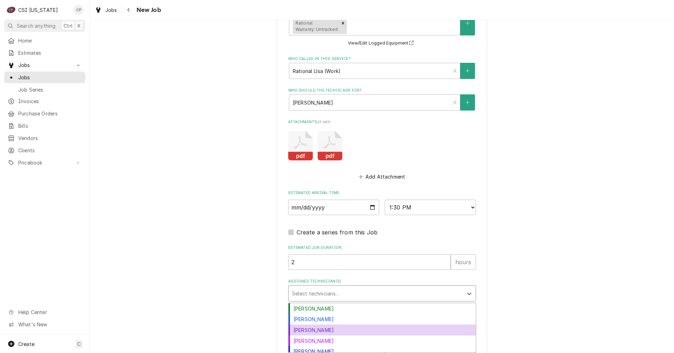
click at [303, 329] on div "Jay Maiden" at bounding box center [382, 330] width 187 height 11
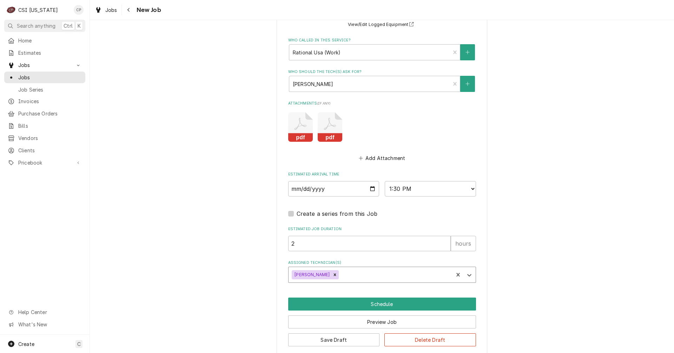
scroll to position [799, 0]
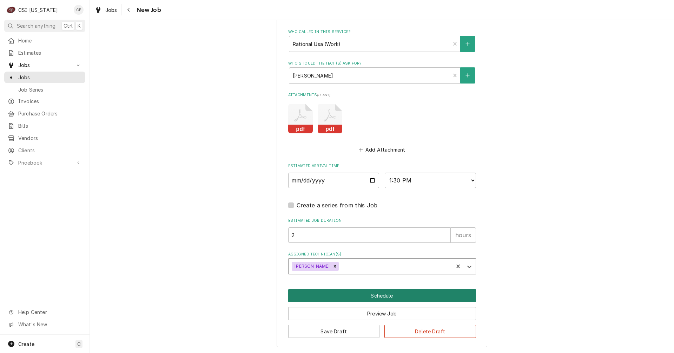
click at [386, 296] on button "Schedule" at bounding box center [382, 295] width 188 height 13
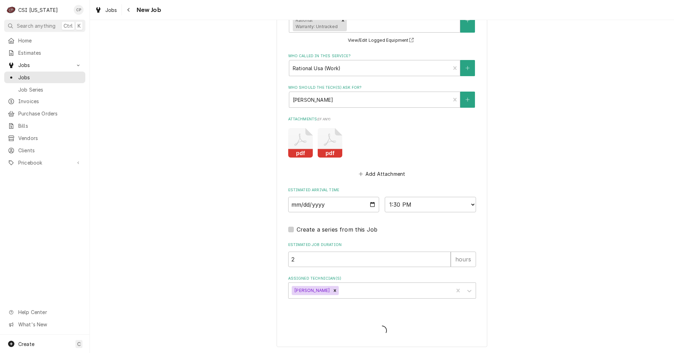
scroll to position [775, 0]
type textarea "x"
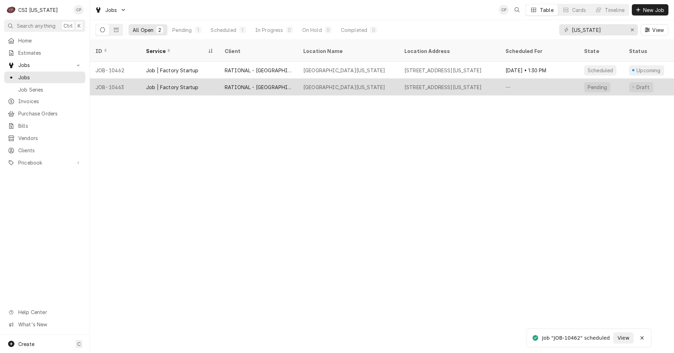
click at [258, 84] on div "RATIONAL - [GEOGRAPHIC_DATA]" at bounding box center [258, 87] width 67 height 7
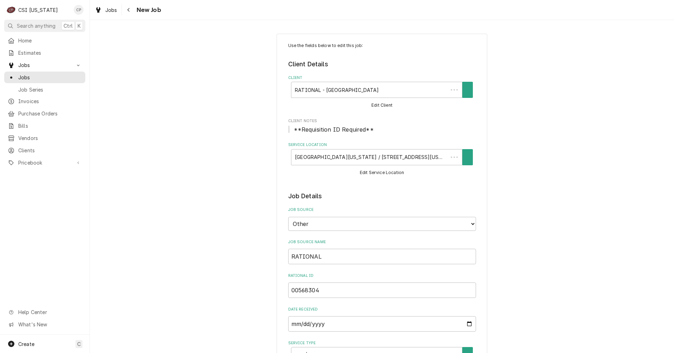
click at [251, 79] on div "Use the fields below to edit this job: Client Details Client RATIONAL - [GEOGRA…" at bounding box center [382, 186] width 584 height 333
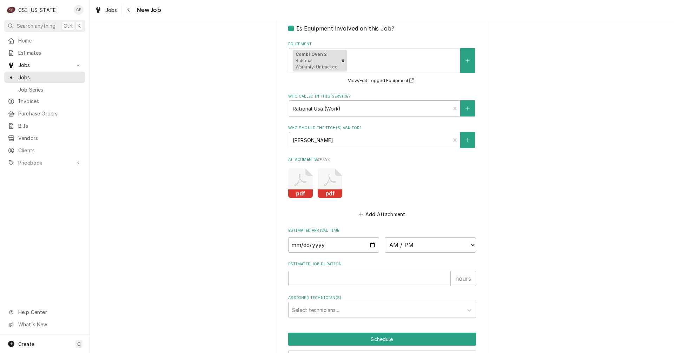
scroll to position [737, 0]
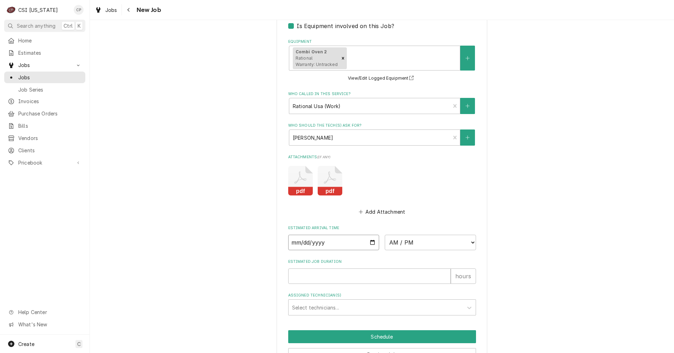
click at [359, 245] on input "Date" at bounding box center [333, 242] width 91 height 15
click at [367, 244] on input "Date" at bounding box center [333, 242] width 91 height 15
type textarea "x"
type input "[DATE]"
type textarea "x"
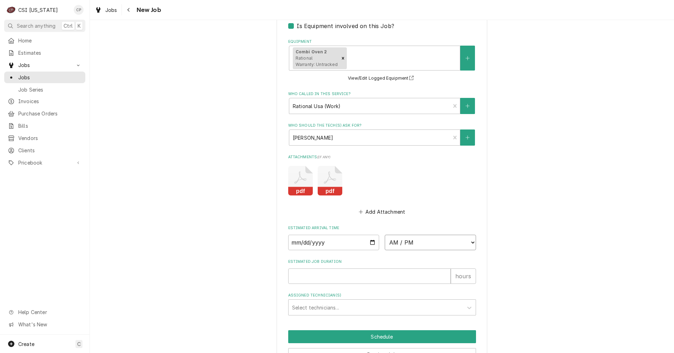
click at [423, 244] on select "AM / PM 6:00 AM 6:15 AM 6:30 AM 6:45 AM 7:00 AM 7:15 AM 7:30 AM 7:45 AM 8:00 AM…" at bounding box center [430, 242] width 91 height 15
select select "13:45:00"
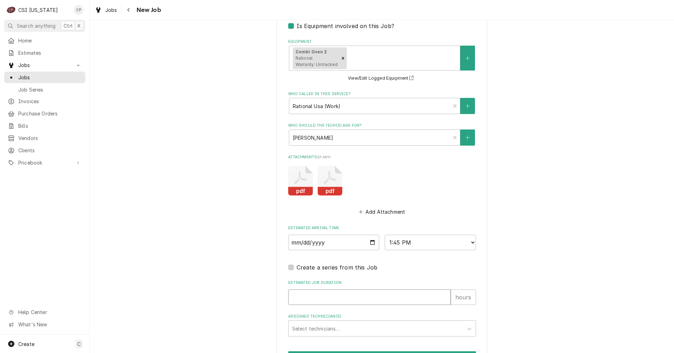
click at [323, 302] on input "Estimated Job Duration" at bounding box center [369, 297] width 163 height 15
click at [309, 299] on input "Estimated Job Duration" at bounding box center [369, 297] width 163 height 15
type textarea "x"
type input "2"
type textarea "x"
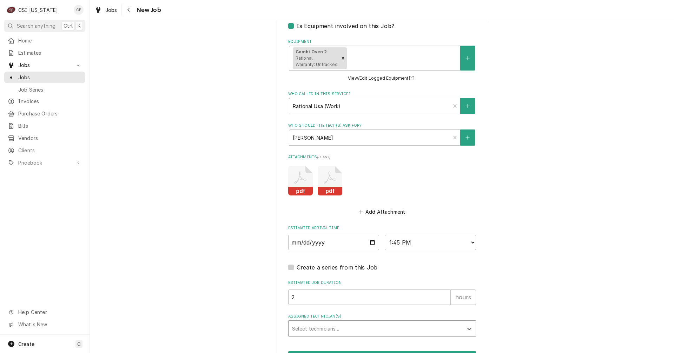
click at [315, 324] on div "Assigned Technician(s)" at bounding box center [375, 328] width 167 height 13
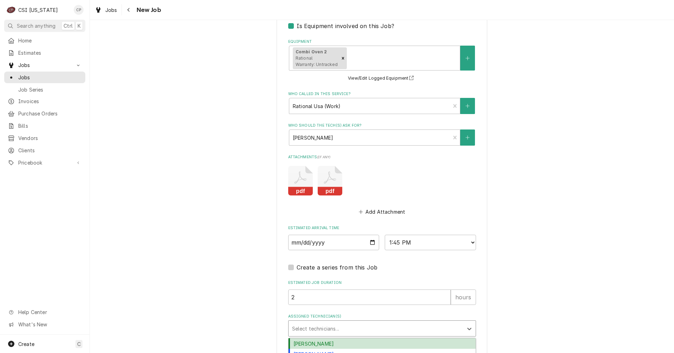
type input "j"
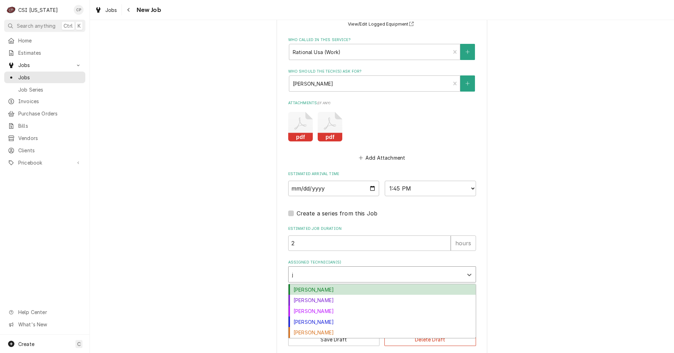
scroll to position [799, 0]
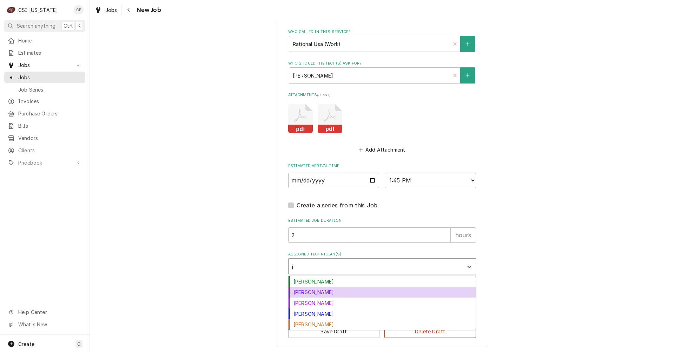
click at [310, 294] on div "Jay Maiden" at bounding box center [382, 292] width 187 height 11
type textarea "x"
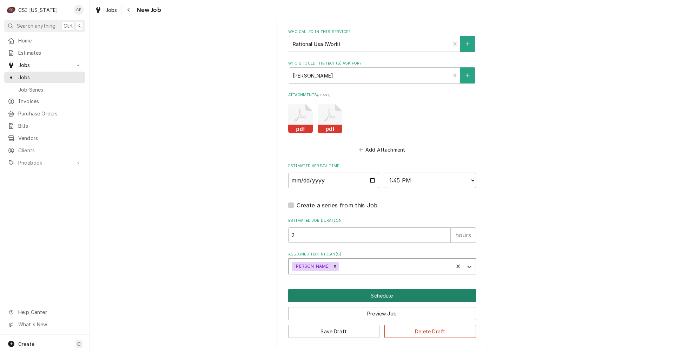
click at [380, 295] on button "Schedule" at bounding box center [382, 295] width 188 height 13
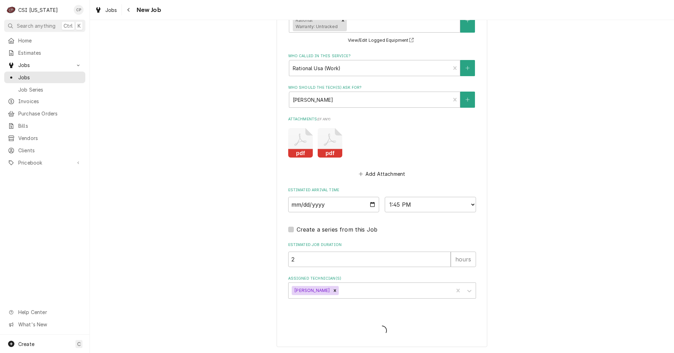
scroll to position [775, 0]
type textarea "x"
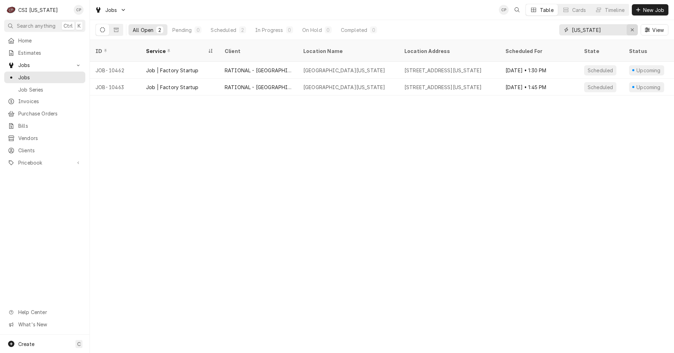
click at [632, 28] on icon "Erase input" at bounding box center [633, 29] width 4 height 5
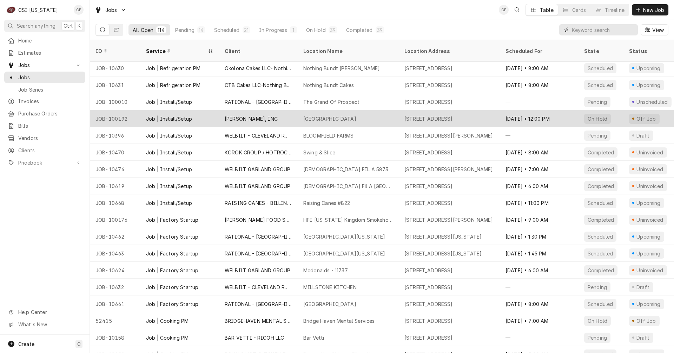
scroll to position [1374, 0]
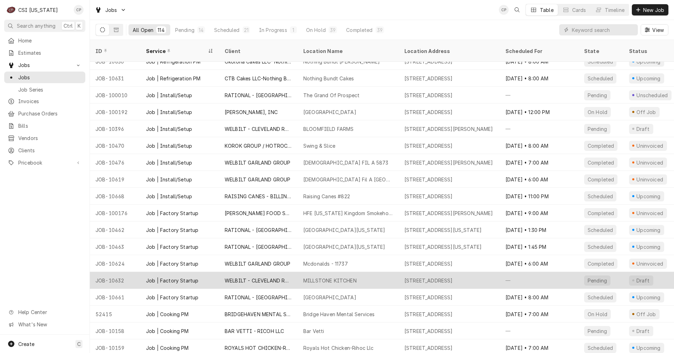
click at [207, 272] on div "Job | Factory Startup" at bounding box center [179, 280] width 79 height 17
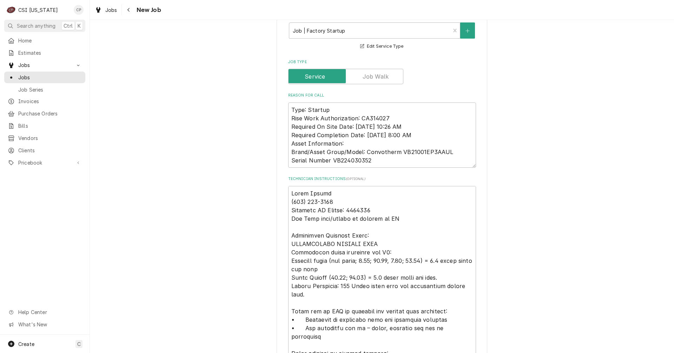
scroll to position [281, 0]
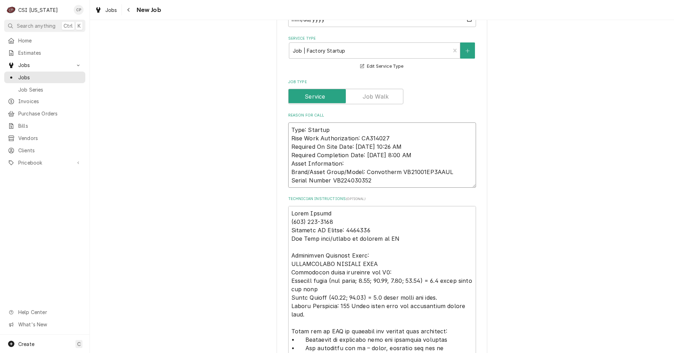
drag, startPoint x: 448, startPoint y: 174, endPoint x: 363, endPoint y: 173, distance: 84.3
click at [363, 173] on textarea "Type: Startup Rise Work Authorization: CA314027 Required On Site Date: [DATE] 1…" at bounding box center [382, 155] width 188 height 65
click at [385, 181] on textarea "Type: Startup Rise Work Authorization: CA314027 Required On Site Date: [DATE] 1…" at bounding box center [382, 155] width 188 height 65
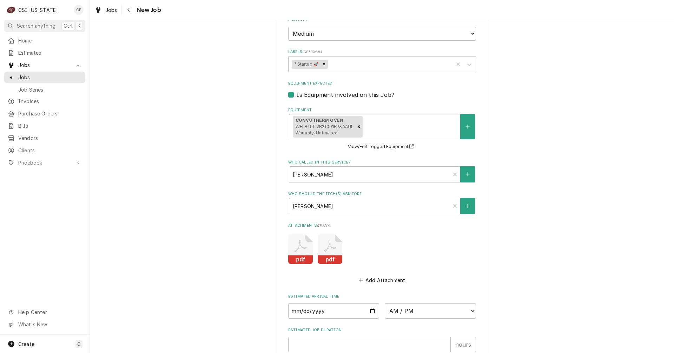
scroll to position [843, 0]
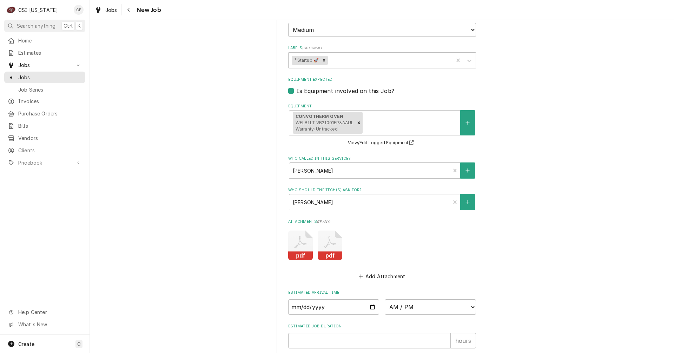
click at [294, 246] on icon "Attachments" at bounding box center [300, 245] width 25 height 29
type textarea "x"
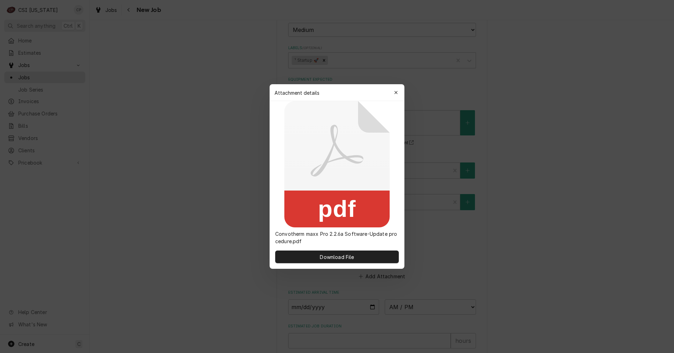
click at [339, 219] on rect at bounding box center [336, 209] width 105 height 37
click at [327, 261] on button "Download File" at bounding box center [337, 257] width 124 height 13
click at [397, 91] on icon "button" at bounding box center [396, 92] width 4 height 5
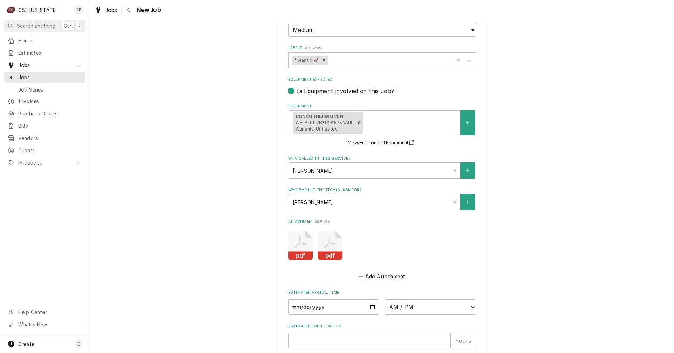
click at [333, 249] on icon "Attachments" at bounding box center [330, 245] width 25 height 29
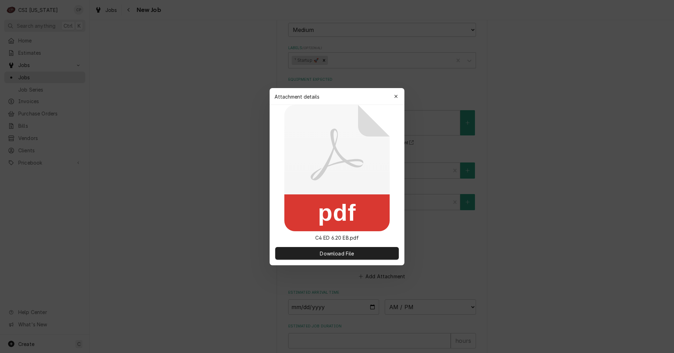
click at [333, 249] on button "Download File" at bounding box center [337, 253] width 124 height 13
click at [339, 219] on rect at bounding box center [336, 213] width 105 height 37
click at [341, 252] on span "Download File" at bounding box center [336, 253] width 37 height 7
click at [351, 252] on span "Download File" at bounding box center [336, 253] width 37 height 7
click at [396, 97] on icon "button" at bounding box center [396, 96] width 4 height 5
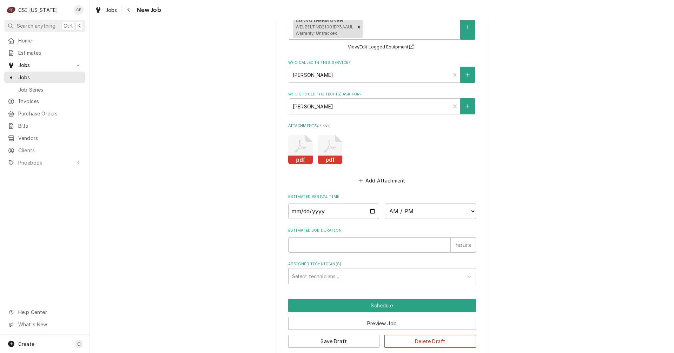
scroll to position [948, 0]
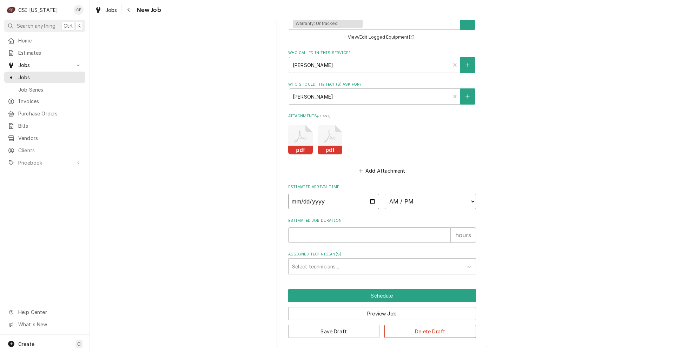
click at [370, 202] on input "Date" at bounding box center [333, 201] width 91 height 15
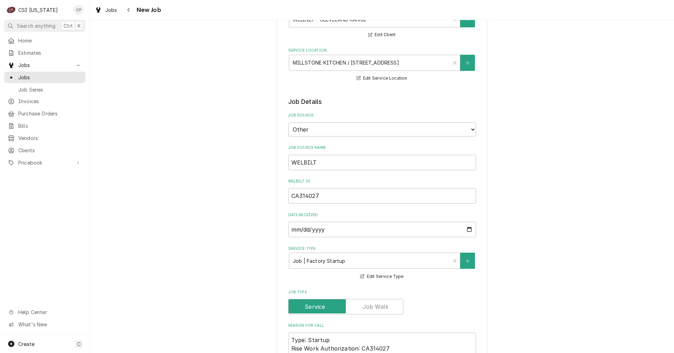
scroll to position [0, 0]
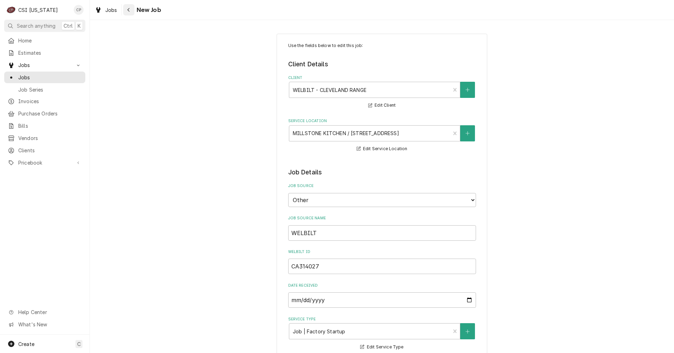
click at [130, 11] on div "Navigate back" at bounding box center [128, 9] width 7 height 7
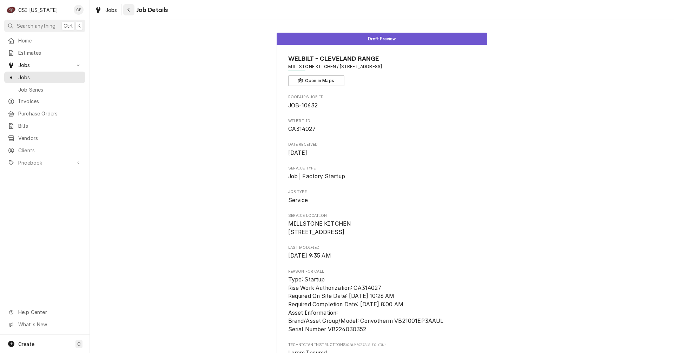
click at [128, 11] on icon "Navigate back" at bounding box center [128, 9] width 3 height 5
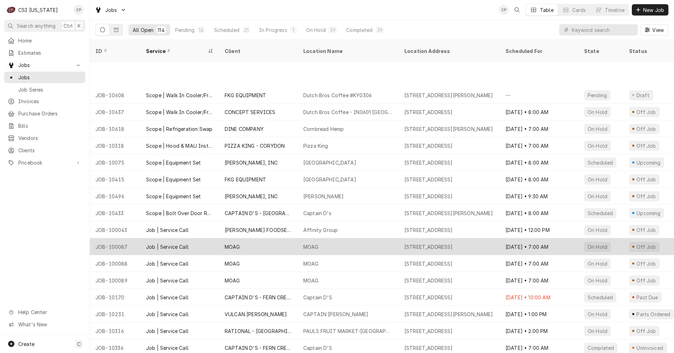
scroll to position [110, 0]
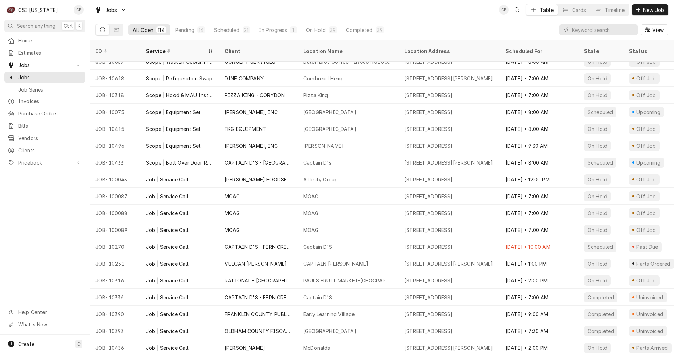
click at [592, 24] on div "View" at bounding box center [613, 30] width 109 height 20
click at [588, 30] on input "Dynamic Content Wrapper" at bounding box center [603, 29] width 62 height 11
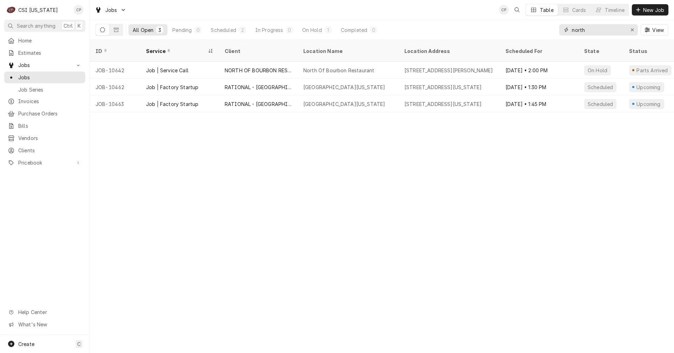
type input "north"
drag, startPoint x: 633, startPoint y: 29, endPoint x: 621, endPoint y: 31, distance: 11.3
click at [633, 29] on icon "Erase input" at bounding box center [633, 29] width 4 height 5
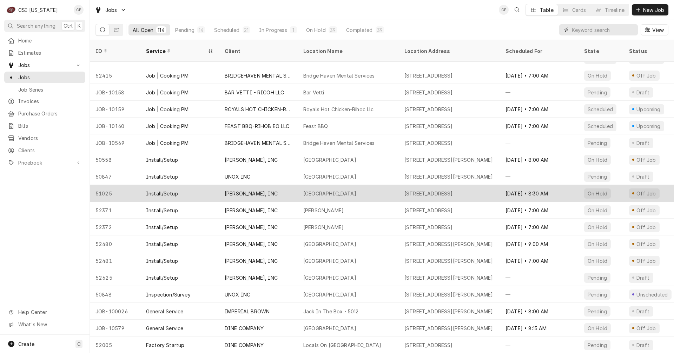
scroll to position [1627, 0]
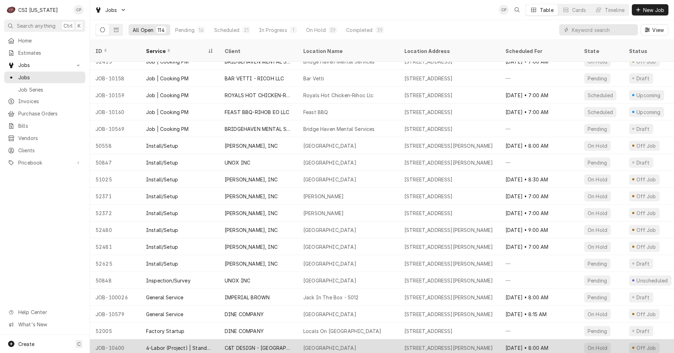
click at [242, 344] on div "C&T DESIGN - [GEOGRAPHIC_DATA]" at bounding box center [258, 347] width 67 height 7
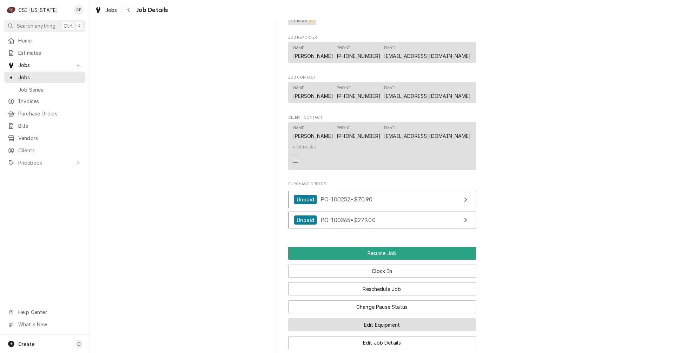
scroll to position [702, 0]
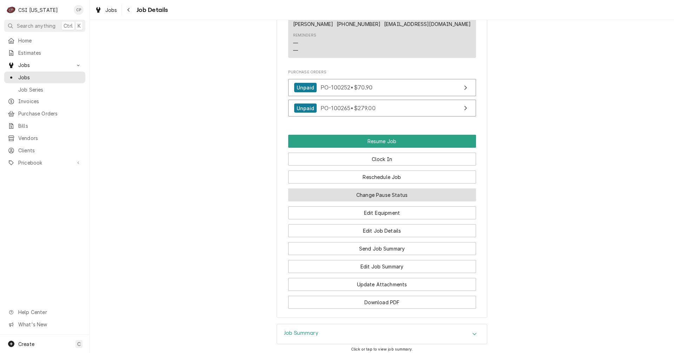
click at [391, 202] on button "Change Pause Status" at bounding box center [382, 195] width 188 height 13
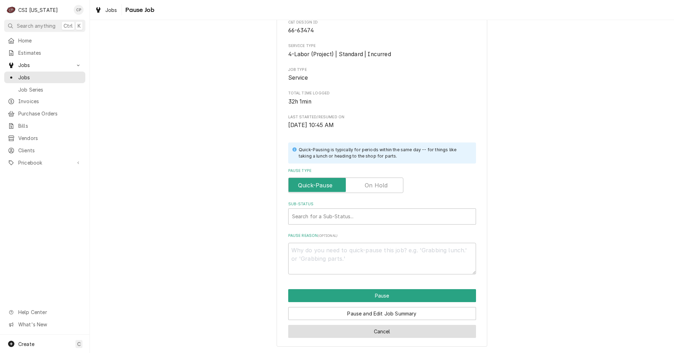
click at [373, 331] on button "Cancel" at bounding box center [382, 331] width 188 height 13
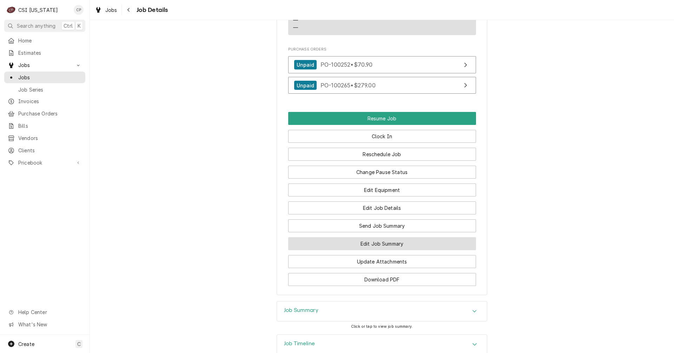
scroll to position [737, 0]
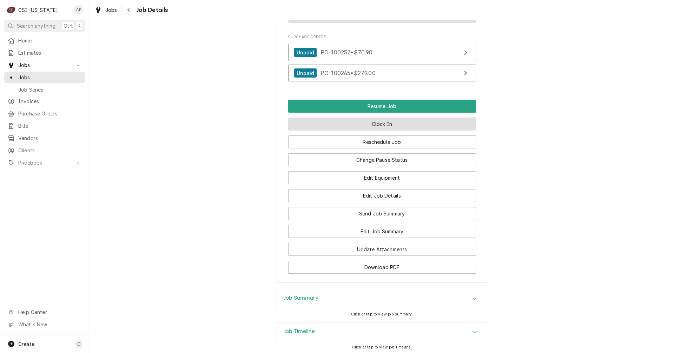
click at [380, 131] on button "Clock In" at bounding box center [382, 124] width 188 height 13
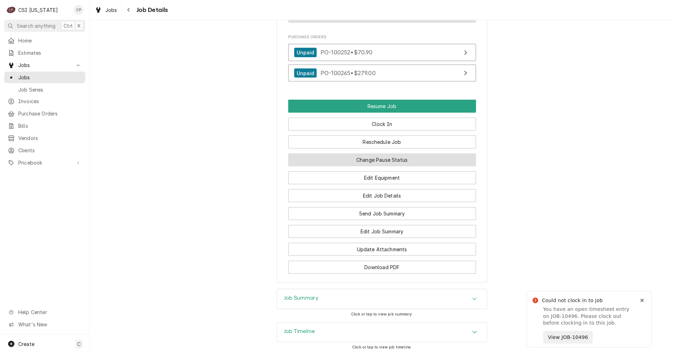
click at [376, 166] on button "Change Pause Status" at bounding box center [382, 159] width 188 height 13
type textarea "x"
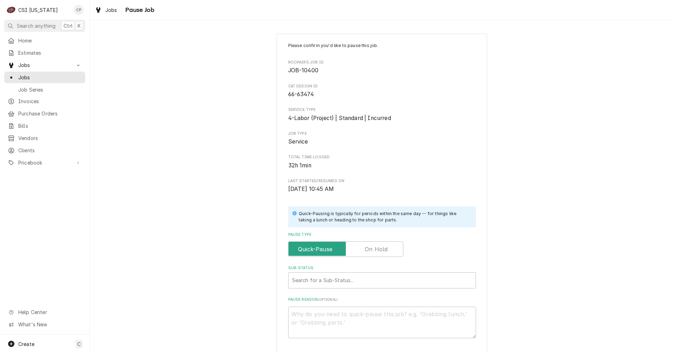
click at [385, 250] on label "Pause Type" at bounding box center [345, 249] width 115 height 15
click at [385, 250] on input "Pause Type" at bounding box center [345, 249] width 109 height 15
checkbox input "true"
click at [320, 281] on div "Sub-Status" at bounding box center [382, 280] width 180 height 13
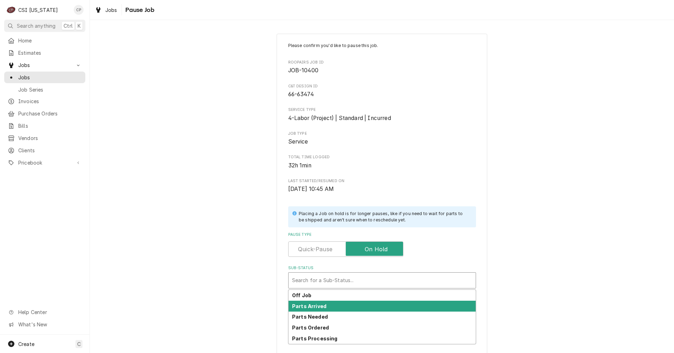
click at [319, 308] on strong "Parts Arrived" at bounding box center [309, 306] width 34 height 6
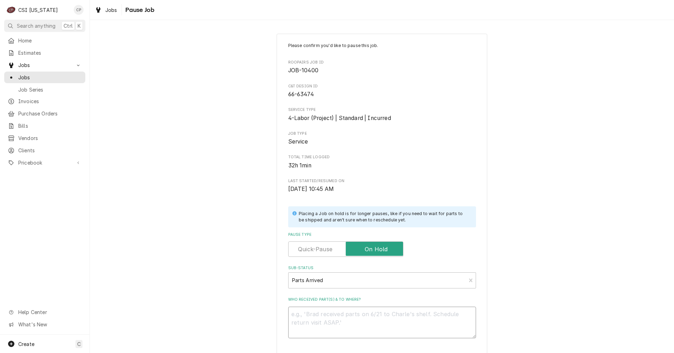
click at [327, 318] on textarea "Who received part(s) & to where?" at bounding box center [382, 323] width 188 height 32
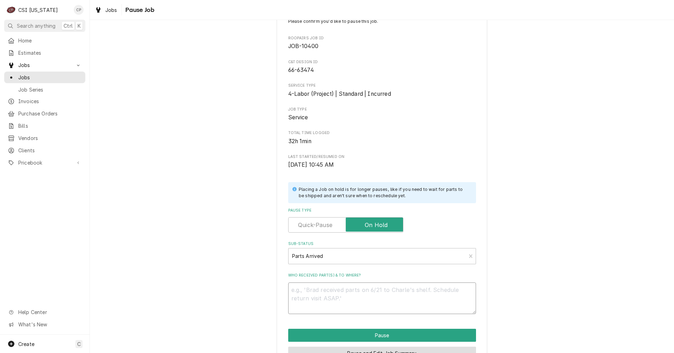
scroll to position [64, 0]
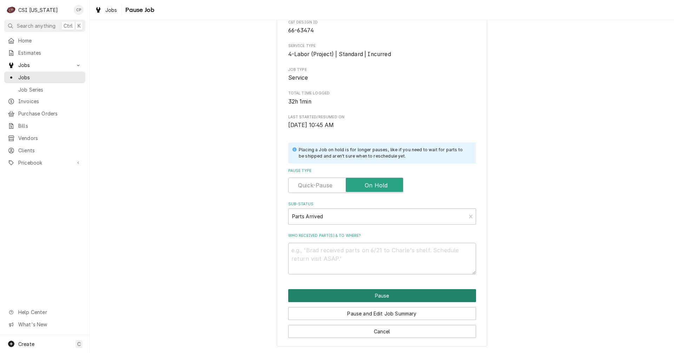
click at [387, 296] on button "Pause" at bounding box center [382, 295] width 188 height 13
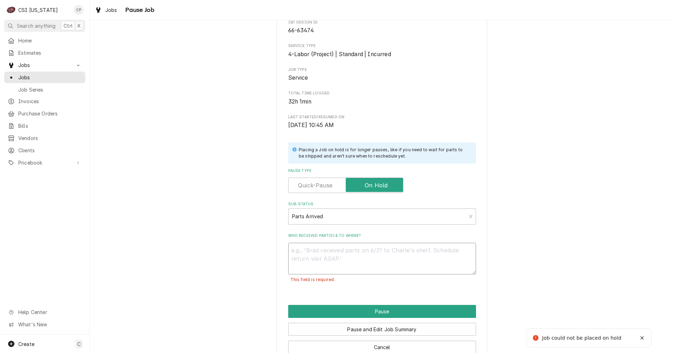
click at [318, 261] on textarea "Who received part(s) & to where?" at bounding box center [382, 259] width 188 height 32
type textarea "x"
type textarea "g"
type textarea "x"
type textarea "gl"
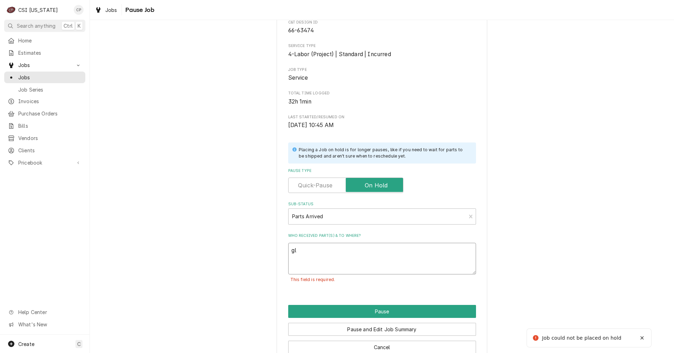
type textarea "x"
type textarea "gla"
type textarea "x"
type textarea "glas"
type textarea "x"
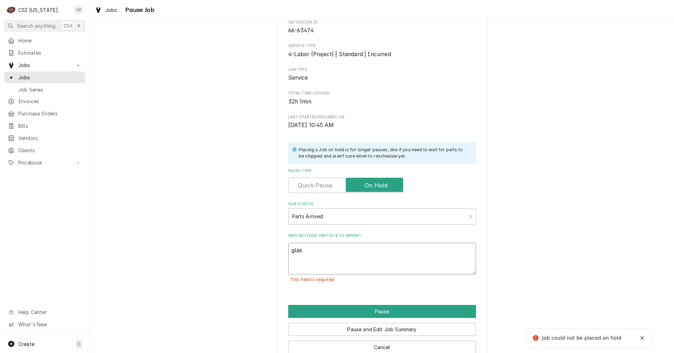
type textarea "glass"
type textarea "x"
type textarea "glass"
type textarea "x"
type textarea "glass w"
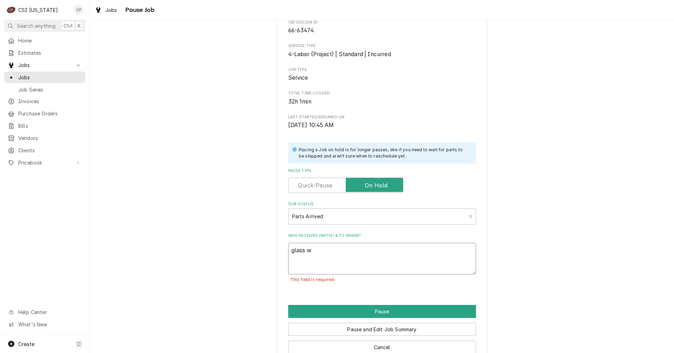
type textarea "x"
type textarea "glass wa"
type textarea "x"
type textarea "glass was"
type textarea "x"
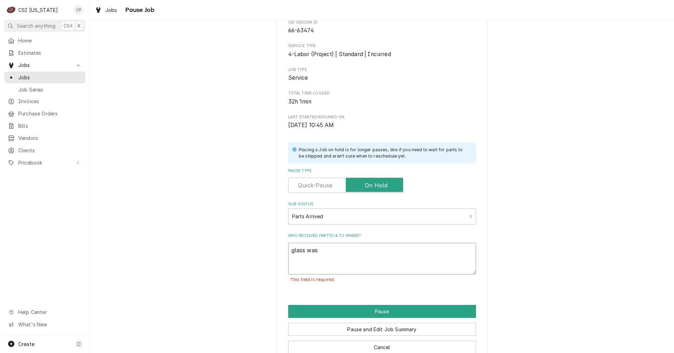
type textarea "glass was"
type textarea "x"
type textarea "glass was i"
type textarea "x"
type textarea "glass was in"
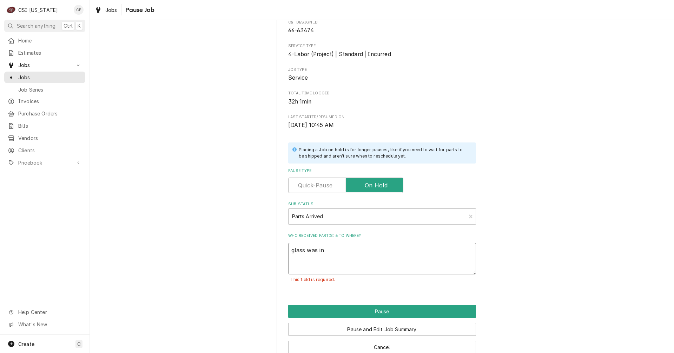
type textarea "x"
type textarea "glass was i"
type textarea "x"
type textarea "glass was in"
type textarea "x"
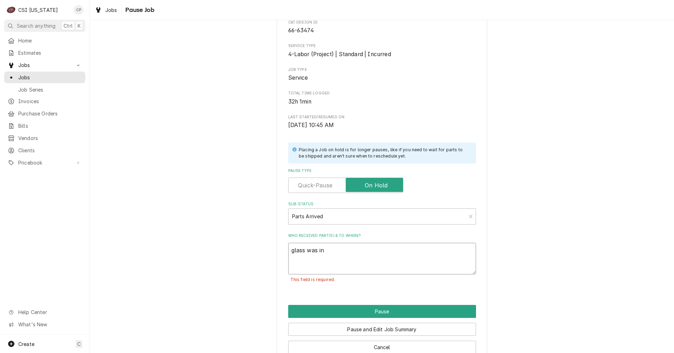
type textarea "glass was ins"
type textarea "x"
type textarea "glass was inst"
type textarea "x"
type textarea "glass was insta"
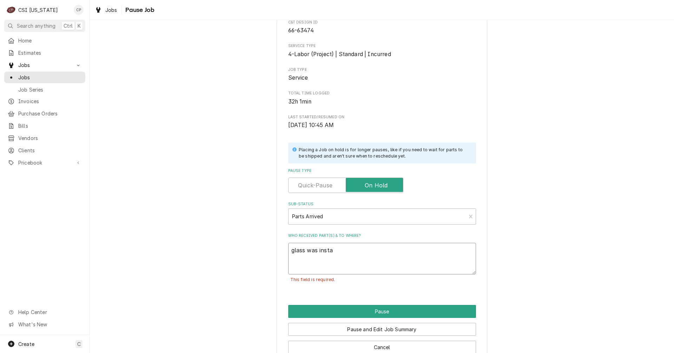
type textarea "x"
type textarea "glass was instal"
type textarea "x"
type textarea "glass was install"
type textarea "x"
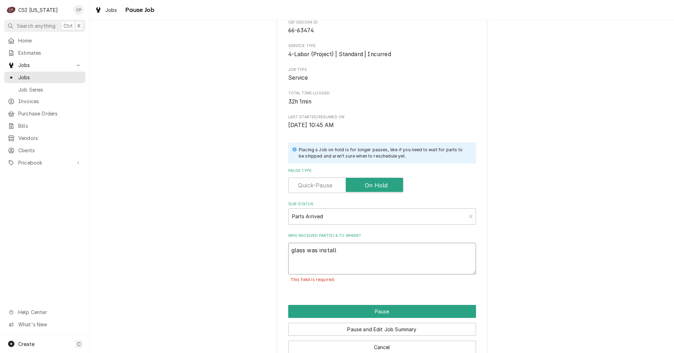
type textarea "glass was installe"
type textarea "x"
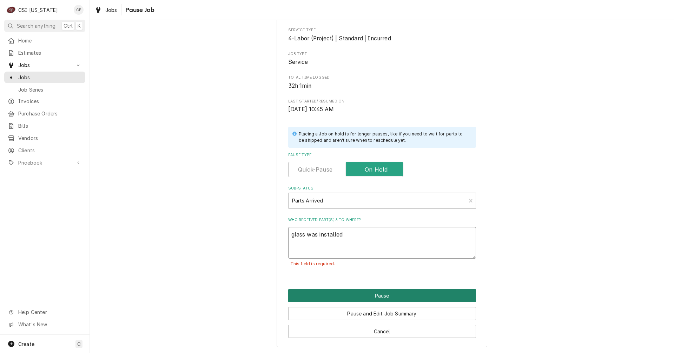
type textarea "glass was installed"
click at [395, 300] on button "Pause" at bounding box center [382, 295] width 188 height 13
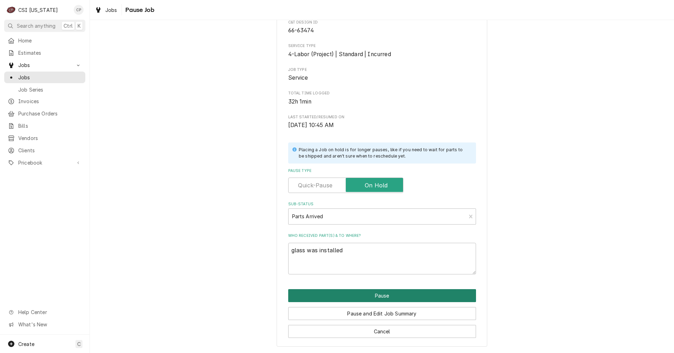
type textarea "x"
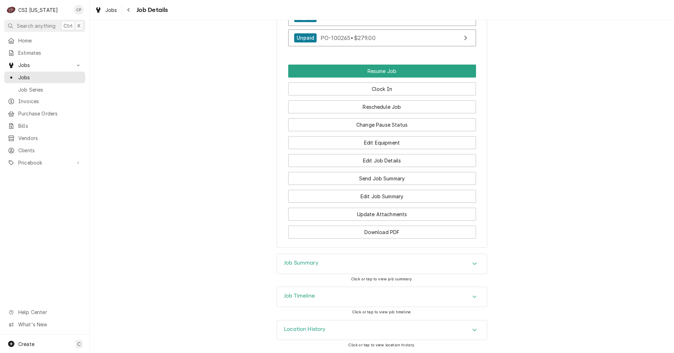
scroll to position [789, 0]
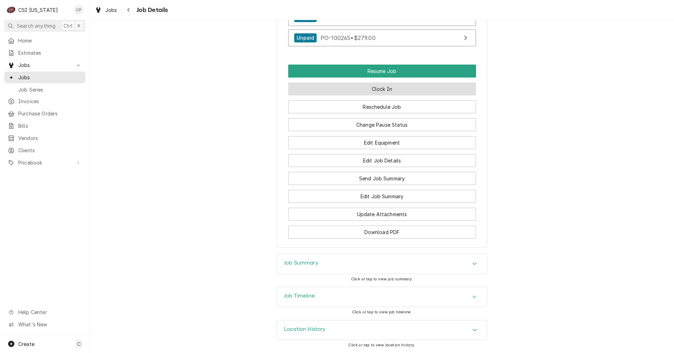
click at [399, 92] on button "Clock In" at bounding box center [382, 89] width 188 height 13
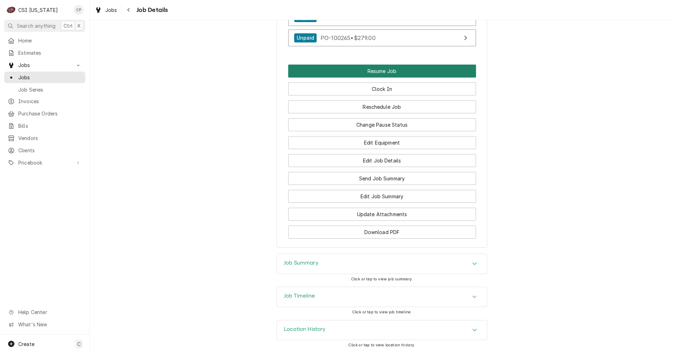
click at [375, 71] on button "Resume Job" at bounding box center [382, 71] width 188 height 13
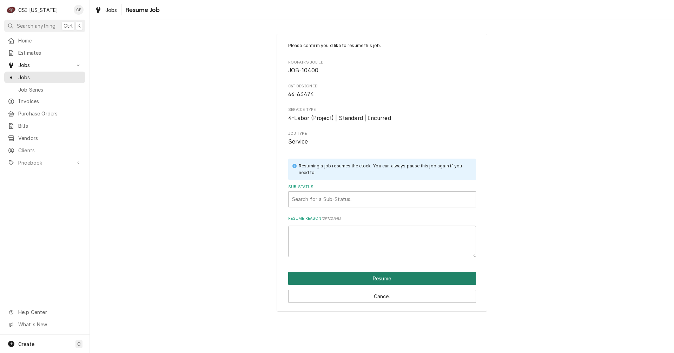
click at [381, 278] on button "Resume" at bounding box center [382, 278] width 188 height 13
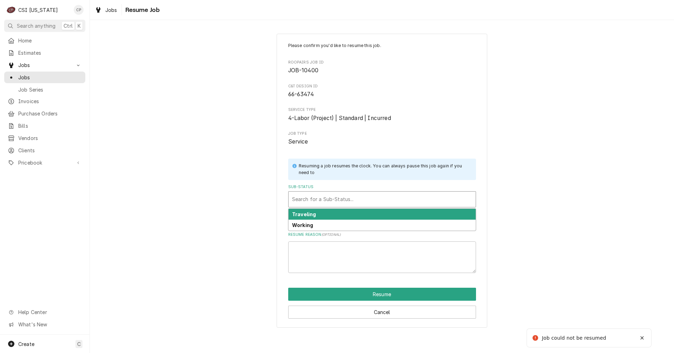
click at [349, 197] on div "Sub-Status" at bounding box center [382, 199] width 180 height 13
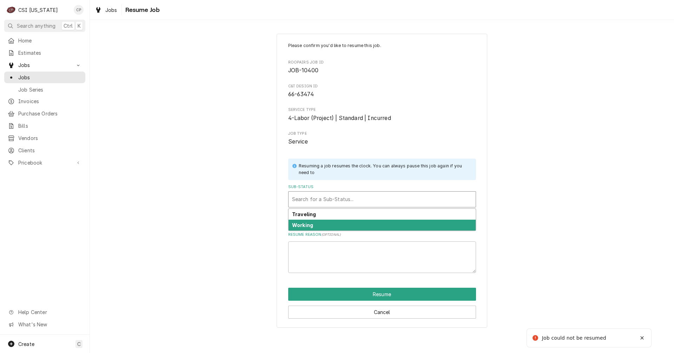
click at [341, 225] on div "Working" at bounding box center [382, 225] width 187 height 11
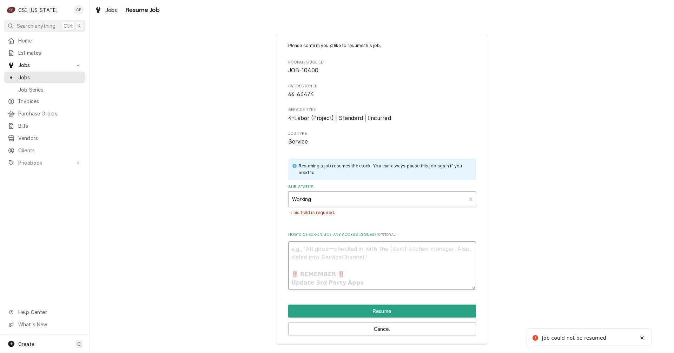
click at [345, 269] on textarea "How’d check-in go? Any access issues? ( optional )" at bounding box center [382, 266] width 188 height 48
click at [347, 255] on textarea "How’d check-in go? Any access issues? ( optional )" at bounding box center [382, 266] width 188 height 48
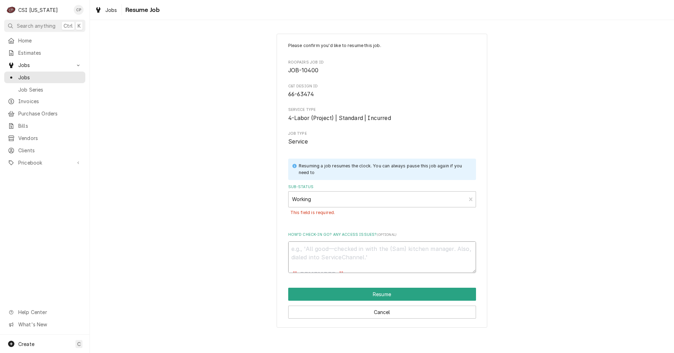
type textarea "x"
type textarea "J"
type textarea "x"
type textarea "Je"
type textarea "x"
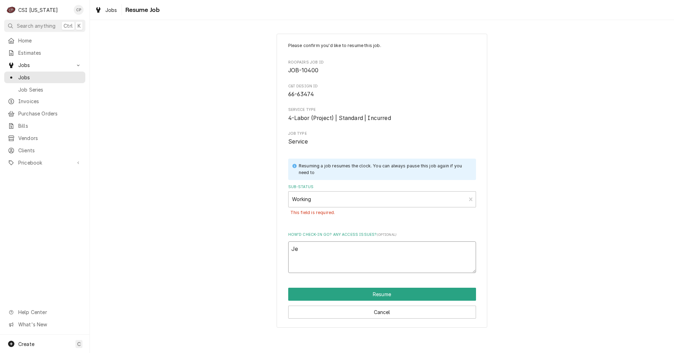
type textarea "Jef"
type textarea "x"
type textarea "Jeff"
type textarea "x"
type textarea "Jeff"
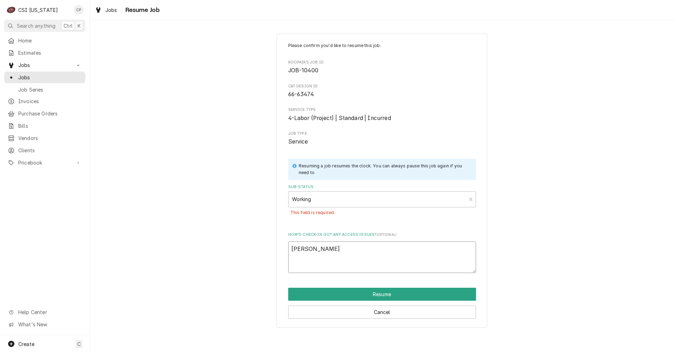
type textarea "x"
type textarea "Jeff a"
type textarea "x"
type textarea "Jeff an"
type textarea "x"
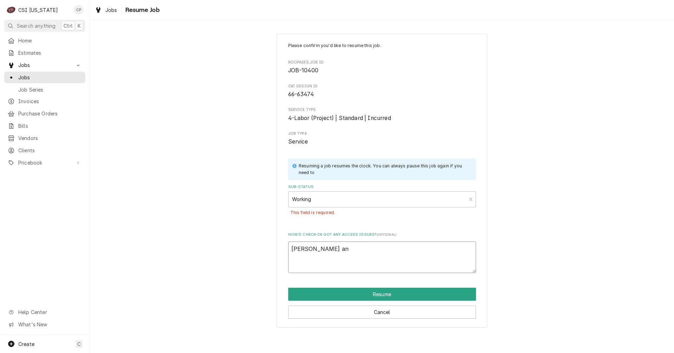
type textarea "Jeff and"
type textarea "x"
type textarea "Jeff and"
type textarea "x"
type textarea "Jeff and C"
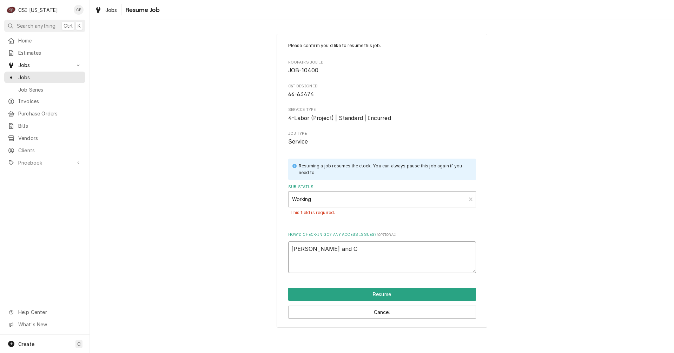
type textarea "x"
type textarea "Jeff and Cr"
type textarea "x"
type textarea "Jeff and Cra"
type textarea "x"
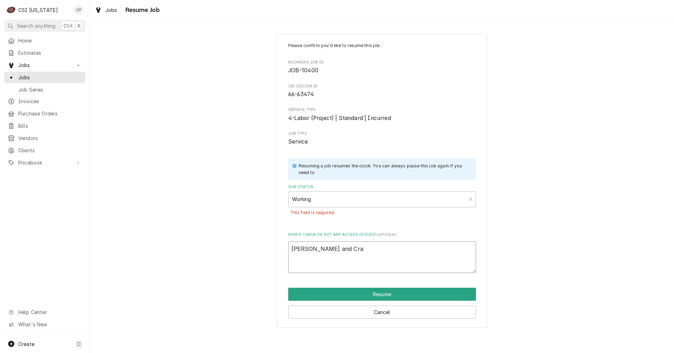
type textarea "Jeff and Crai"
type textarea "x"
type textarea "Jeff and Craig"
type textarea "x"
type textarea "Jeff and Craig"
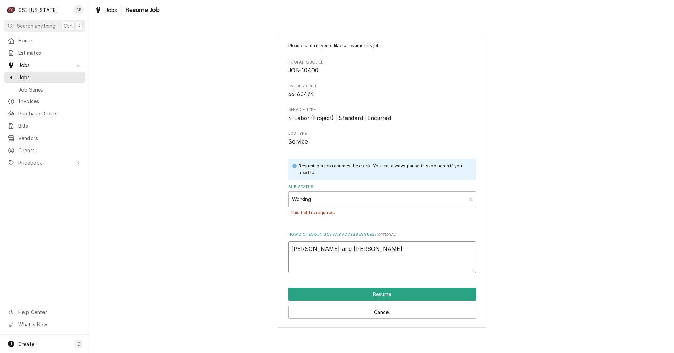
type textarea "x"
type textarea "Jeff and Craig g"
type textarea "x"
type textarea "Jeff and Craig go"
type textarea "x"
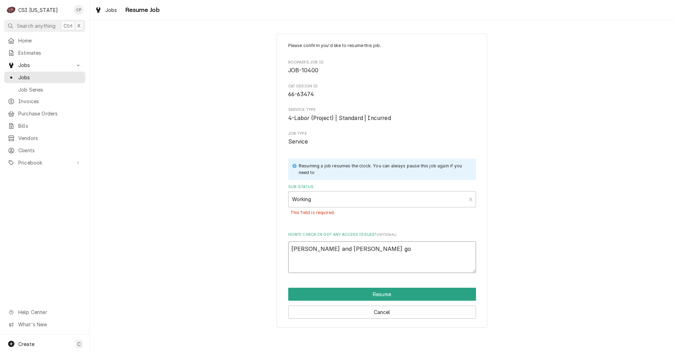
type textarea "Jeff and Craig got"
type textarea "x"
type textarea "Jeff and Craig got"
type textarea "x"
type textarea "Jeff and Craig got t"
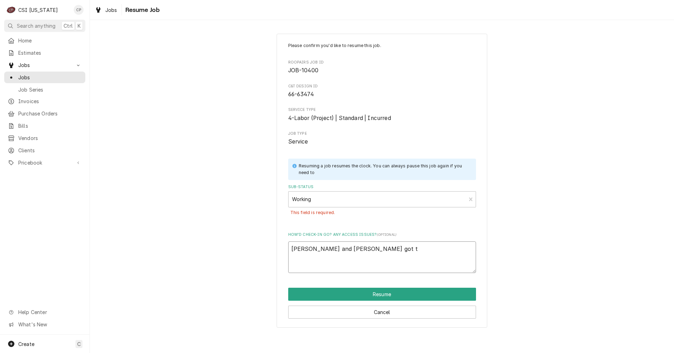
type textarea "x"
type textarea "Jeff and Craig got th"
type textarea "x"
type textarea "Jeff and Craig got the"
type textarea "x"
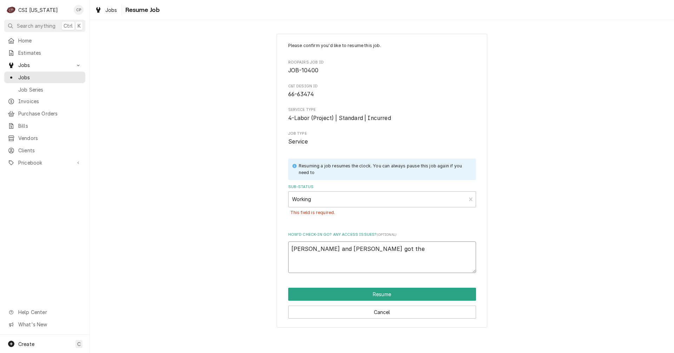
type textarea "Jeff and Craig got the"
type textarea "x"
type textarea "Jeff and Craig got the g"
type textarea "x"
type textarea "Jeff and Craig got the gl"
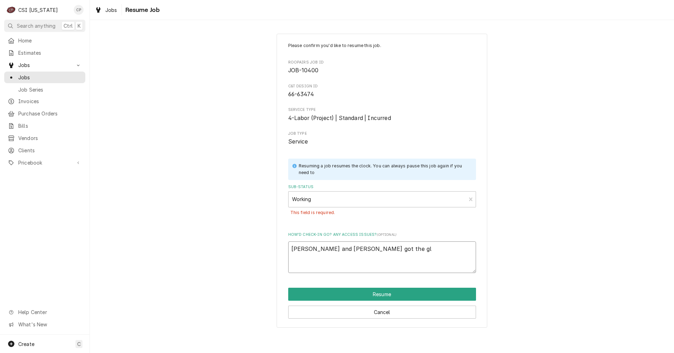
type textarea "x"
type textarea "Jeff and Craig got the gla"
type textarea "x"
type textarea "Jeff and Craig got the glas"
type textarea "x"
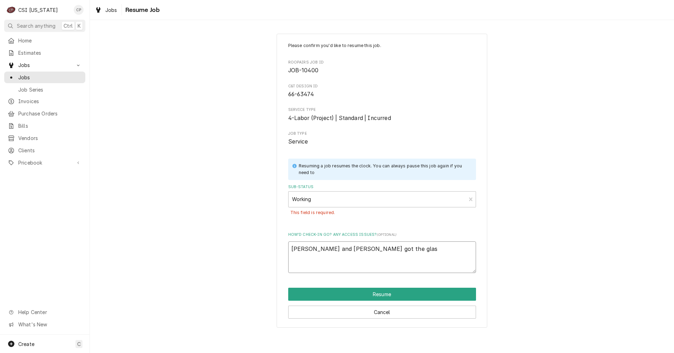
type textarea "Jeff and Craig got the glass"
type textarea "x"
type textarea "Jeff and Craig got the glass"
type textarea "x"
type textarea "Jeff and Craig got the glass i"
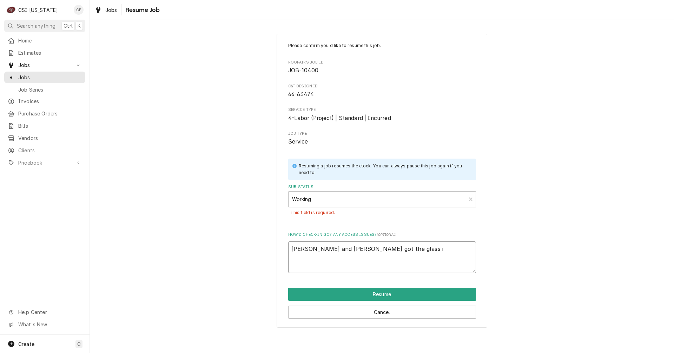
type textarea "x"
type textarea "Jeff and Craig got the glass in"
type textarea "x"
type textarea "Jeff and Craig got the glass ins"
type textarea "x"
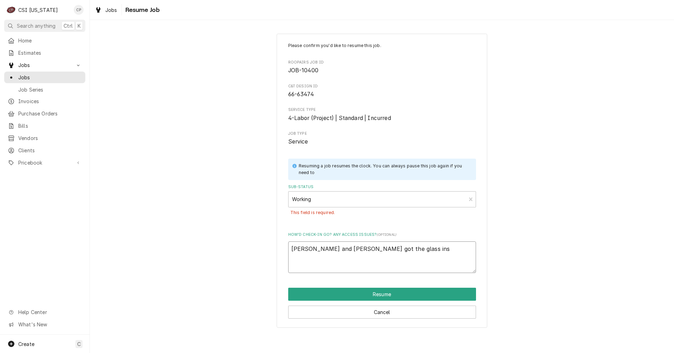
type textarea "Jeff and Craig got the glass inst"
type textarea "x"
type textarea "Jeff and Craig got the glass instl"
type textarea "x"
type textarea "Jeff and Craig got the glass instla"
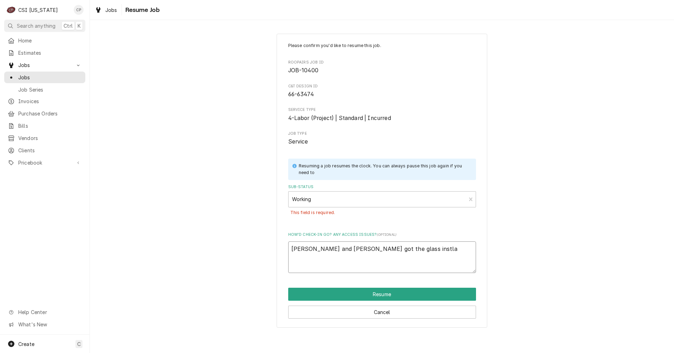
type textarea "x"
type textarea "Jeff and Craig got the glass instlaa"
type textarea "x"
type textarea "Jeff and Craig got the glass instlaae"
type textarea "x"
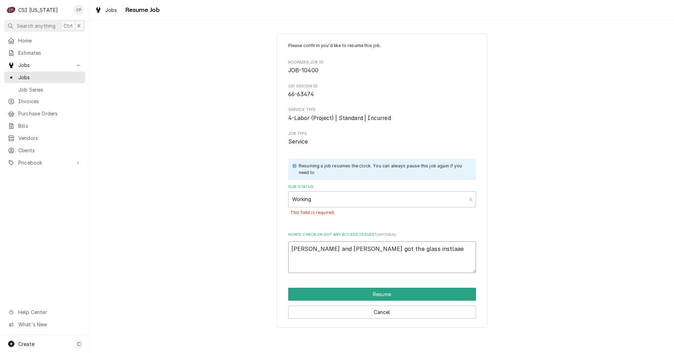
type textarea "Jeff and Craig got the glass instlaa"
type textarea "x"
type textarea "Jeff and Craig got the glass instla"
type textarea "x"
type textarea "Jeff and Craig got the glass instl"
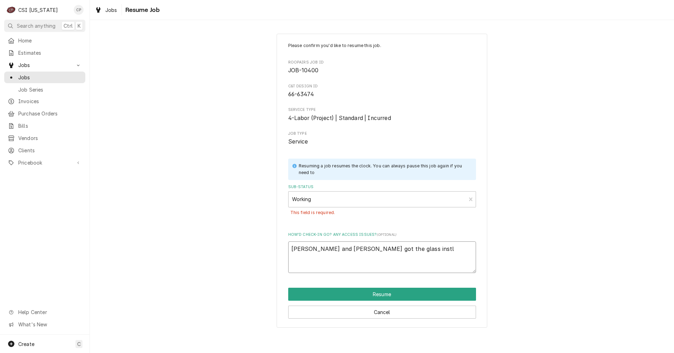
type textarea "x"
type textarea "Jeff and Craig got the glass inst"
type textarea "x"
type textarea "Jeff and Craig got the glass insta"
type textarea "x"
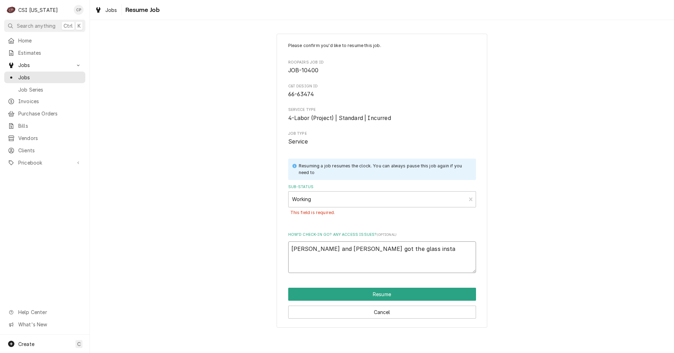
type textarea "Jeff and Craig got the glass instal"
type textarea "x"
type textarea "Jeff and Craig got the glass install"
type textarea "x"
type textarea "Jeff and Craig got the glass installe"
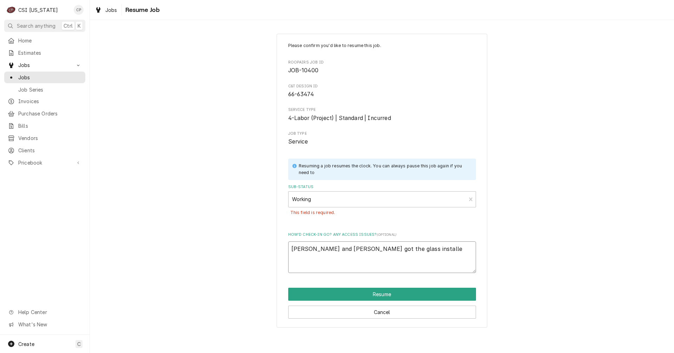
type textarea "x"
type textarea "Jeff and Craig got the glass installed"
click at [384, 295] on button "Resume" at bounding box center [382, 294] width 188 height 13
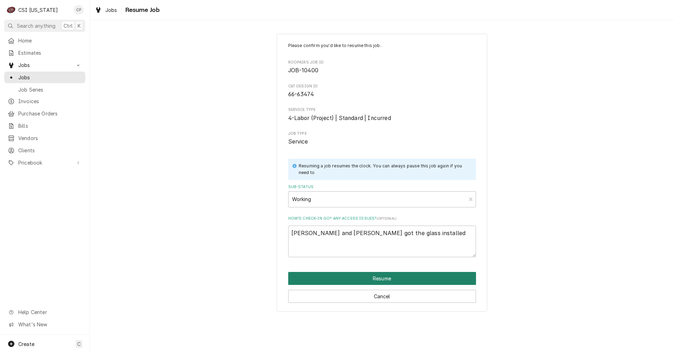
type textarea "x"
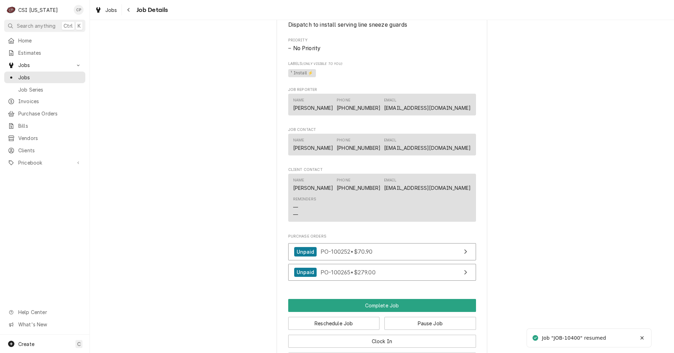
scroll to position [632, 0]
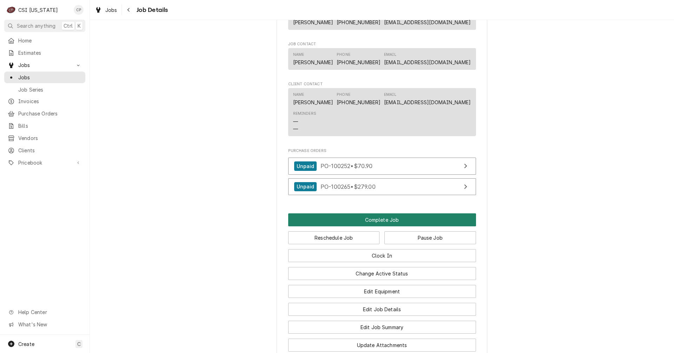
click at [383, 226] on button "Complete Job" at bounding box center [382, 219] width 188 height 13
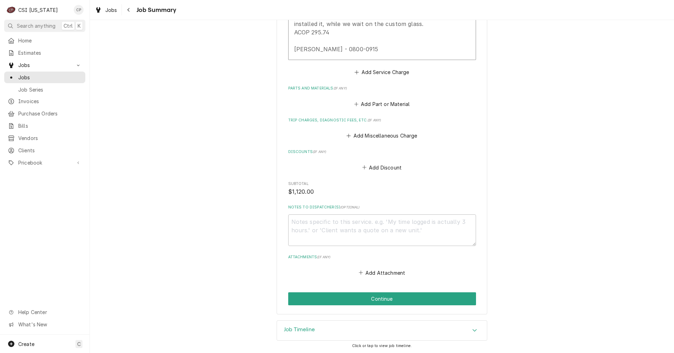
scroll to position [501, 0]
click at [384, 301] on button "Continue" at bounding box center [382, 298] width 188 height 13
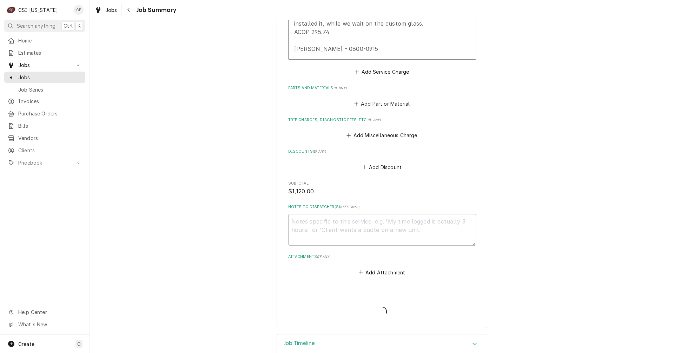
type textarea "x"
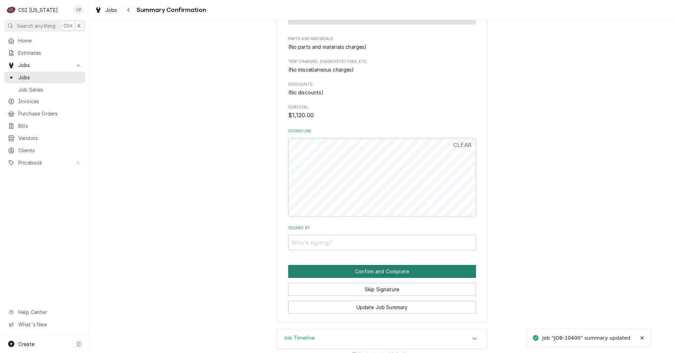
scroll to position [485, 0]
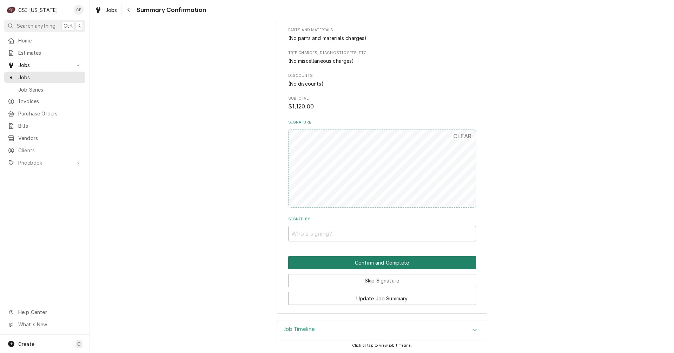
click at [388, 261] on button "Confirm and Complete" at bounding box center [382, 262] width 188 height 13
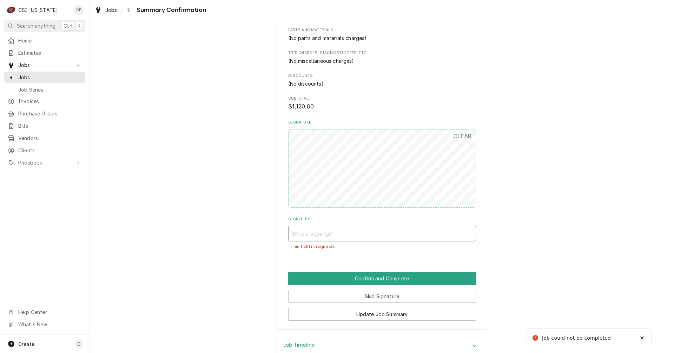
click at [330, 235] on input "Signed By" at bounding box center [382, 233] width 188 height 15
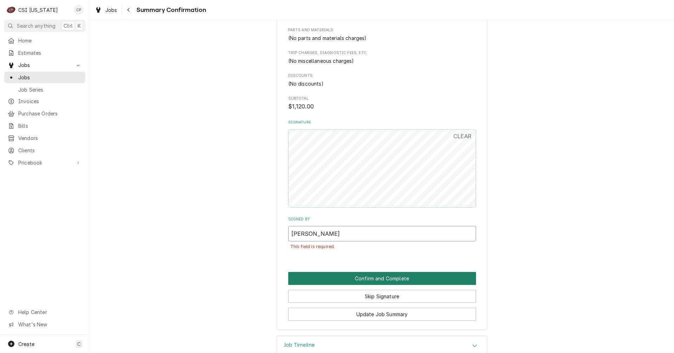
type input "[PERSON_NAME]"
click at [382, 278] on button "Confirm and Complete" at bounding box center [382, 278] width 188 height 13
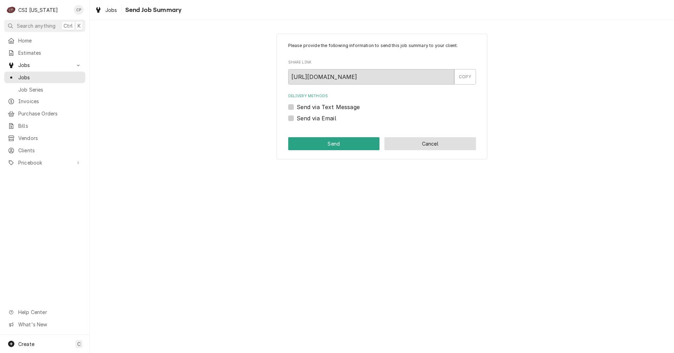
click at [423, 147] on button "Cancel" at bounding box center [430, 143] width 92 height 13
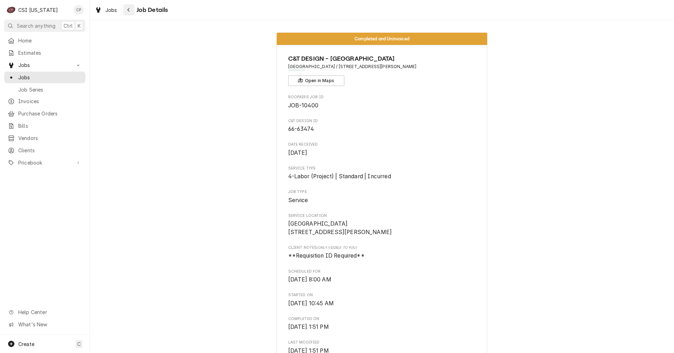
click at [128, 8] on icon "Navigate back" at bounding box center [128, 9] width 3 height 5
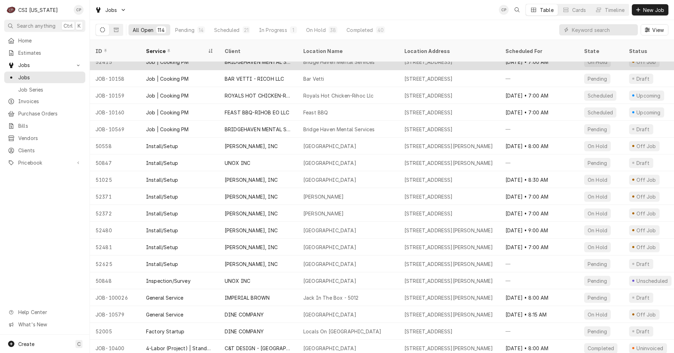
scroll to position [1627, 0]
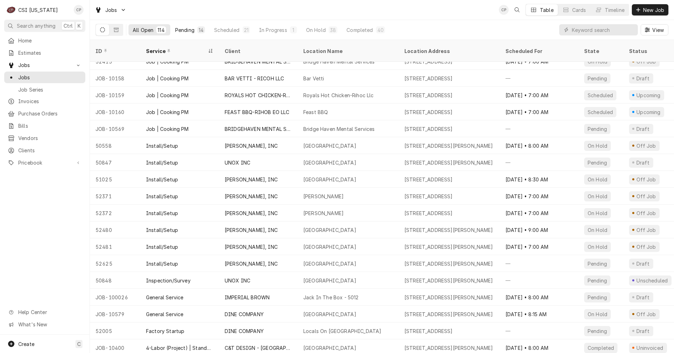
click at [184, 29] on div "Pending" at bounding box center [184, 29] width 19 height 7
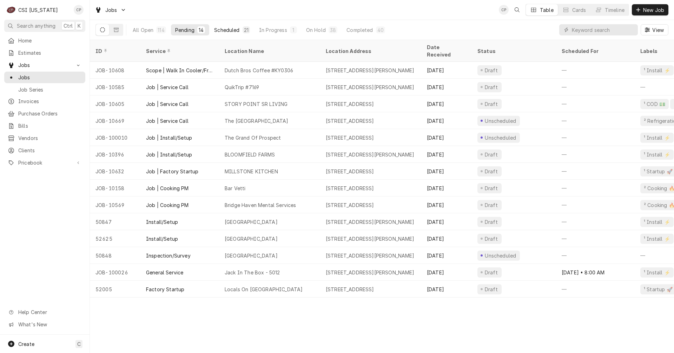
click at [227, 29] on div "Scheduled" at bounding box center [226, 29] width 25 height 7
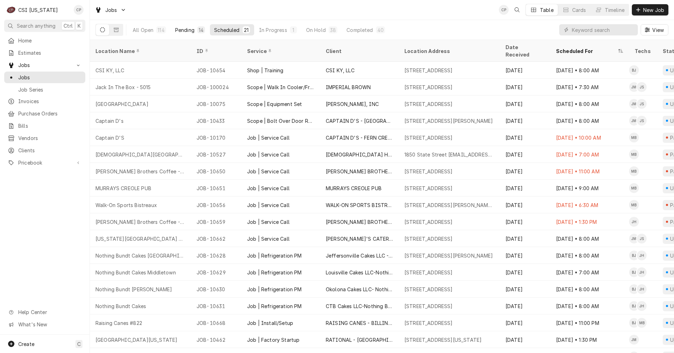
click at [192, 29] on div "Pending" at bounding box center [184, 29] width 19 height 7
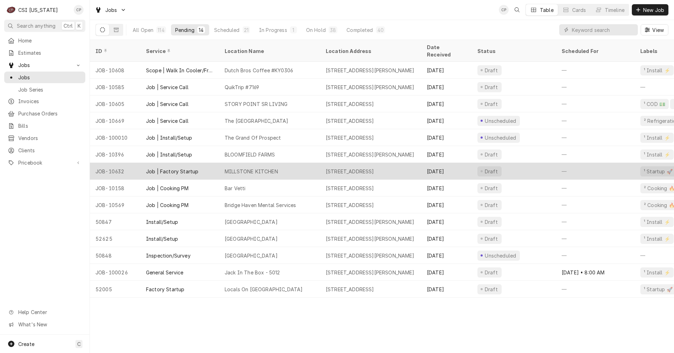
click at [170, 168] on div "Job | Factory Startup" at bounding box center [172, 171] width 52 height 7
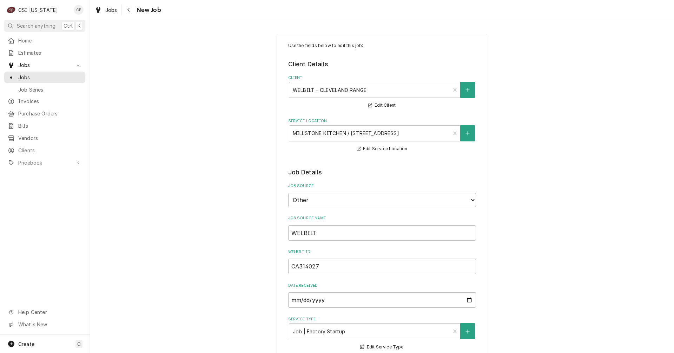
type textarea "x"
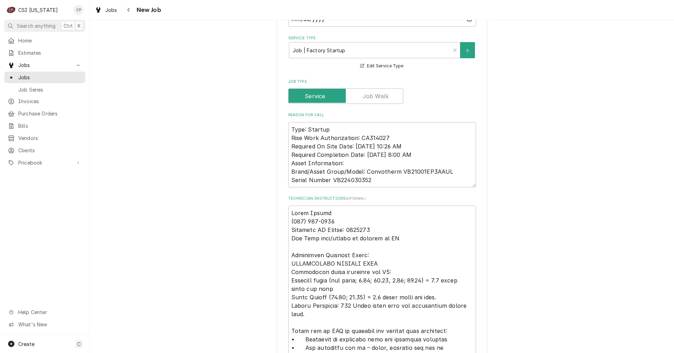
scroll to position [281, 0]
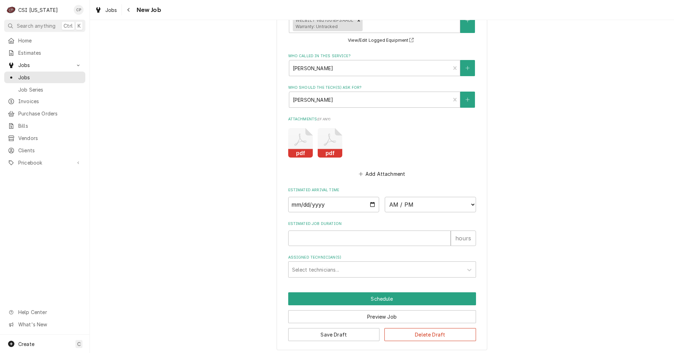
scroll to position [948, 0]
